Goal: Task Accomplishment & Management: Manage account settings

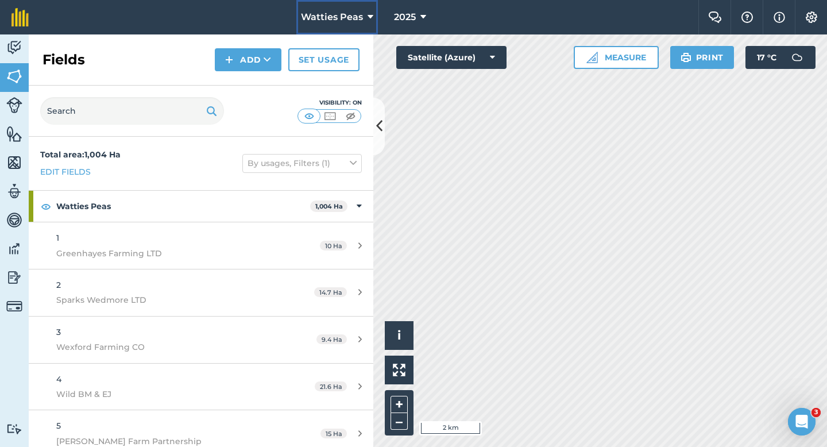
click at [356, 24] on span "Watties Peas" at bounding box center [332, 17] width 62 height 14
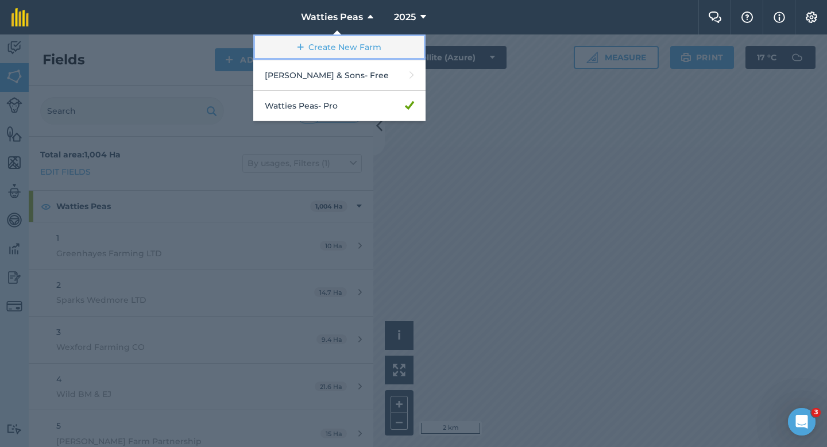
click at [340, 47] on link "Create New Farm" at bounding box center [339, 47] width 172 height 26
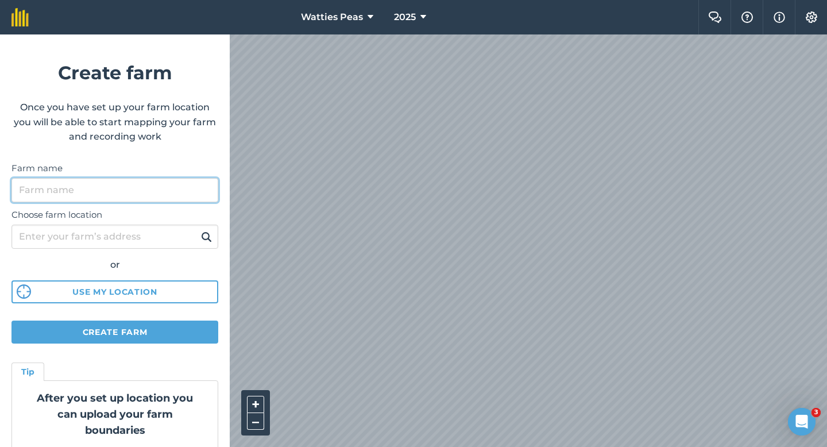
click at [157, 179] on input "Farm name" at bounding box center [114, 190] width 207 height 24
type input "[PERSON_NAME] Farming Partnership"
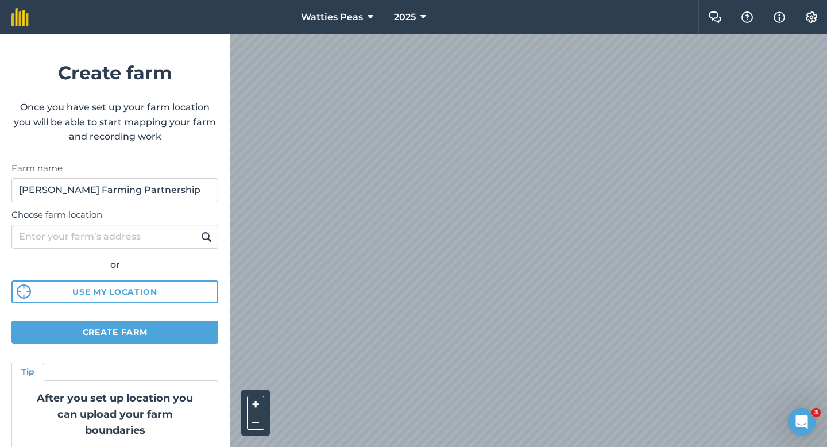
click at [176, 313] on form "Create farm Once you have set up your farm location you will be able to start m…" at bounding box center [115, 240] width 230 height 413
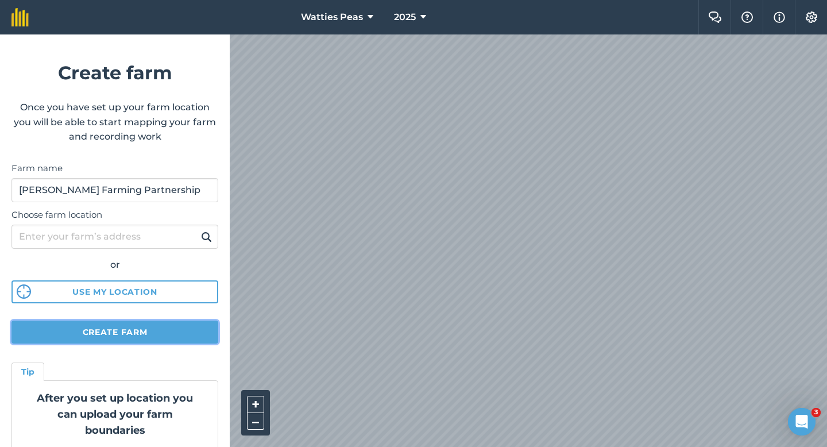
click at [174, 335] on button "Create farm" at bounding box center [114, 332] width 207 height 23
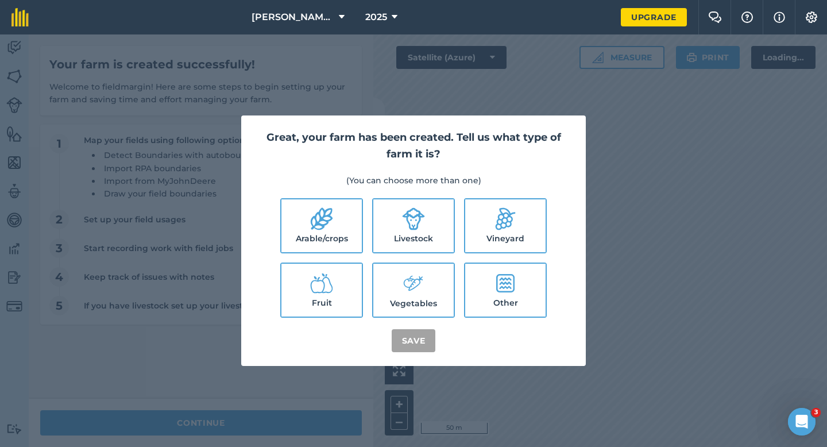
click at [313, 224] on icon at bounding box center [322, 219] width 22 height 22
checkbox input "true"
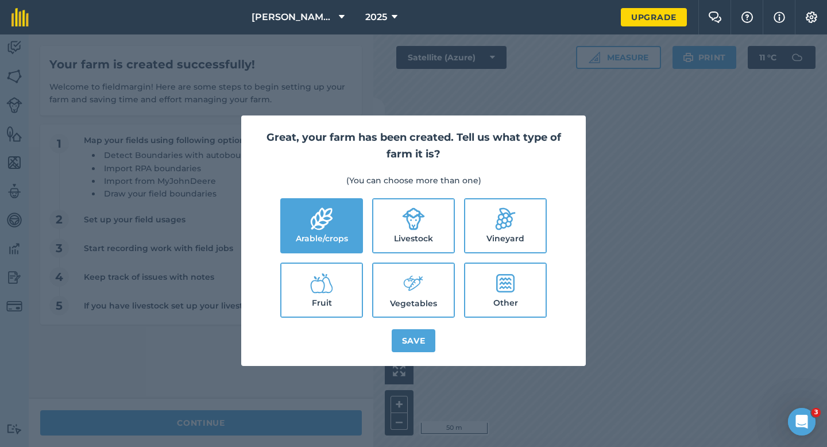
click at [395, 224] on label "Livestock" at bounding box center [413, 225] width 80 height 53
checkbox input "true"
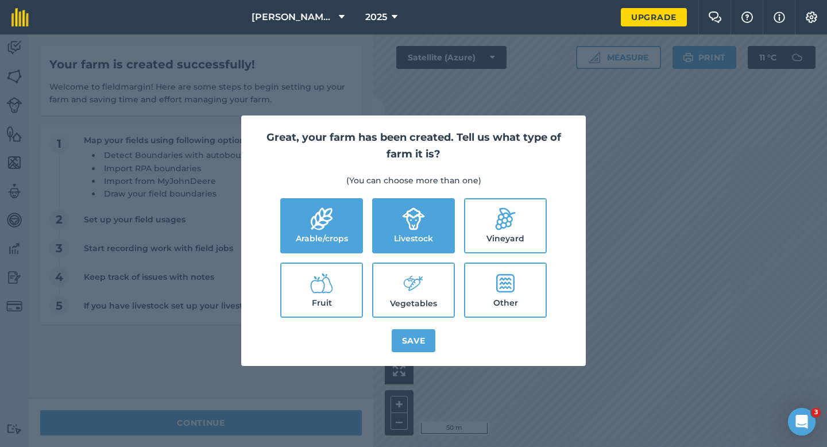
click at [396, 271] on label "Vegetables" at bounding box center [413, 290] width 80 height 53
checkbox input "true"
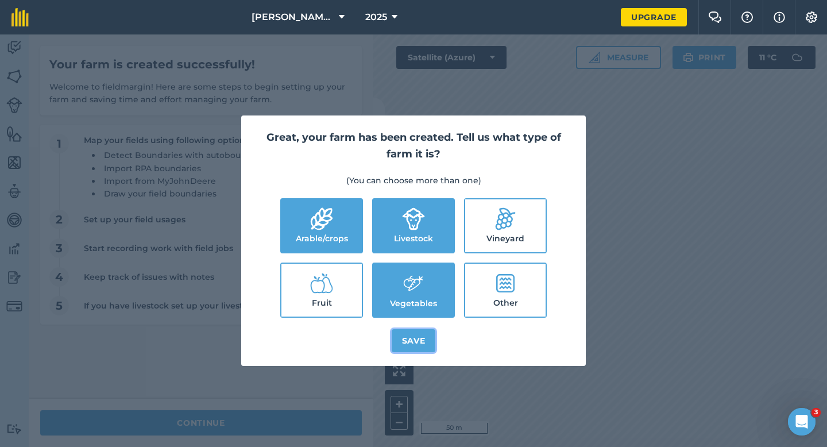
click at [415, 335] on button "Save" at bounding box center [414, 340] width 44 height 23
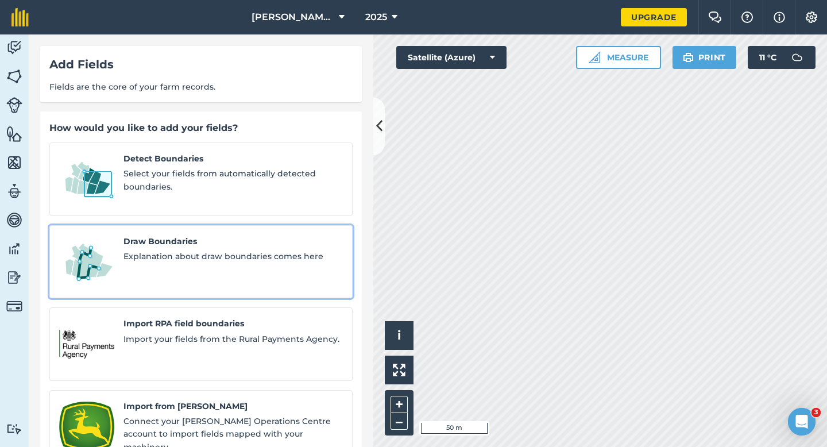
click at [165, 236] on div "Draw Boundaries Explanation about draw boundaries comes here" at bounding box center [233, 262] width 219 height 54
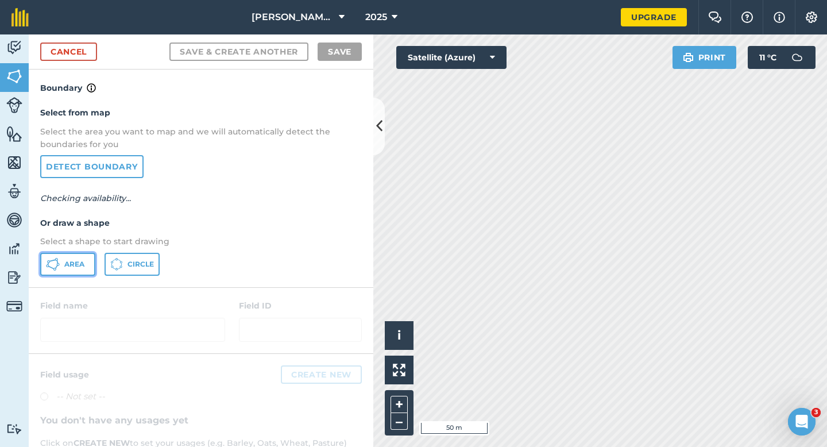
click at [63, 267] on button "Area" at bounding box center [67, 264] width 55 height 23
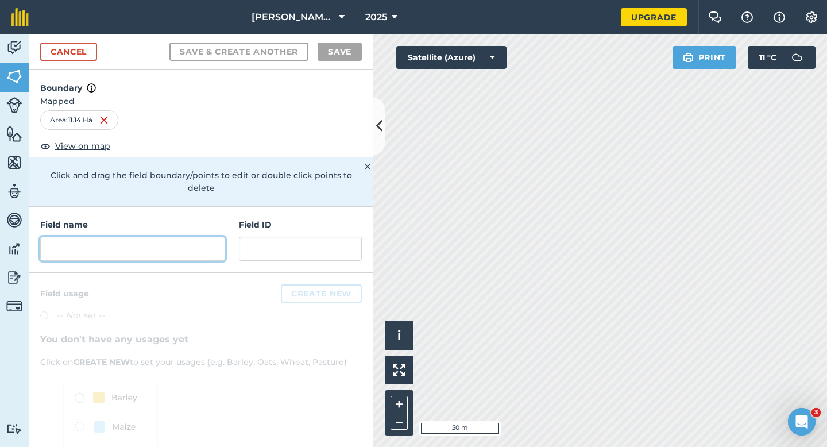
click at [214, 237] on input "text" at bounding box center [132, 249] width 185 height 24
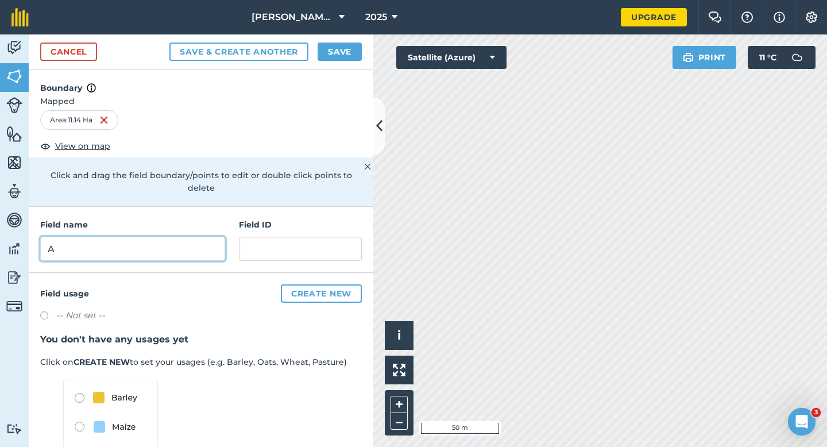
type input "A"
click at [342, 49] on button "Save" at bounding box center [340, 52] width 44 height 18
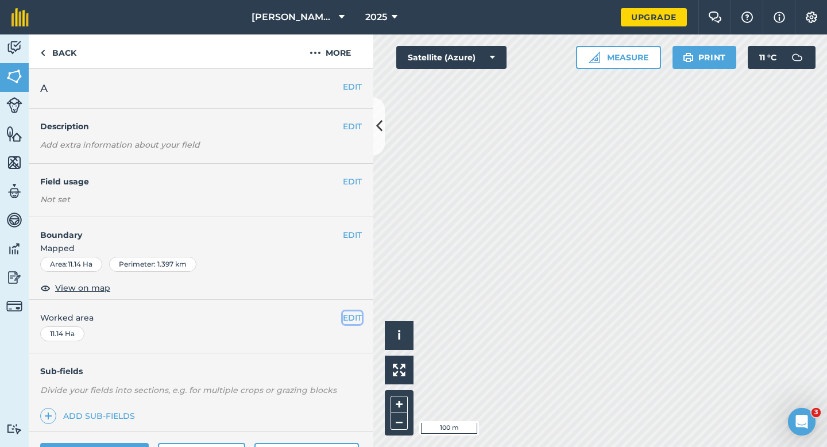
click at [358, 317] on button "EDIT" at bounding box center [352, 317] width 19 height 13
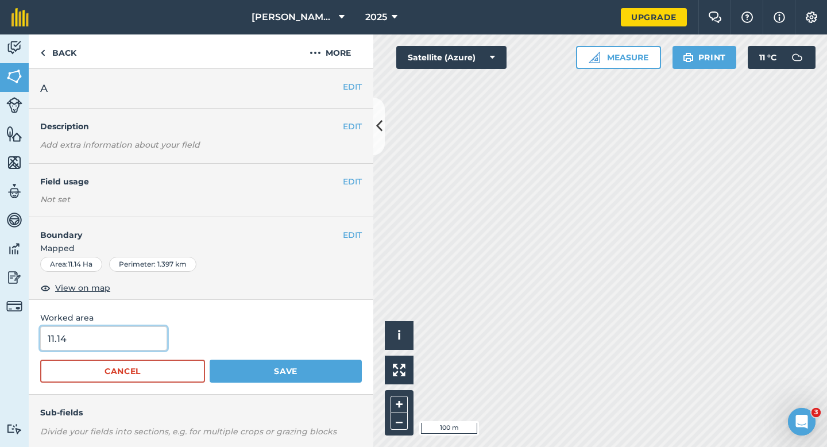
click at [147, 341] on input "11.14" at bounding box center [103, 338] width 127 height 24
type input "11.1"
click at [210, 360] on button "Save" at bounding box center [286, 371] width 152 height 23
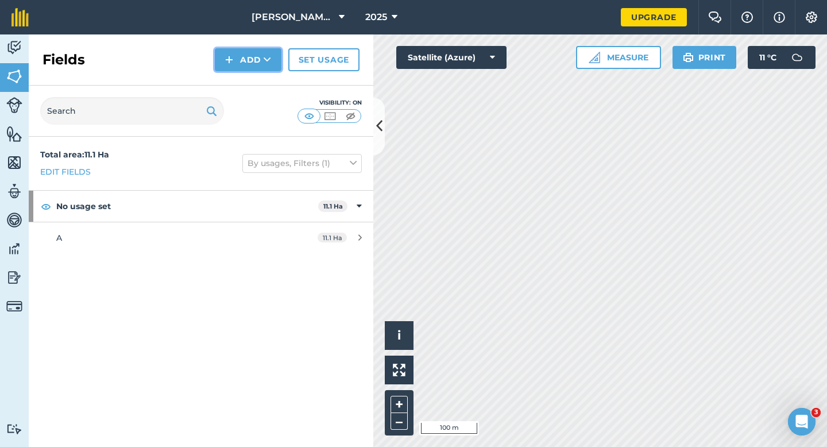
click at [226, 60] on img at bounding box center [229, 60] width 8 height 14
click at [228, 77] on link "Draw" at bounding box center [248, 85] width 63 height 25
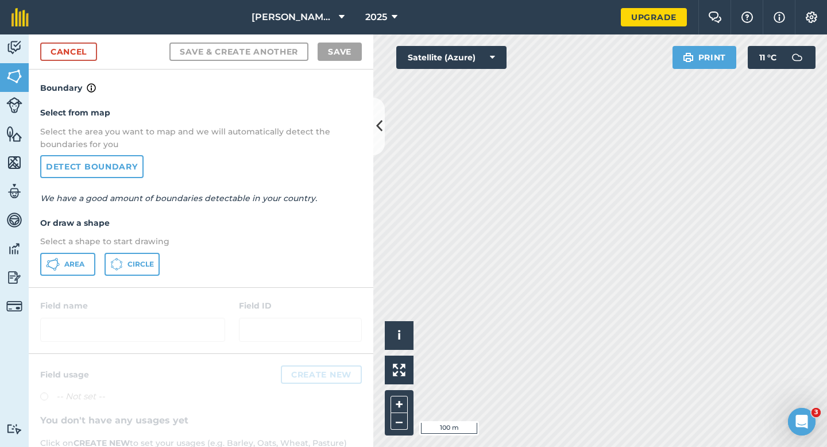
click at [65, 248] on div "Select from map Select the area you want to map and we will automatically detec…" at bounding box center [201, 191] width 345 height 192
click at [63, 271] on button "Area" at bounding box center [67, 264] width 55 height 23
click at [481, 29] on div "[PERSON_NAME] Farming Partnership 2025 Upgrade Farm Chat Help Info Settings Map…" at bounding box center [413, 223] width 827 height 447
click at [425, 3] on nav "[PERSON_NAME] Farming Partnership 2025" at bounding box center [330, 17] width 581 height 34
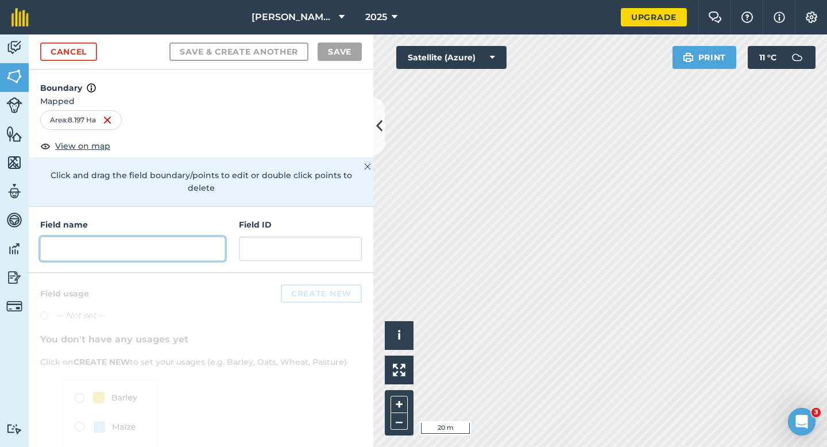
click at [154, 237] on input "text" at bounding box center [132, 249] width 185 height 24
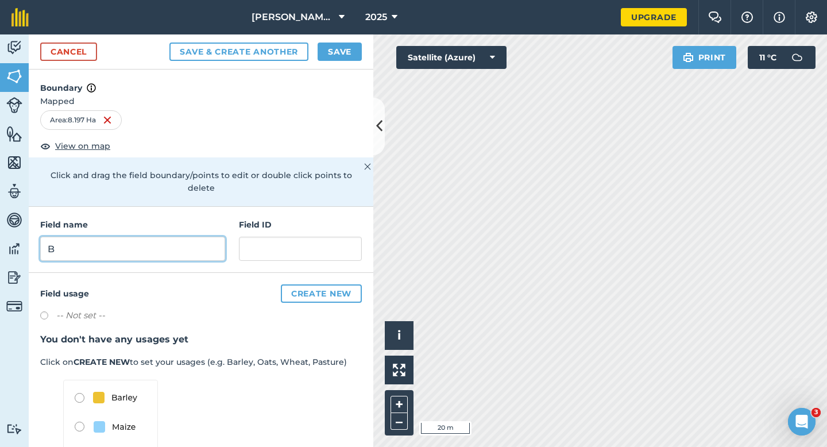
type input "B"
click at [317, 60] on div "Save & Create Another Save" at bounding box center [265, 52] width 192 height 18
click at [321, 57] on button "Save" at bounding box center [340, 52] width 44 height 18
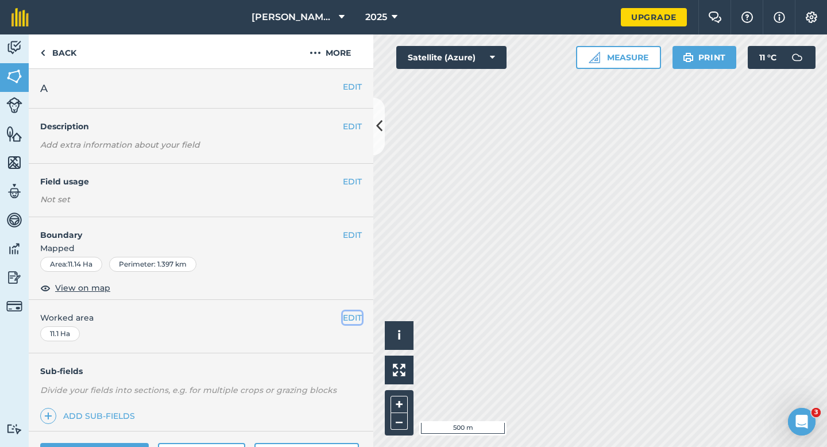
click at [357, 318] on button "EDIT" at bounding box center [352, 317] width 19 height 13
click at [353, 319] on button "EDIT" at bounding box center [352, 317] width 19 height 13
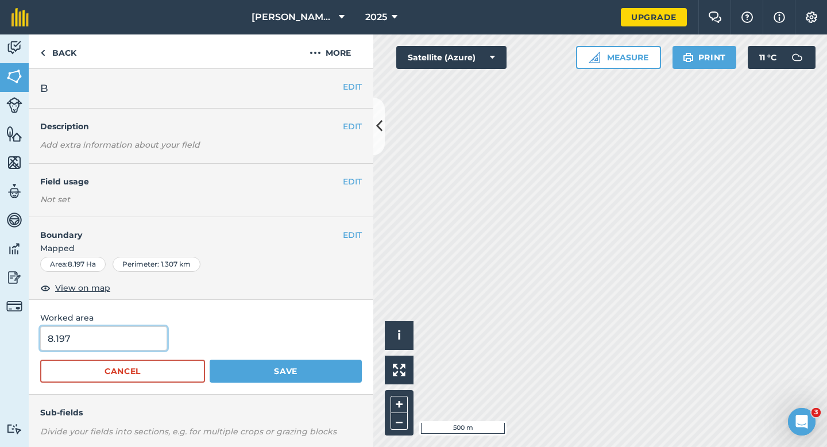
click at [148, 350] on form "8.197 Cancel Save" at bounding box center [201, 354] width 322 height 56
type input "8.2"
click at [210, 360] on button "Save" at bounding box center [286, 371] width 152 height 23
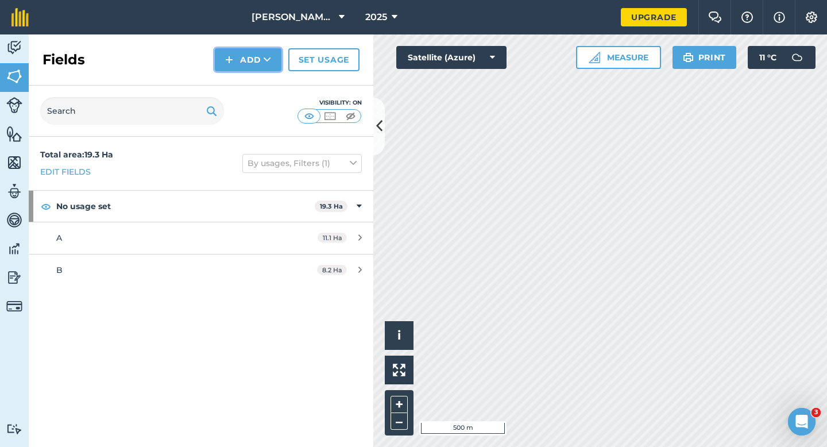
click at [234, 61] on button "Add" at bounding box center [248, 59] width 67 height 23
click at [236, 74] on link "Draw" at bounding box center [248, 85] width 63 height 25
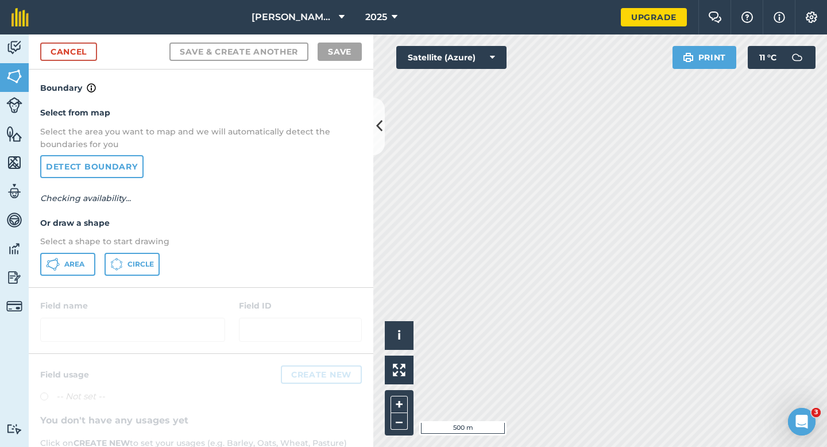
click at [70, 249] on div "Select from map Select the area you want to map and we will automatically detec…" at bounding box center [201, 191] width 345 height 192
click at [70, 261] on span "Area" at bounding box center [74, 264] width 20 height 9
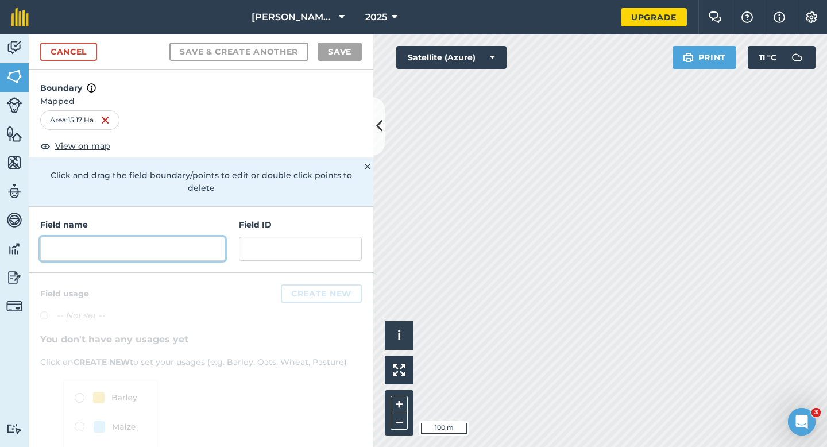
click at [205, 244] on input "text" at bounding box center [132, 249] width 185 height 24
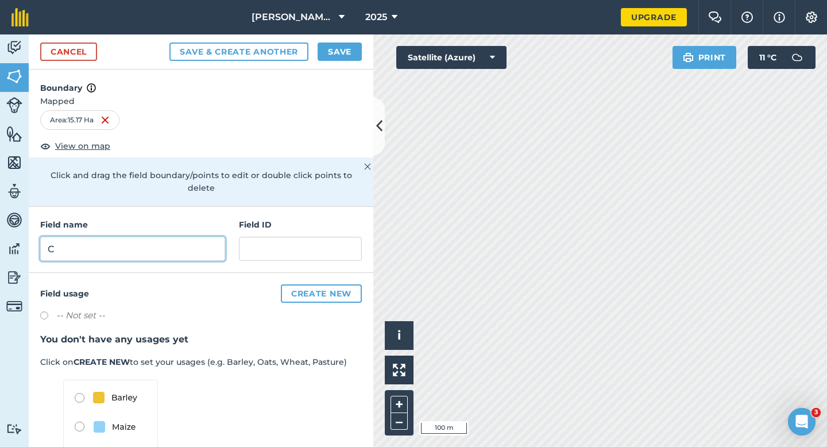
type input "C"
click at [339, 54] on button "Save" at bounding box center [340, 52] width 44 height 18
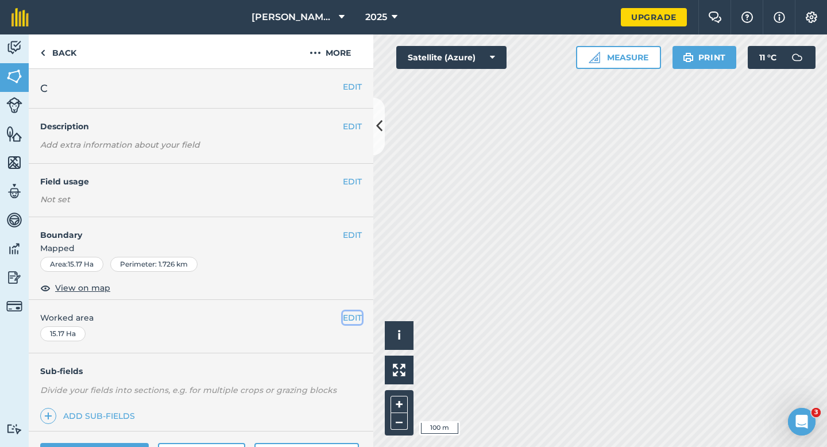
click at [350, 318] on button "EDIT" at bounding box center [352, 317] width 19 height 13
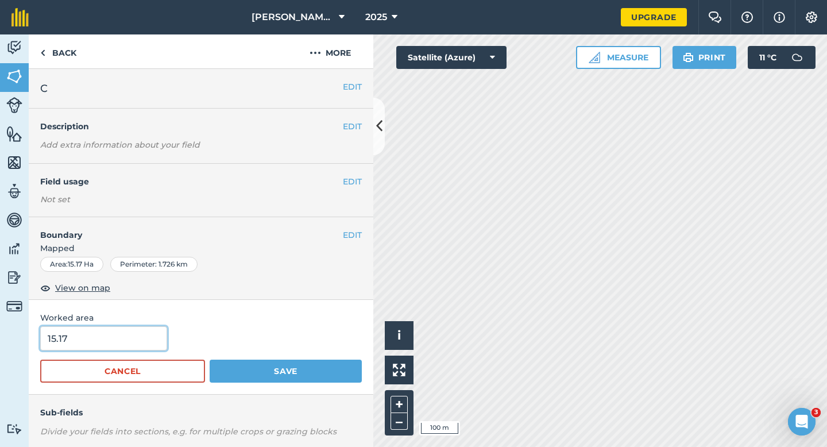
click at [118, 342] on input "15.17" at bounding box center [103, 338] width 127 height 24
type input "15.2"
click at [210, 360] on button "Save" at bounding box center [286, 371] width 152 height 23
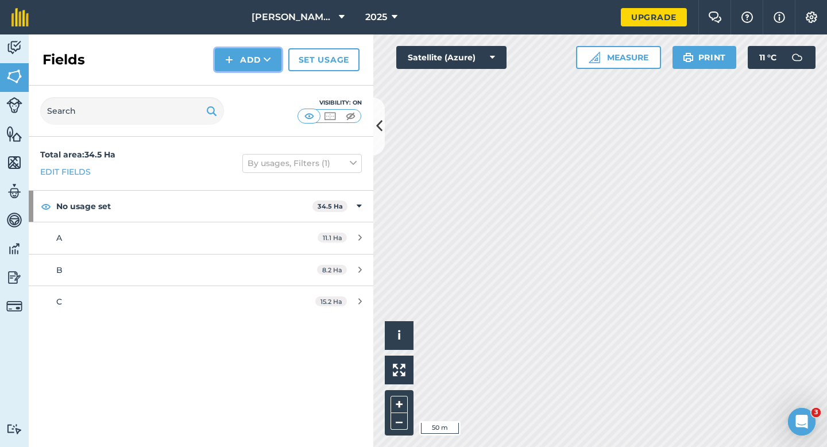
click at [240, 67] on button "Add" at bounding box center [248, 59] width 67 height 23
click at [240, 79] on link "Draw" at bounding box center [248, 85] width 63 height 25
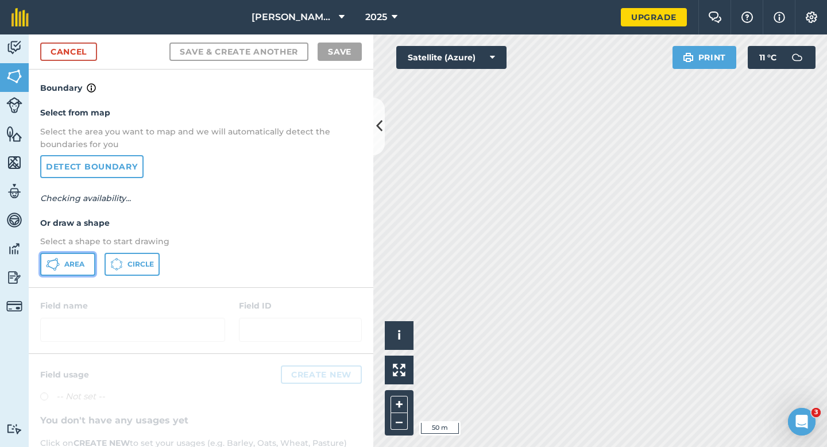
click at [56, 272] on button "Area" at bounding box center [67, 264] width 55 height 23
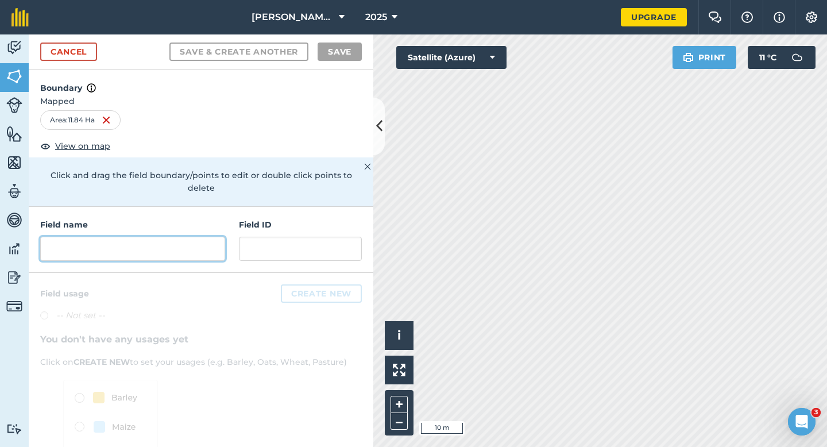
click at [183, 244] on input "text" at bounding box center [132, 249] width 185 height 24
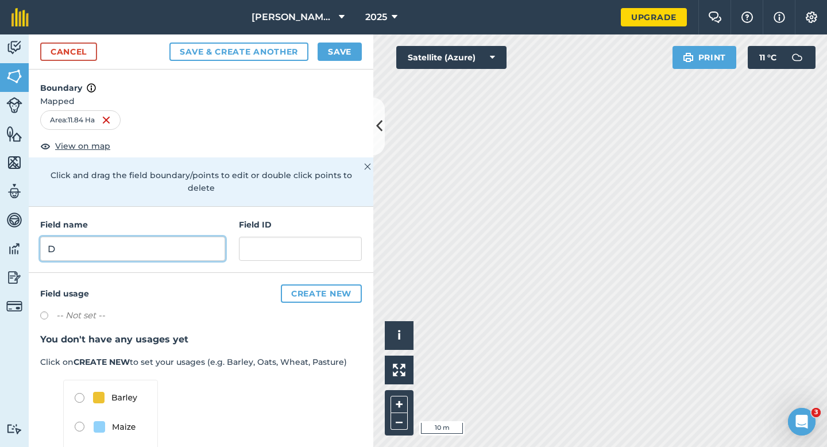
type input "D"
click at [330, 62] on div "Cancel Save & Create Another Save" at bounding box center [201, 51] width 345 height 35
click at [330, 55] on button "Save" at bounding box center [340, 52] width 44 height 18
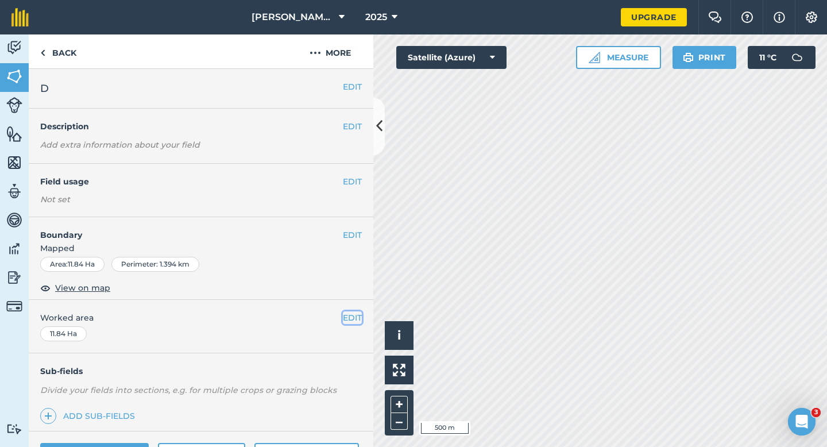
click at [359, 319] on button "EDIT" at bounding box center [352, 317] width 19 height 13
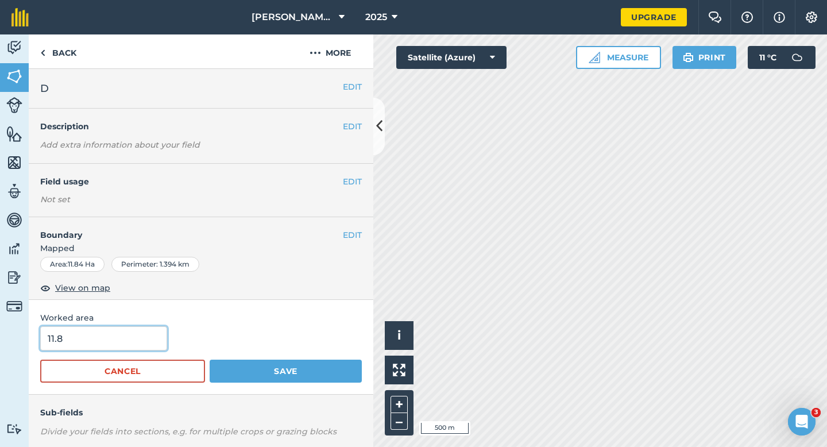
click at [140, 343] on input "11.8" at bounding box center [103, 338] width 127 height 24
type input "11.8"
click at [210, 360] on button "Save" at bounding box center [286, 371] width 152 height 23
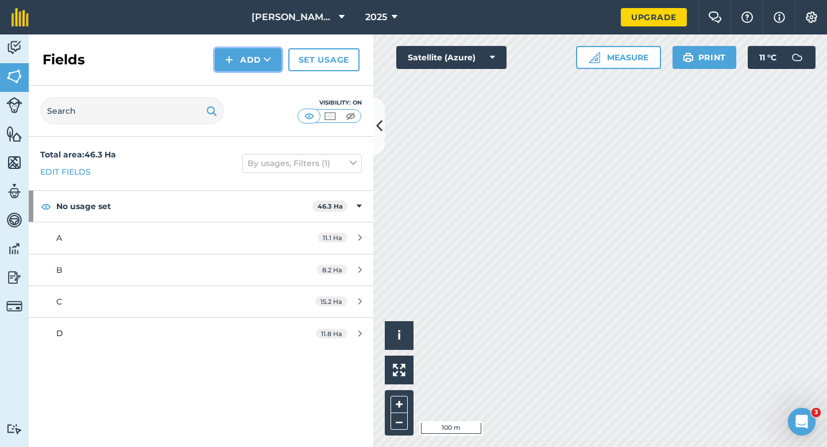
click at [231, 52] on button "Add" at bounding box center [248, 59] width 67 height 23
click at [244, 87] on link "Draw" at bounding box center [248, 85] width 63 height 25
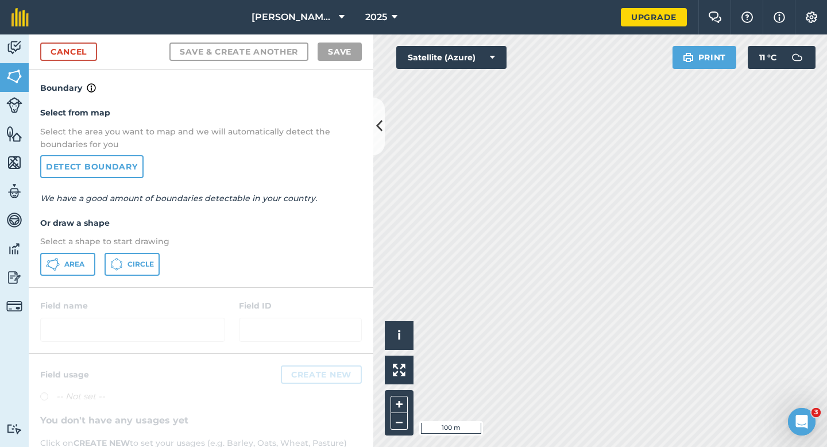
click at [75, 250] on div "Select from map Select the area you want to map and we will automatically detec…" at bounding box center [201, 191] width 345 height 192
click at [80, 266] on span "Area" at bounding box center [74, 264] width 20 height 9
click at [76, 61] on div "Cancel Save & Create Another Save" at bounding box center [201, 51] width 345 height 35
click at [78, 56] on link "Cancel" at bounding box center [68, 52] width 57 height 18
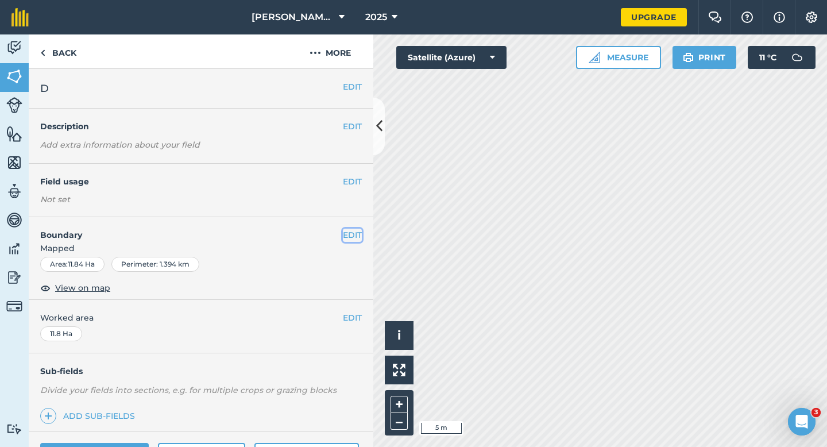
click at [349, 230] on button "EDIT" at bounding box center [352, 235] width 19 height 13
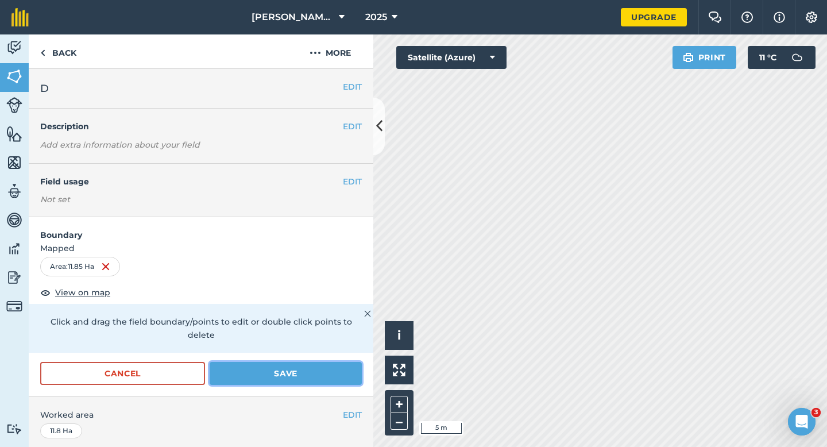
click at [303, 362] on button "Save" at bounding box center [286, 373] width 152 height 23
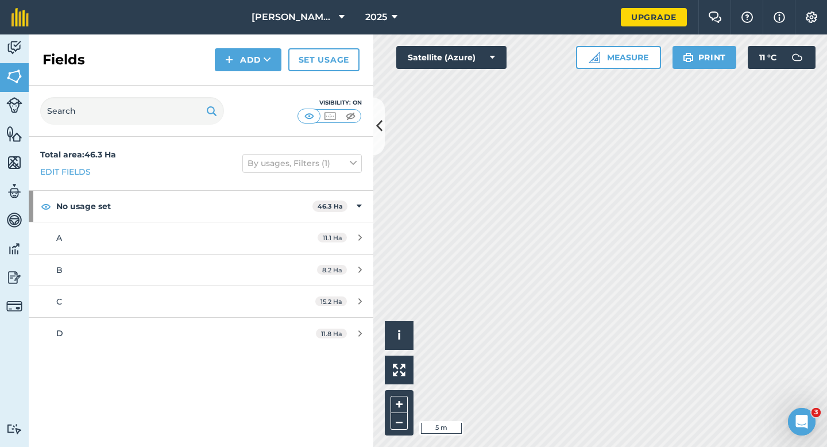
click at [213, 59] on div "Fields Add Set usage" at bounding box center [201, 59] width 345 height 51
click at [230, 77] on div "Fields Add Set usage" at bounding box center [201, 59] width 345 height 51
click at [230, 64] on img at bounding box center [229, 60] width 8 height 14
click at [232, 77] on link "Draw" at bounding box center [248, 85] width 63 height 25
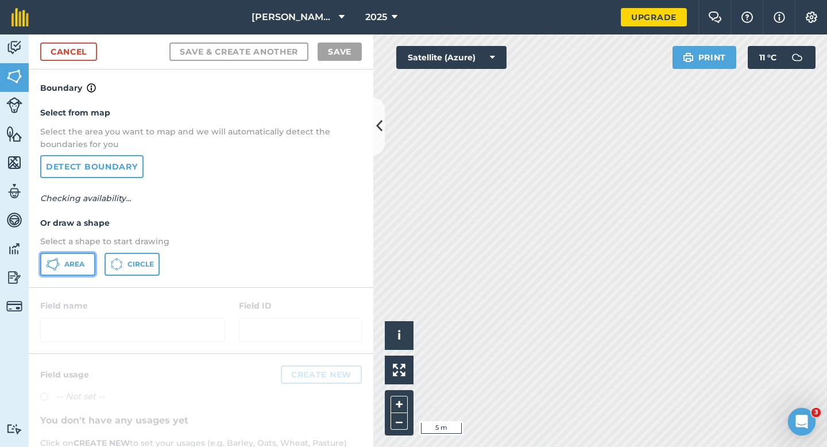
click at [84, 264] on span "Area" at bounding box center [74, 264] width 20 height 9
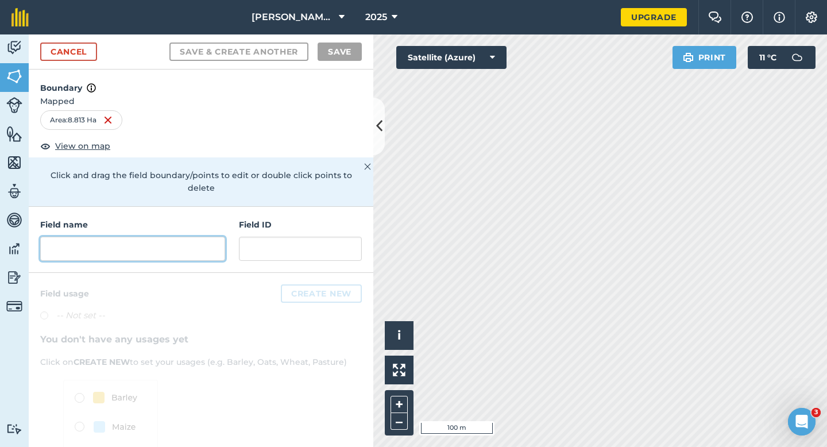
click at [205, 242] on input "text" at bounding box center [132, 249] width 185 height 24
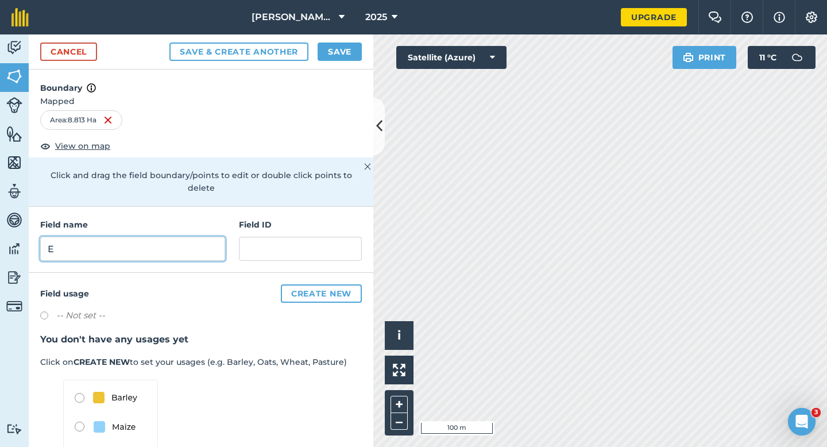
type input "E"
click at [344, 59] on button "Save" at bounding box center [340, 52] width 44 height 18
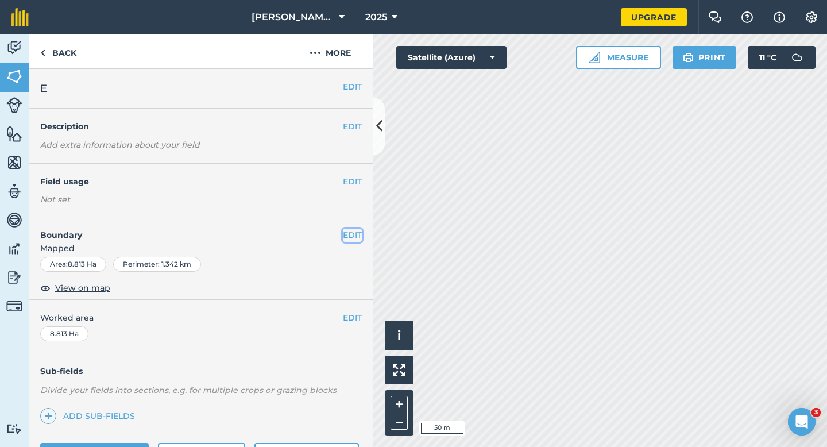
click at [352, 239] on button "EDIT" at bounding box center [352, 235] width 19 height 13
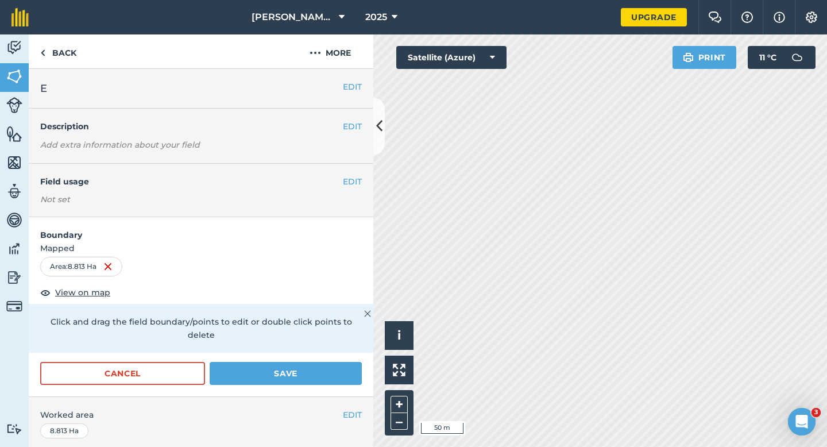
click at [148, 377] on div "Cancel Save" at bounding box center [201, 379] width 345 height 34
click at [152, 362] on button "Cancel" at bounding box center [122, 373] width 165 height 23
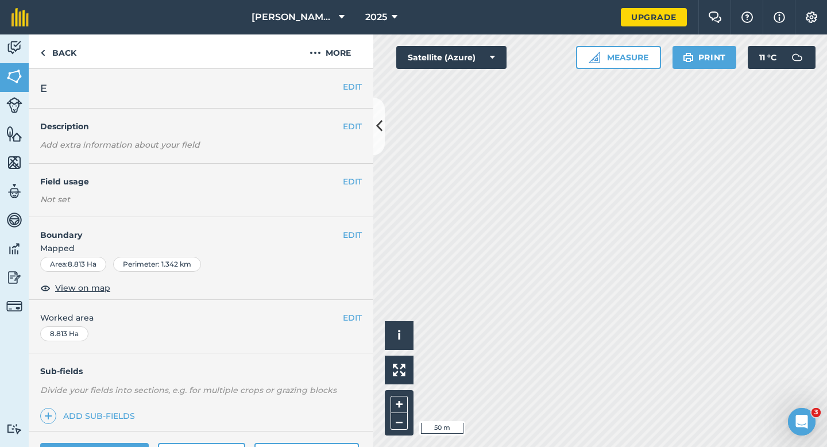
click at [352, 326] on div "EDIT Worked area 8.813 Ha" at bounding box center [201, 326] width 345 height 53
click at [352, 317] on button "EDIT" at bounding box center [352, 317] width 19 height 13
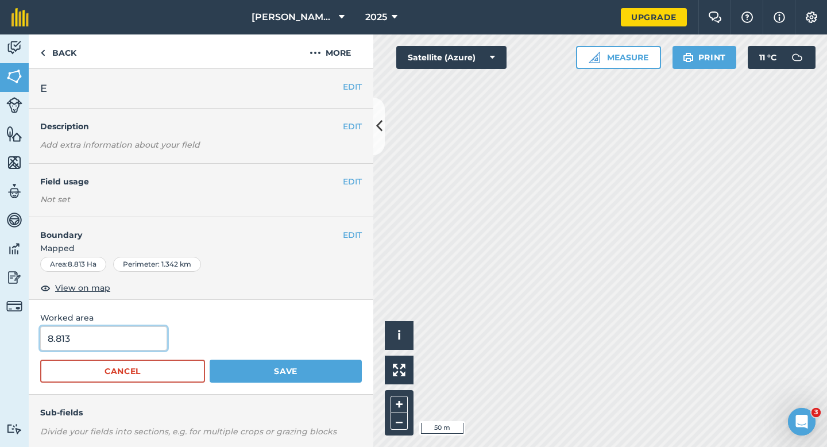
click at [88, 336] on input "8.813" at bounding box center [103, 338] width 127 height 24
type input "8.8"
click at [210, 360] on button "Save" at bounding box center [286, 371] width 152 height 23
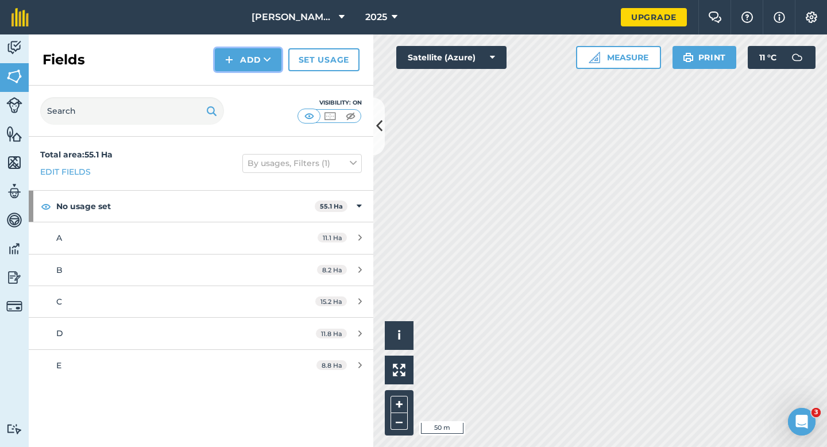
click at [230, 64] on img at bounding box center [229, 60] width 8 height 14
click at [230, 76] on link "Draw" at bounding box center [248, 85] width 63 height 25
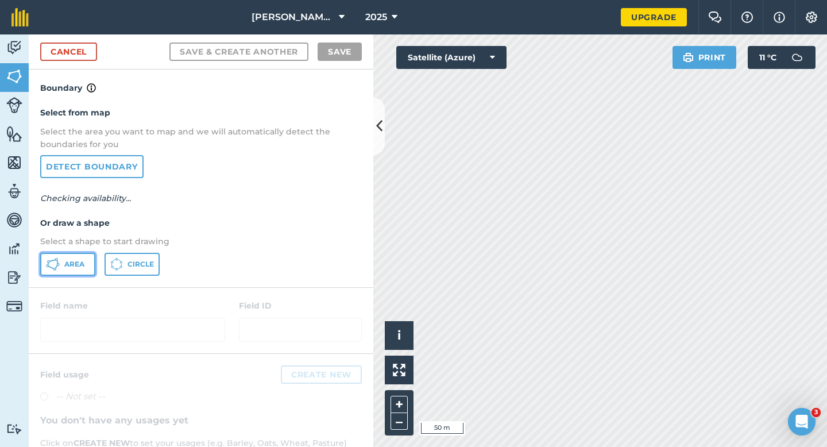
click at [62, 272] on button "Area" at bounding box center [67, 264] width 55 height 23
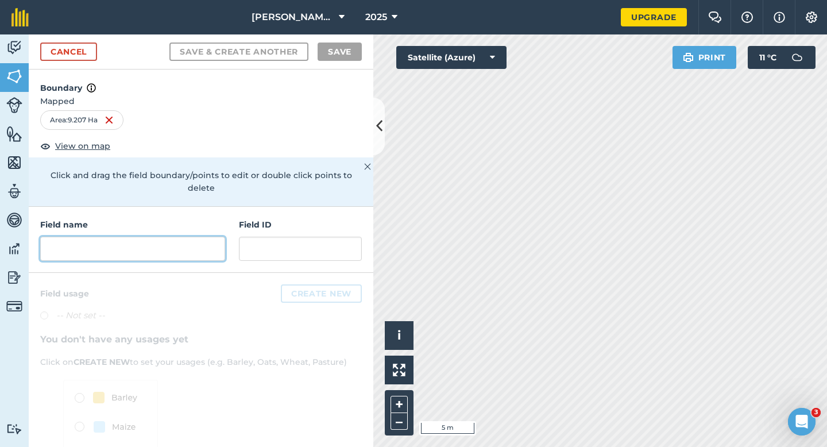
click at [195, 237] on input "text" at bounding box center [132, 249] width 185 height 24
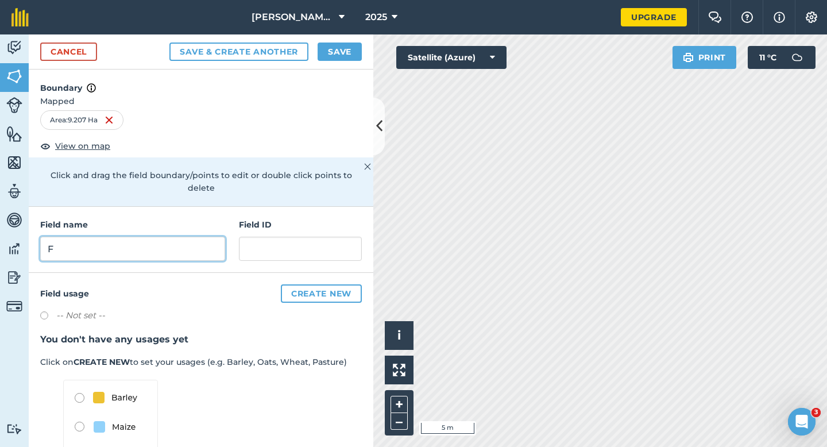
type input "F"
click at [334, 53] on button "Save" at bounding box center [340, 52] width 44 height 18
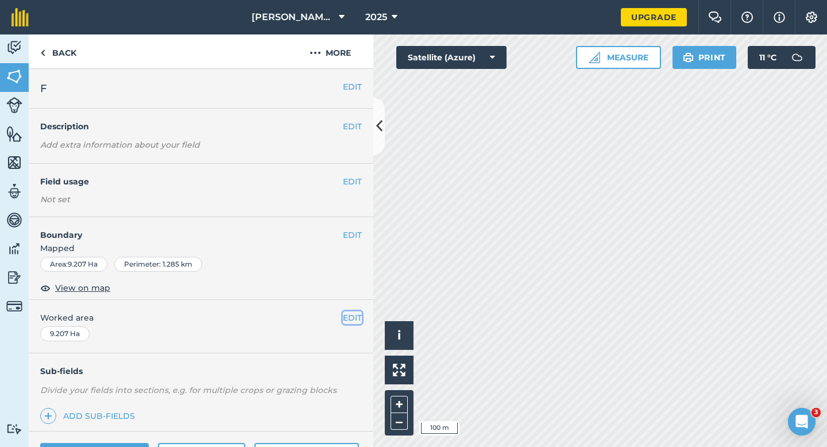
click at [348, 314] on button "EDIT" at bounding box center [352, 317] width 19 height 13
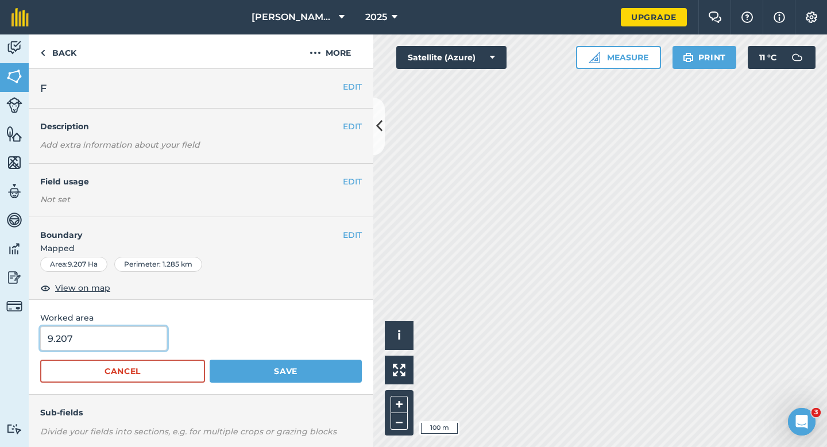
click at [103, 339] on input "9.207" at bounding box center [103, 338] width 127 height 24
type input "9"
click at [210, 360] on button "Save" at bounding box center [286, 371] width 152 height 23
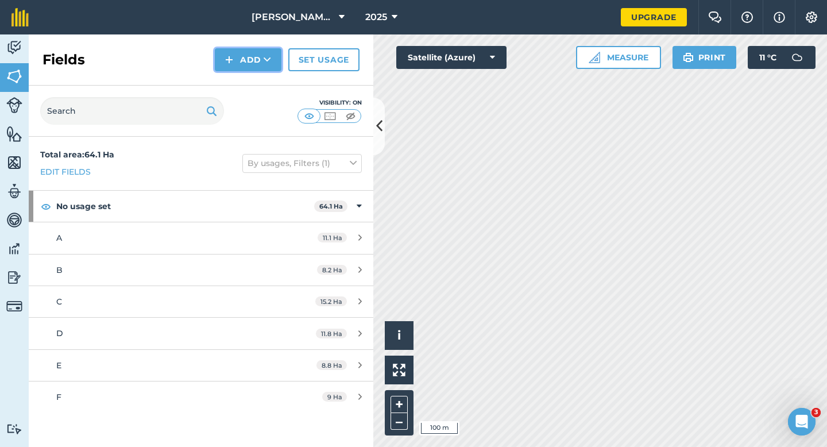
click at [236, 57] on button "Add" at bounding box center [248, 59] width 67 height 23
click at [237, 74] on link "Draw" at bounding box center [248, 85] width 63 height 25
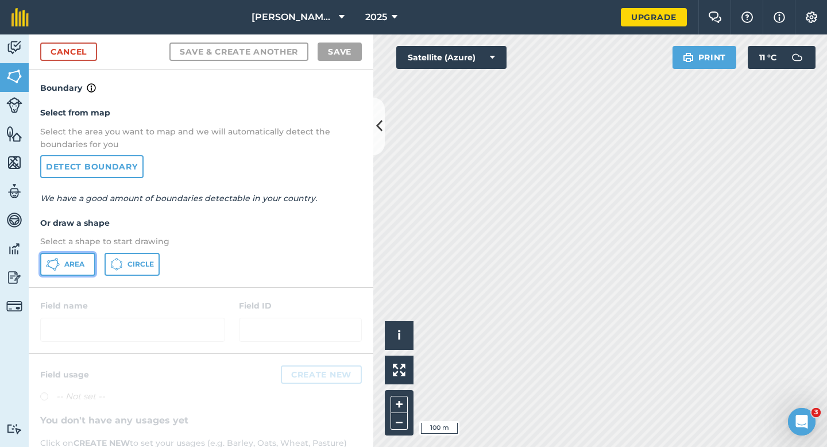
click at [70, 275] on button "Area" at bounding box center [67, 264] width 55 height 23
click at [65, 45] on link "Cancel" at bounding box center [68, 52] width 57 height 18
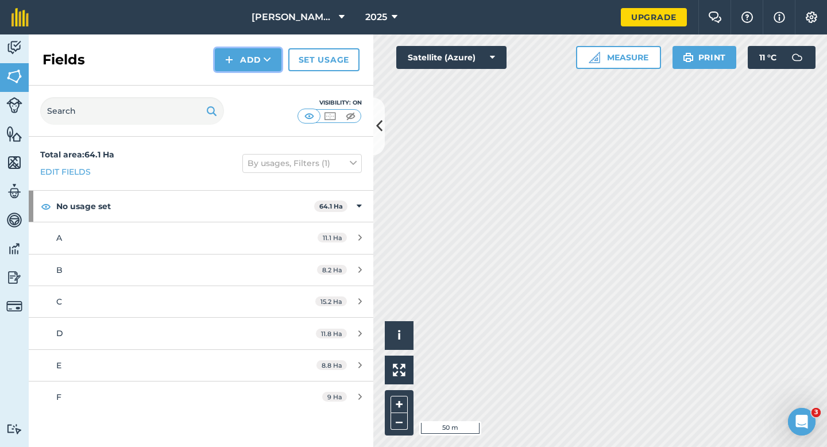
click at [224, 61] on button "Add" at bounding box center [248, 59] width 67 height 23
click at [236, 80] on link "Draw" at bounding box center [248, 85] width 63 height 25
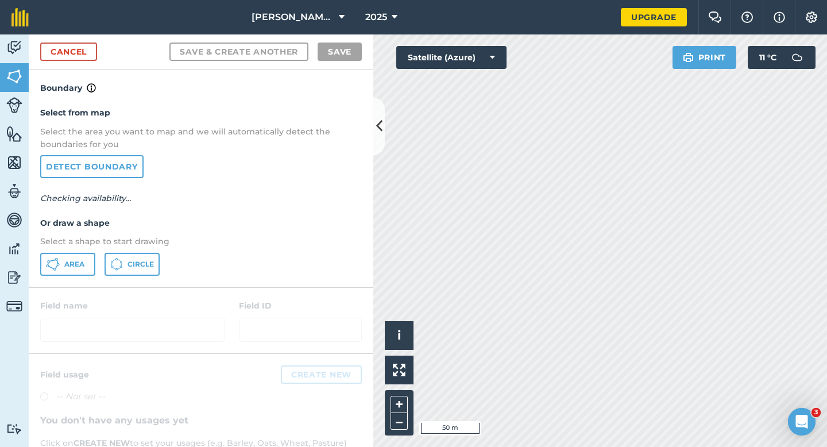
click at [59, 278] on div "Select from map Select the area you want to map and we will automatically detec…" at bounding box center [201, 191] width 345 height 192
click at [59, 275] on button "Area" at bounding box center [67, 264] width 55 height 23
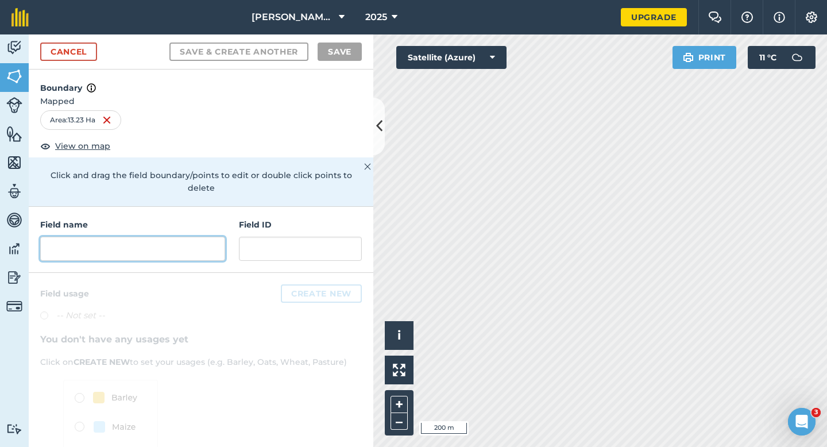
click at [195, 245] on input "text" at bounding box center [132, 249] width 185 height 24
type input "H"
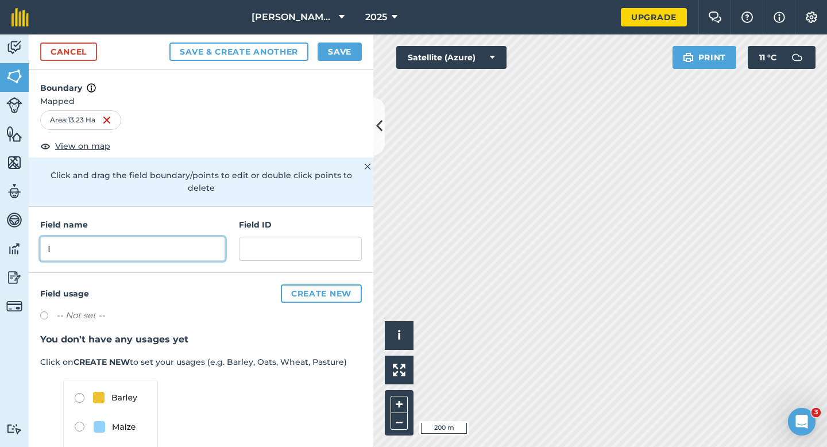
type input "I"
click at [334, 47] on button "Save" at bounding box center [340, 52] width 44 height 18
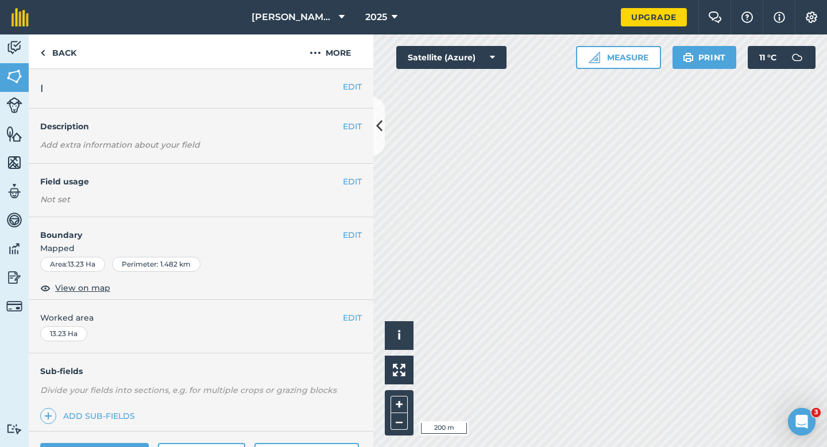
click at [362, 313] on div "EDIT Worked area 13.23 Ha" at bounding box center [201, 326] width 345 height 53
click at [358, 317] on button "EDIT" at bounding box center [352, 317] width 19 height 13
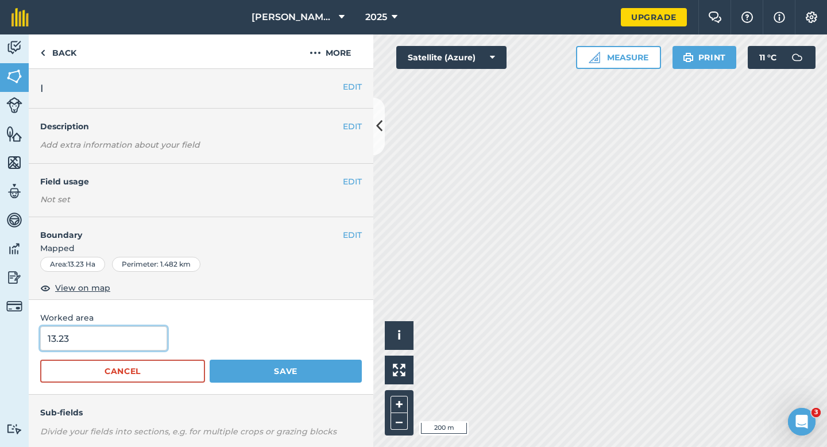
click at [123, 335] on input "13.23" at bounding box center [103, 338] width 127 height 24
type input "13.2"
click at [210, 360] on button "Save" at bounding box center [286, 371] width 152 height 23
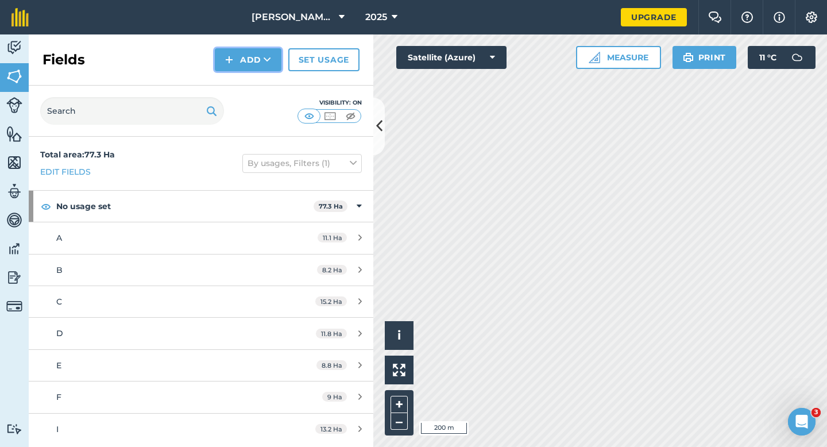
click at [236, 57] on button "Add" at bounding box center [248, 59] width 67 height 23
click at [238, 83] on link "Draw" at bounding box center [248, 85] width 63 height 25
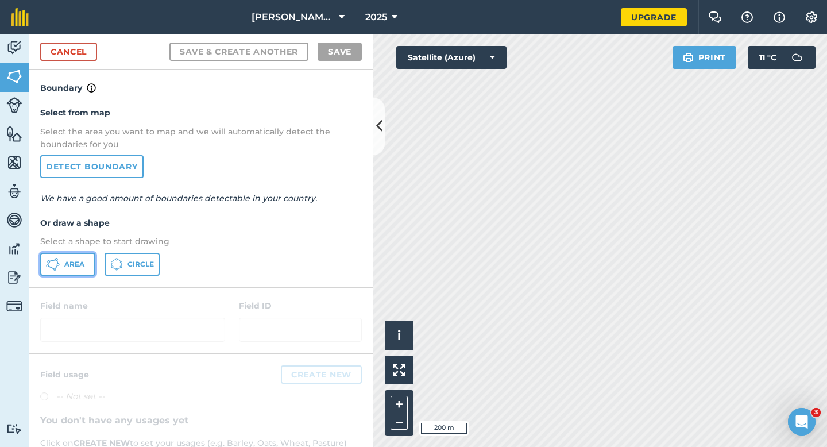
click at [74, 264] on span "Area" at bounding box center [74, 264] width 20 height 9
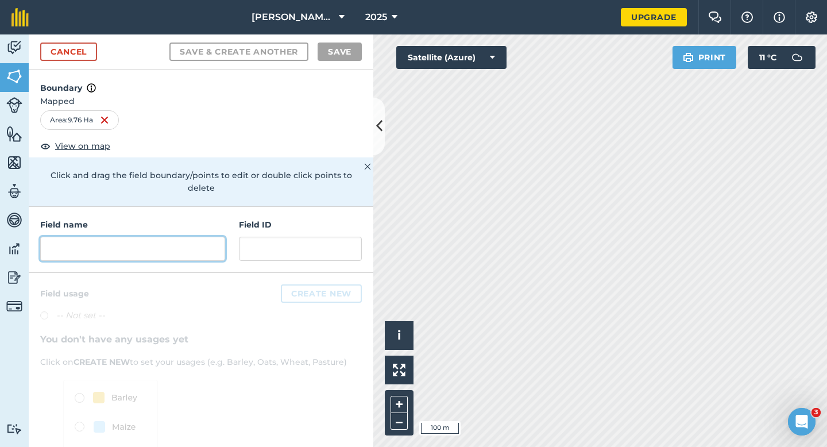
click at [196, 237] on input "text" at bounding box center [132, 249] width 185 height 24
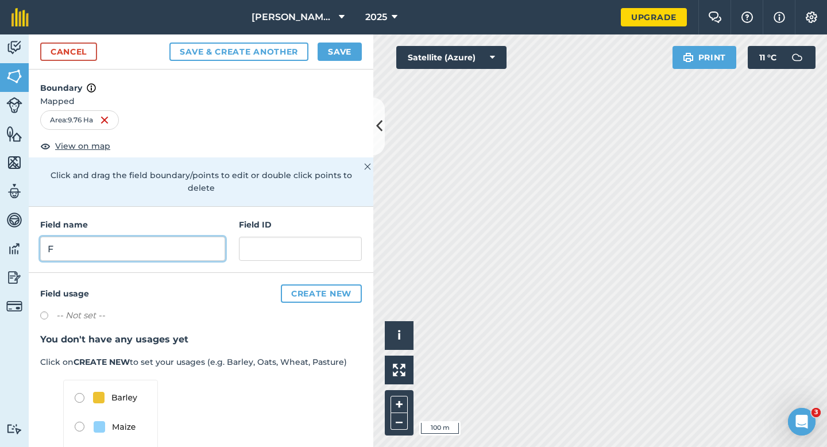
type input "F"
click at [355, 52] on button "Save" at bounding box center [340, 52] width 44 height 18
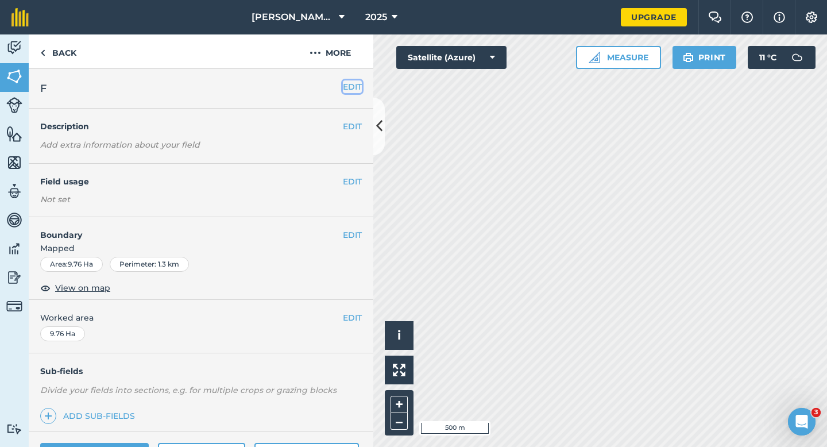
click at [359, 86] on button "EDIT" at bounding box center [352, 86] width 19 height 13
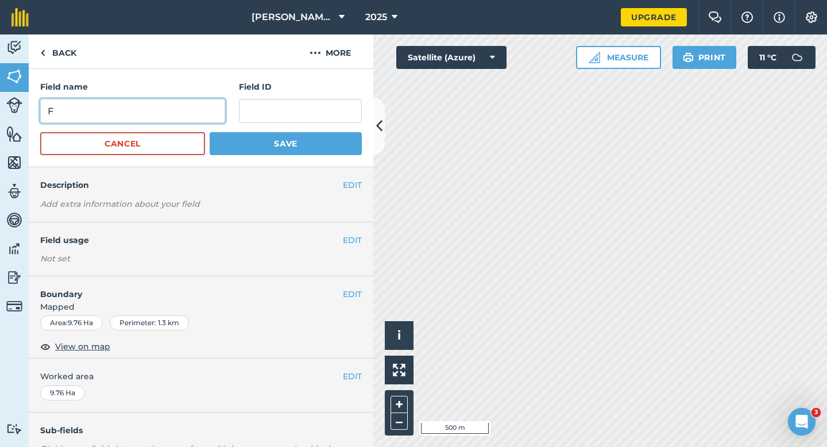
click at [163, 117] on input "F" at bounding box center [132, 111] width 185 height 24
type input "H"
click at [210, 132] on button "Save" at bounding box center [286, 143] width 152 height 23
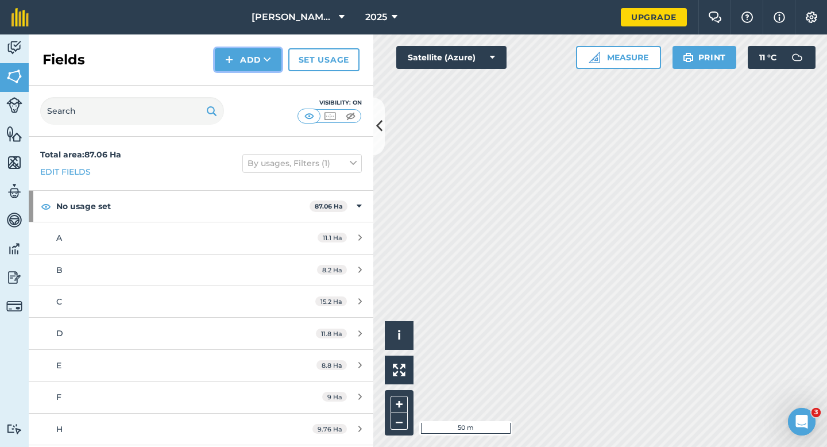
click at [225, 59] on button "Add" at bounding box center [248, 59] width 67 height 23
click at [234, 84] on link "Draw" at bounding box center [248, 85] width 63 height 25
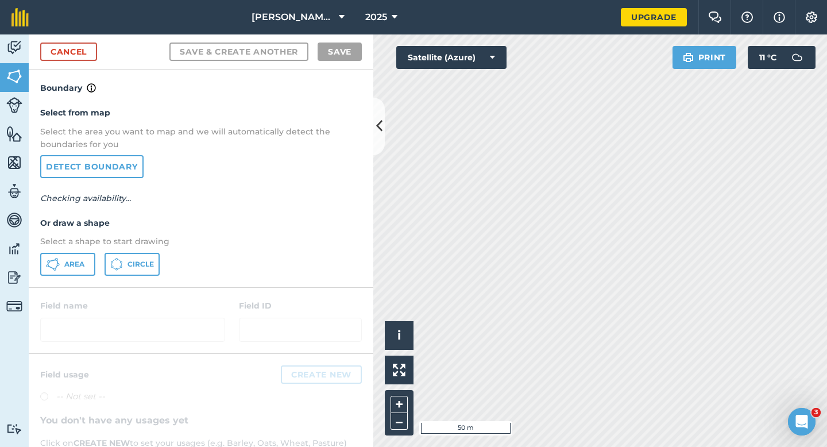
click at [48, 282] on div "Select from map Select the area you want to map and we will automatically detec…" at bounding box center [201, 191] width 345 height 192
click at [60, 272] on button "Area" at bounding box center [67, 264] width 55 height 23
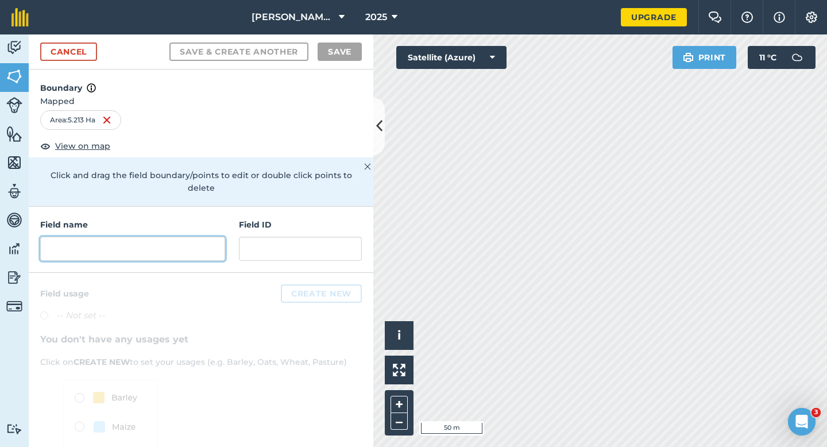
click at [93, 241] on input "text" at bounding box center [132, 249] width 185 height 24
type input "H"
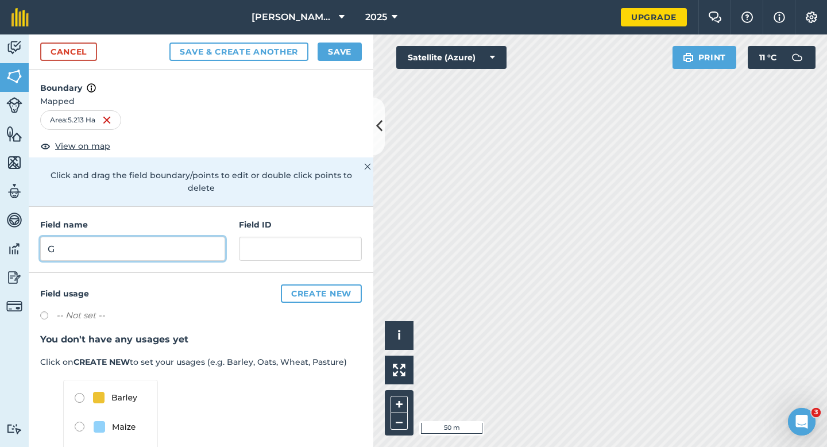
type input "G"
click at [333, 58] on button "Save" at bounding box center [340, 52] width 44 height 18
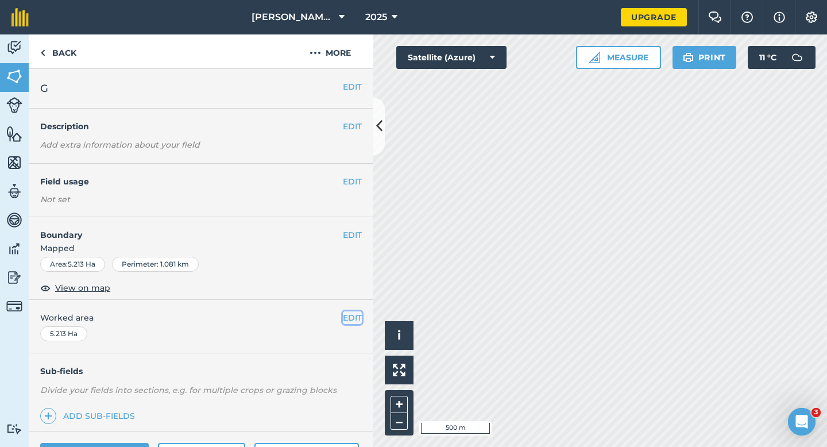
click at [346, 322] on button "EDIT" at bounding box center [352, 317] width 19 height 13
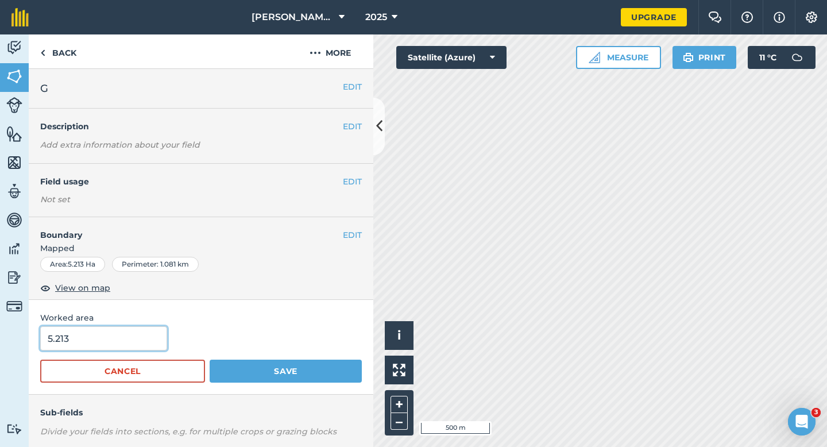
click at [148, 341] on input "5.213" at bounding box center [103, 338] width 127 height 24
type input "5.2"
click at [210, 360] on button "Save" at bounding box center [286, 371] width 152 height 23
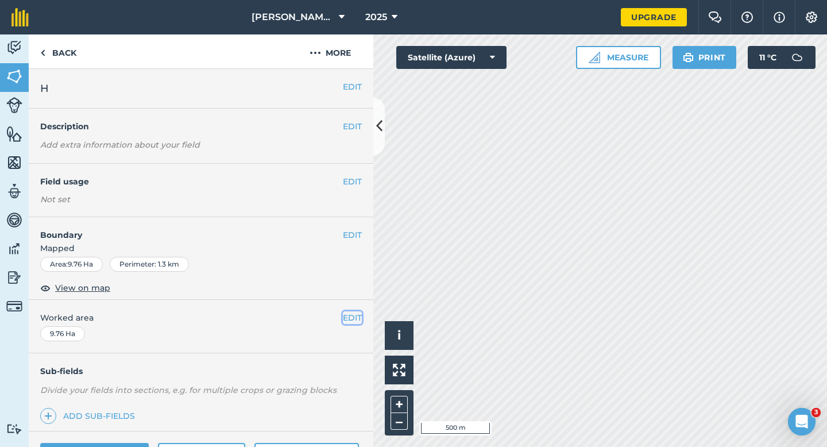
click at [352, 316] on button "EDIT" at bounding box center [352, 317] width 19 height 13
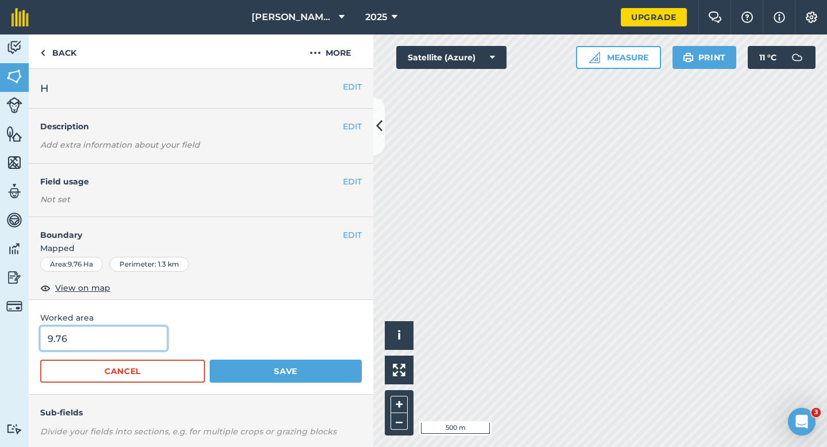
click at [128, 337] on input "9.76" at bounding box center [103, 338] width 127 height 24
type input "9.8"
click at [210, 360] on button "Save" at bounding box center [286, 371] width 152 height 23
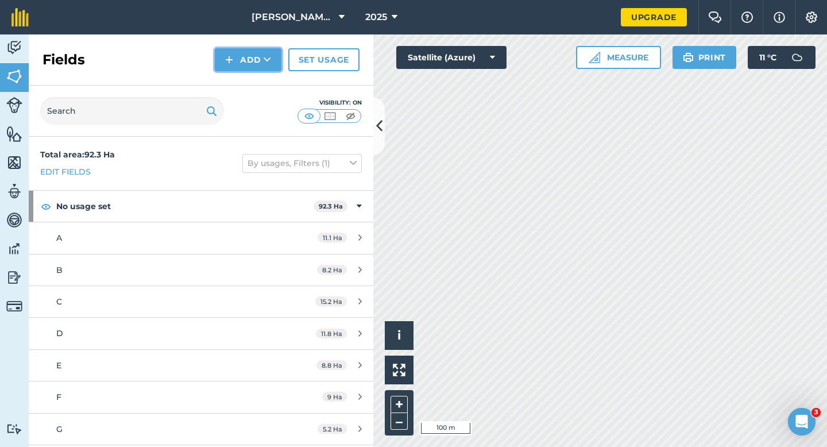
click at [229, 65] on img at bounding box center [229, 60] width 8 height 14
click at [234, 80] on link "Draw" at bounding box center [248, 85] width 63 height 25
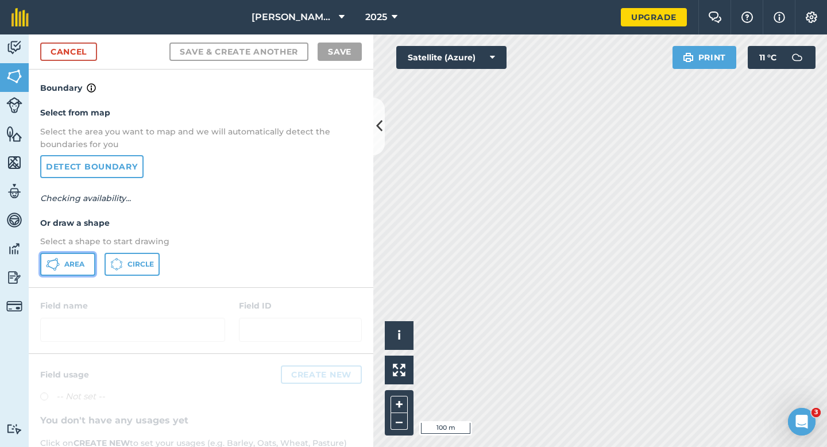
click at [88, 264] on button "Area" at bounding box center [67, 264] width 55 height 23
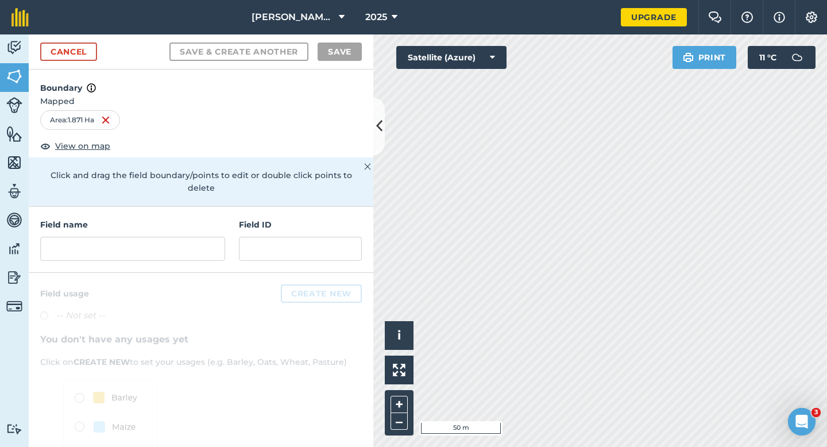
click at [115, 219] on div "Field name" at bounding box center [132, 239] width 185 height 43
click at [124, 237] on input "text" at bounding box center [132, 249] width 185 height 24
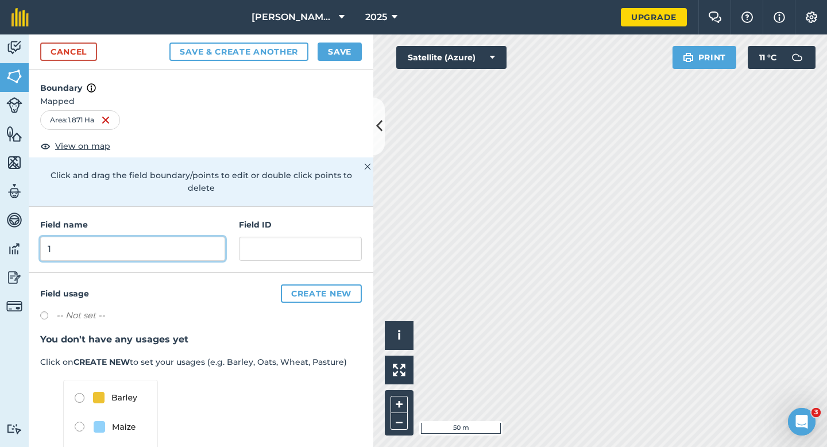
type input "1"
click at [330, 60] on button "Save" at bounding box center [340, 52] width 44 height 18
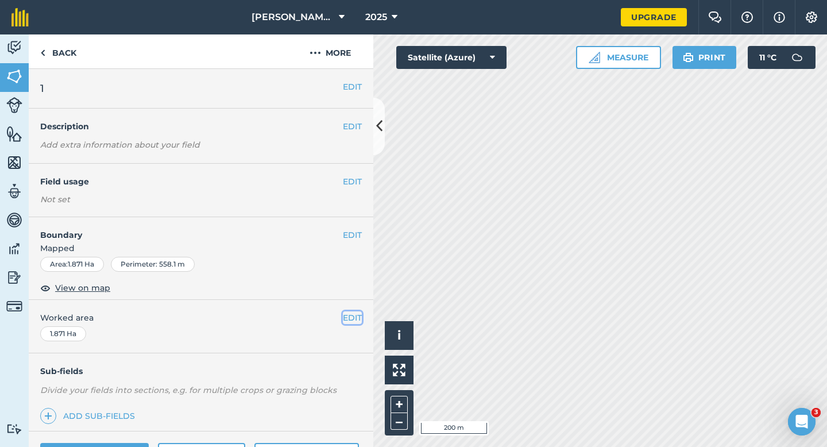
click at [353, 320] on button "EDIT" at bounding box center [352, 317] width 19 height 13
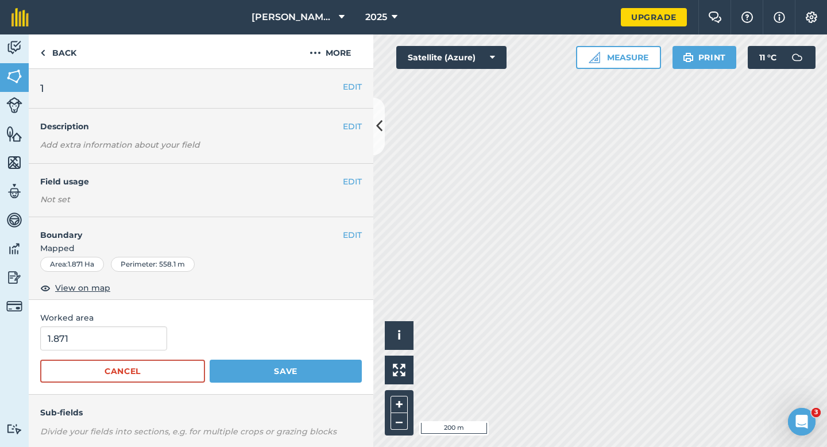
click at [111, 319] on span "Worked area" at bounding box center [201, 317] width 322 height 13
click at [111, 326] on div "Worked area 1.871 Cancel Save" at bounding box center [201, 347] width 345 height 95
click at [111, 337] on input "1.871" at bounding box center [103, 338] width 127 height 24
type input "2"
click at [210, 360] on button "Save" at bounding box center [286, 371] width 152 height 23
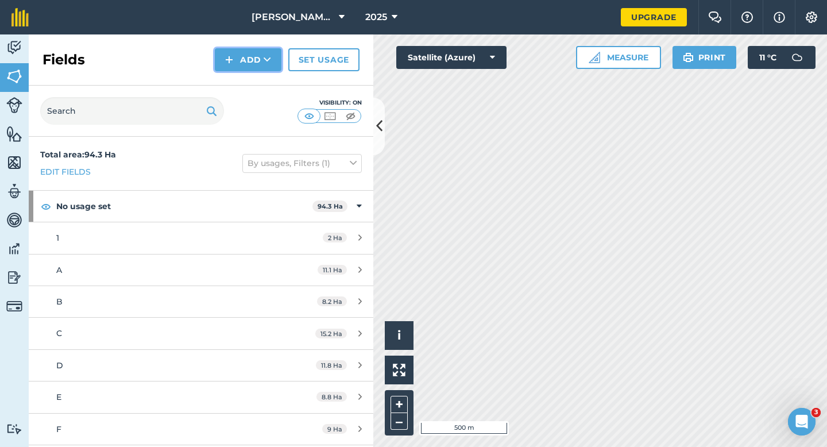
click at [237, 64] on button "Add" at bounding box center [248, 59] width 67 height 23
click at [237, 80] on link "Draw" at bounding box center [248, 85] width 63 height 25
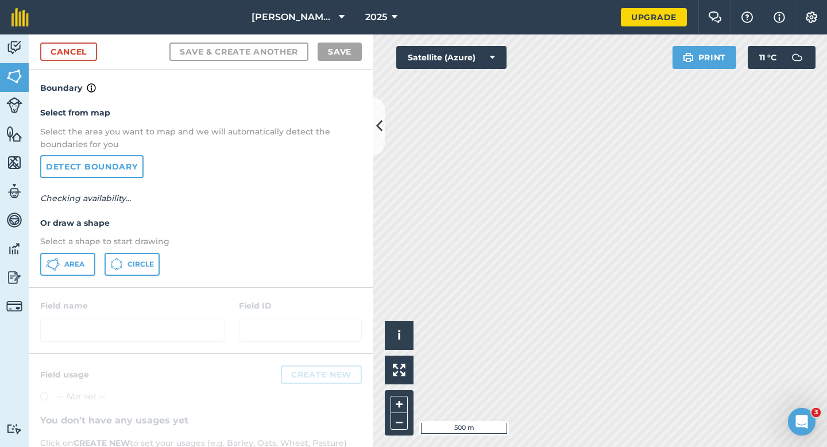
click at [61, 276] on div "Select from map Select the area you want to map and we will automatically detec…" at bounding box center [201, 191] width 345 height 192
click at [80, 269] on button "Area" at bounding box center [67, 264] width 55 height 23
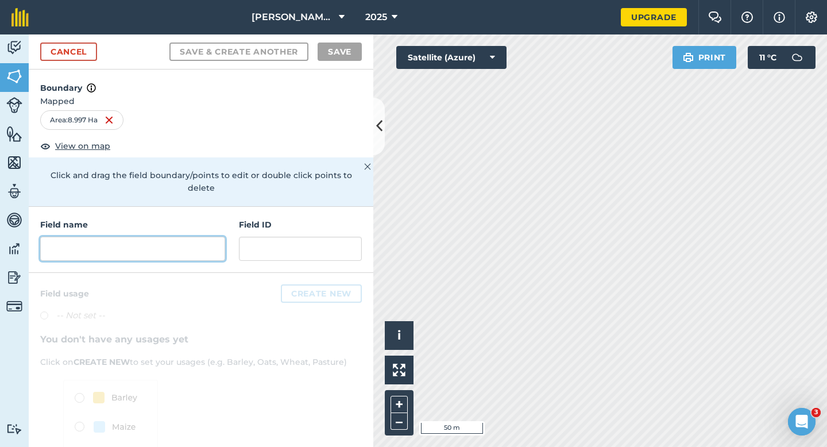
click at [150, 237] on input "text" at bounding box center [132, 249] width 185 height 24
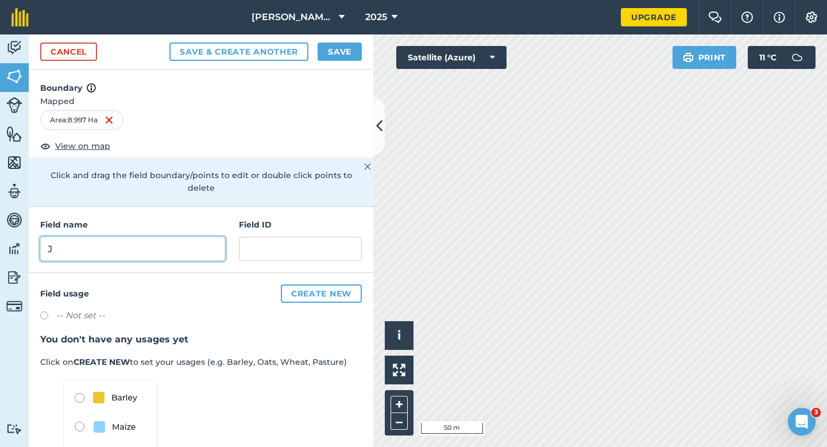
type input "J"
click at [334, 41] on div "Cancel Save & Create Another Save" at bounding box center [201, 51] width 345 height 35
click at [341, 48] on button "Save" at bounding box center [340, 52] width 44 height 18
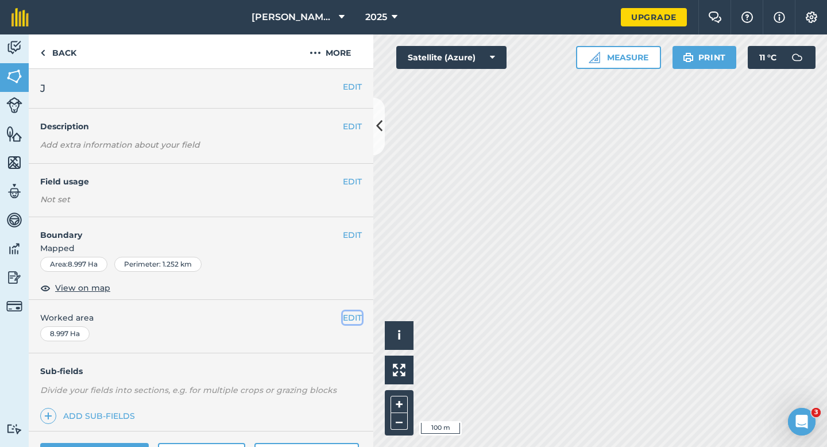
click at [357, 318] on button "EDIT" at bounding box center [352, 317] width 19 height 13
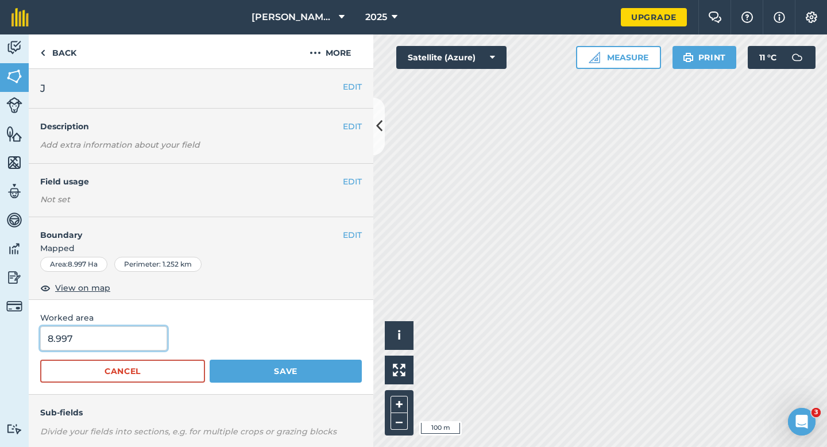
click at [63, 345] on input "8.997" at bounding box center [103, 338] width 127 height 24
type input "9"
click at [210, 360] on button "Save" at bounding box center [286, 371] width 152 height 23
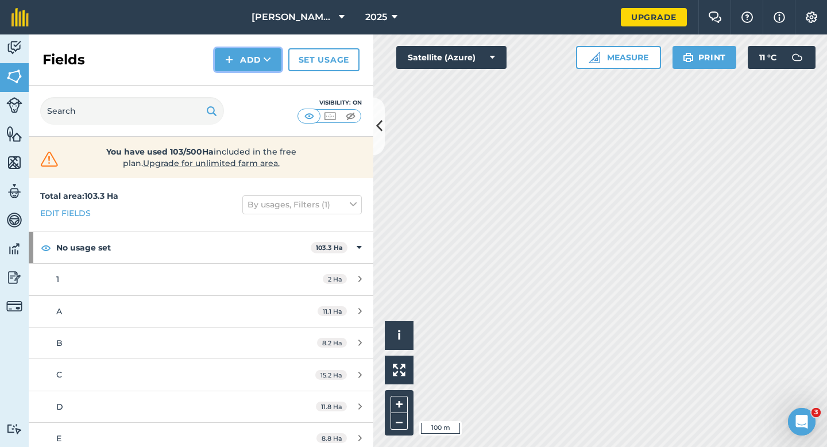
click at [231, 65] on img at bounding box center [229, 60] width 8 height 14
click at [231, 76] on link "Draw" at bounding box center [248, 85] width 63 height 25
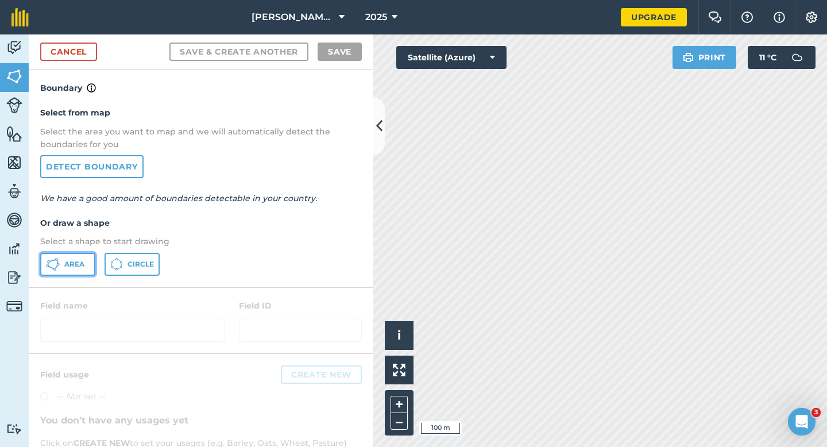
click at [90, 256] on button "Area" at bounding box center [67, 264] width 55 height 23
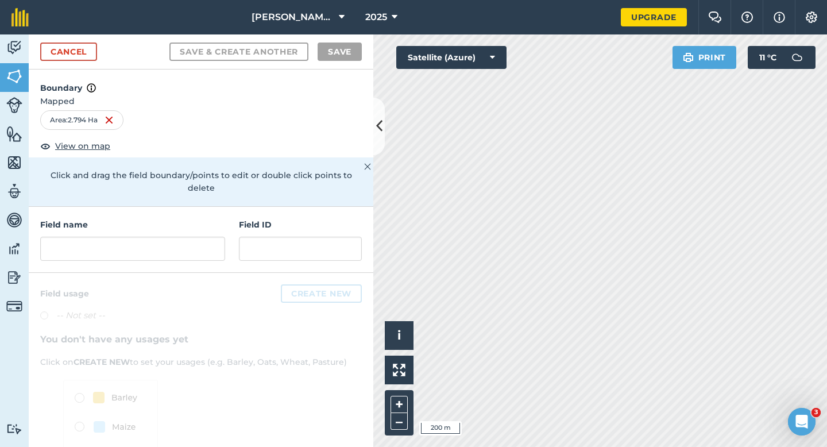
click at [565, 206] on div "Click to start drawing i © 2025 TomTom, Microsoft 200 m + –" at bounding box center [600, 240] width 454 height 413
click at [72, 39] on div "Cancel Save & Create Another Save" at bounding box center [201, 51] width 345 height 35
click at [75, 48] on link "Cancel" at bounding box center [68, 52] width 57 height 18
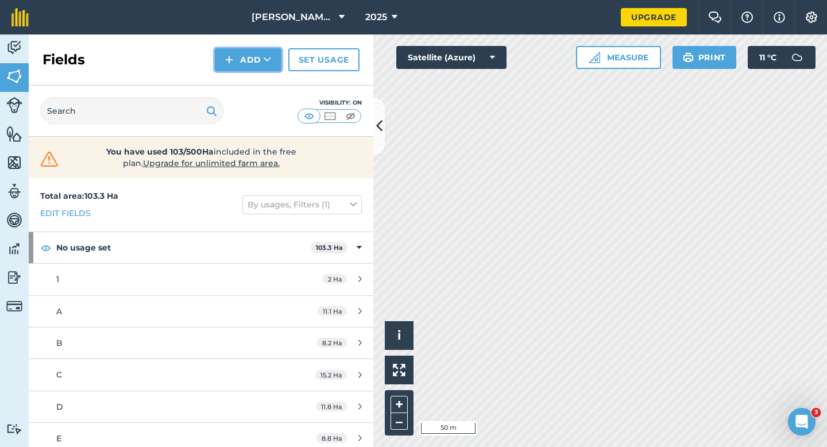
click at [230, 55] on img at bounding box center [229, 60] width 8 height 14
click at [230, 83] on link "Draw" at bounding box center [248, 85] width 63 height 25
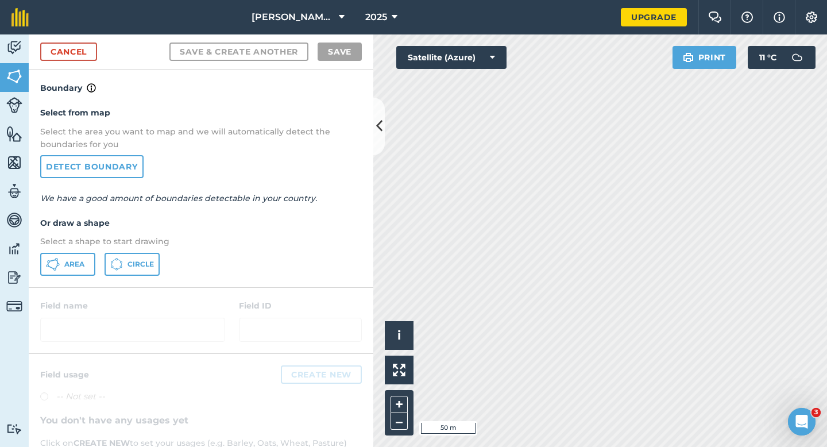
click at [75, 279] on div "Select from map Select the area you want to map and we will automatically detec…" at bounding box center [201, 191] width 345 height 192
click at [75, 272] on button "Area" at bounding box center [67, 264] width 55 height 23
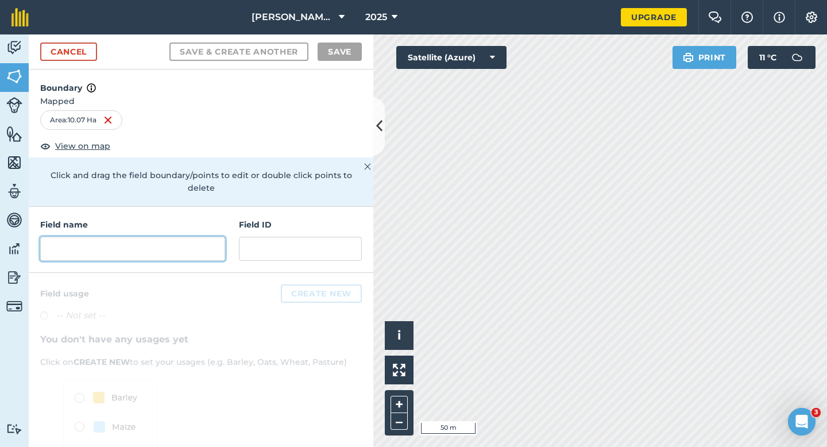
click at [169, 238] on input "text" at bounding box center [132, 249] width 185 height 24
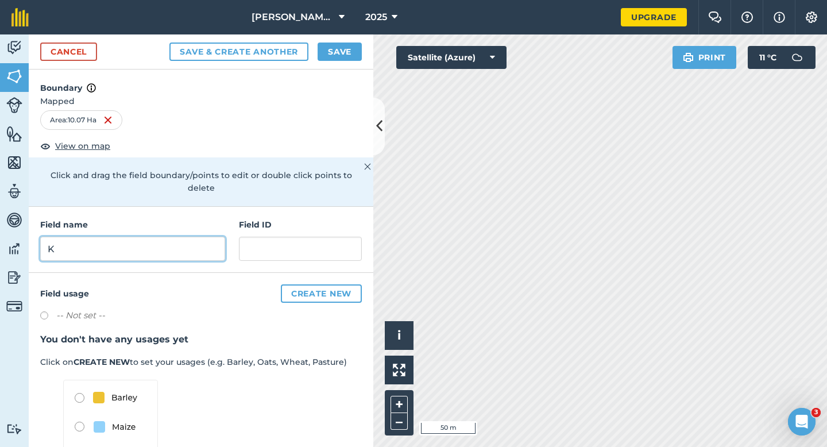
type input "K"
click at [352, 44] on button "Save" at bounding box center [340, 52] width 44 height 18
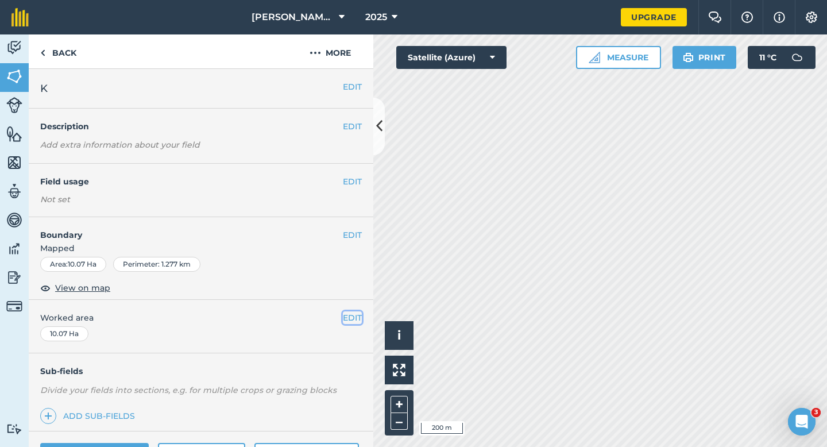
click at [354, 315] on button "EDIT" at bounding box center [352, 317] width 19 height 13
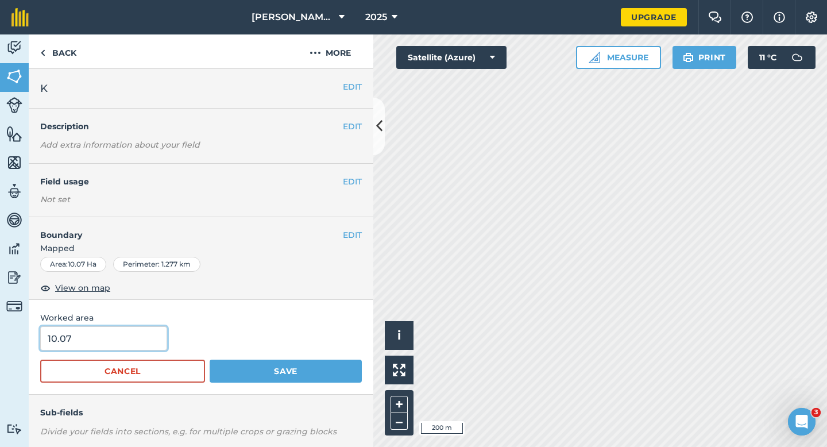
click at [132, 344] on input "10.07" at bounding box center [103, 338] width 127 height 24
type input "10"
click at [210, 360] on button "Save" at bounding box center [286, 371] width 152 height 23
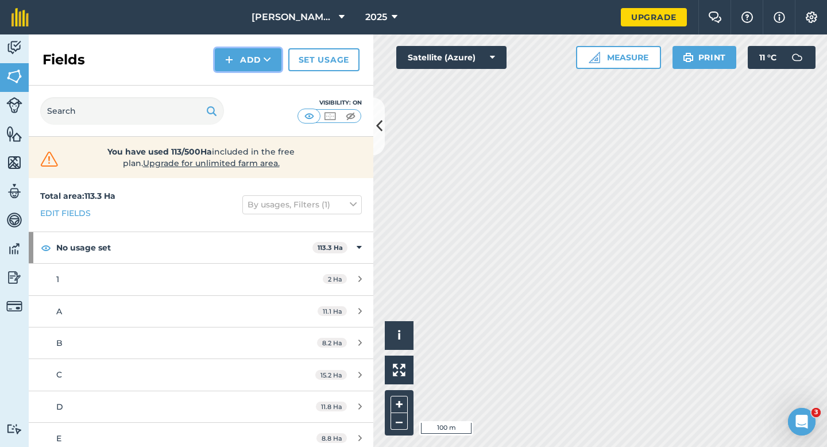
click at [221, 55] on button "Add" at bounding box center [248, 59] width 67 height 23
click at [230, 80] on link "Draw" at bounding box center [248, 85] width 63 height 25
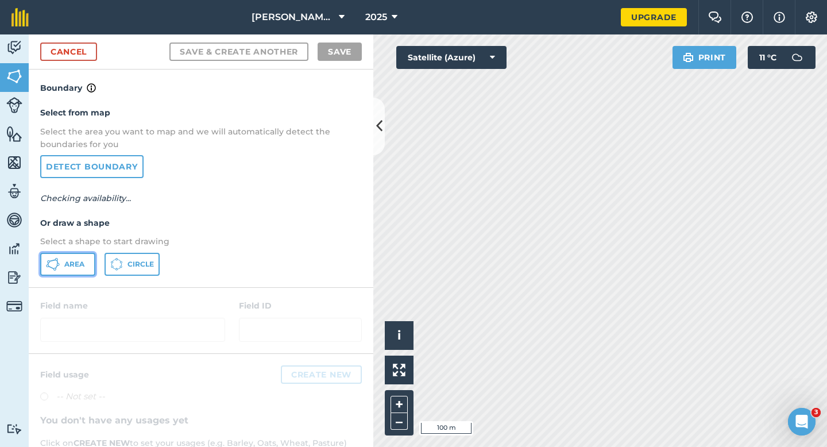
click at [75, 273] on button "Area" at bounding box center [67, 264] width 55 height 23
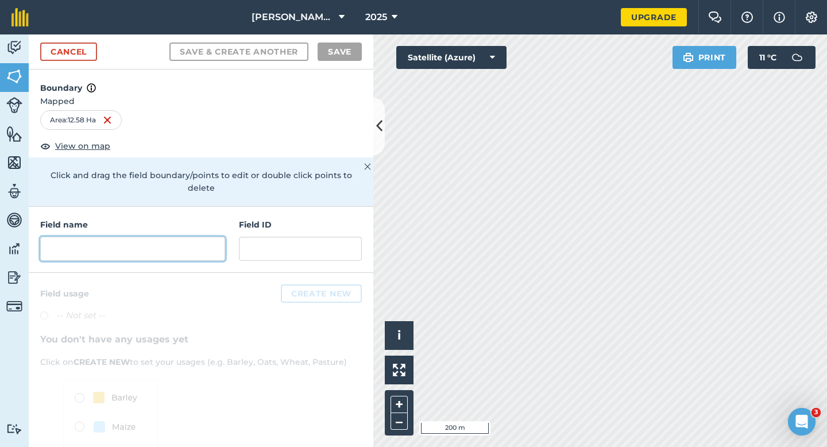
click at [160, 237] on input "text" at bounding box center [132, 249] width 185 height 24
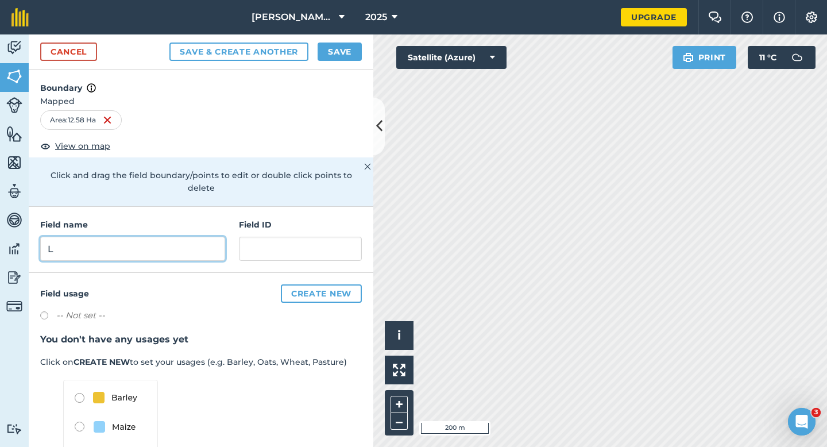
type input "L"
click at [347, 59] on button "Save" at bounding box center [340, 52] width 44 height 18
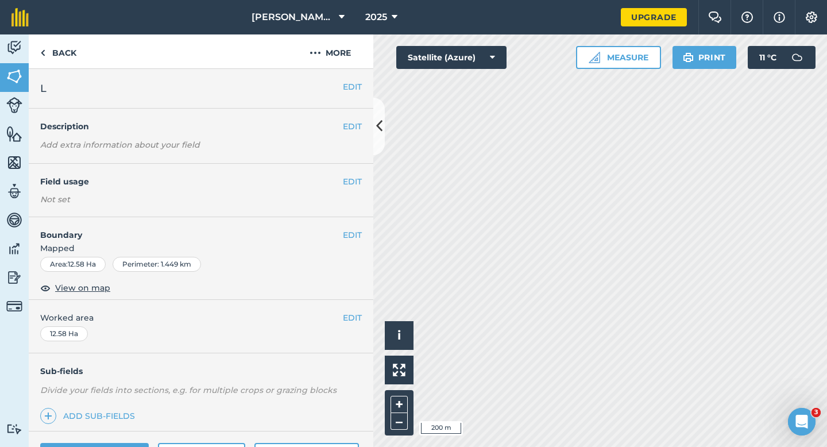
click at [349, 311] on div "EDIT Worked area 12.58 Ha" at bounding box center [201, 326] width 345 height 53
click at [349, 315] on button "EDIT" at bounding box center [352, 317] width 19 height 13
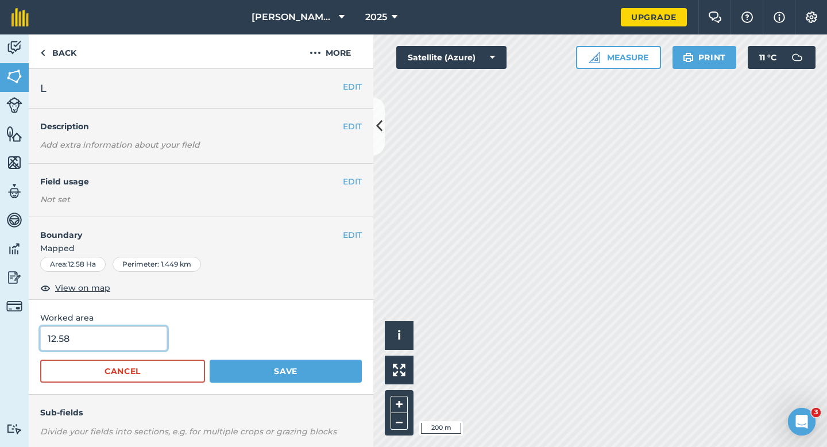
click at [131, 343] on input "12.58" at bounding box center [103, 338] width 127 height 24
type input "12.6"
click at [210, 360] on button "Save" at bounding box center [286, 371] width 152 height 23
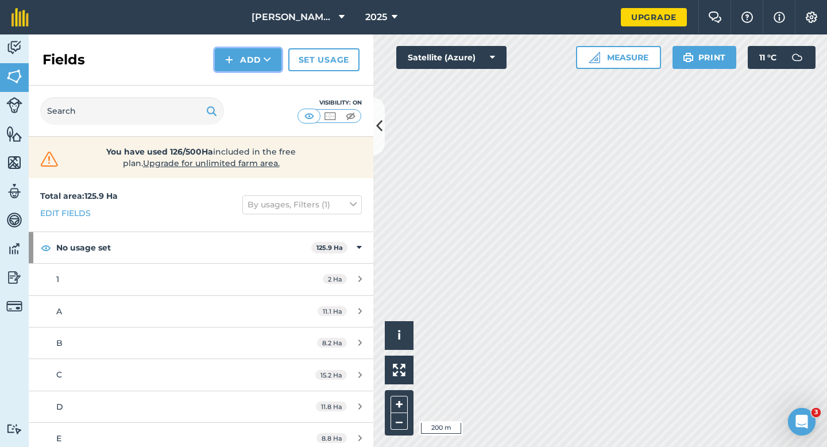
click at [238, 51] on button "Add" at bounding box center [248, 59] width 67 height 23
click at [242, 78] on link "Draw" at bounding box center [248, 85] width 63 height 25
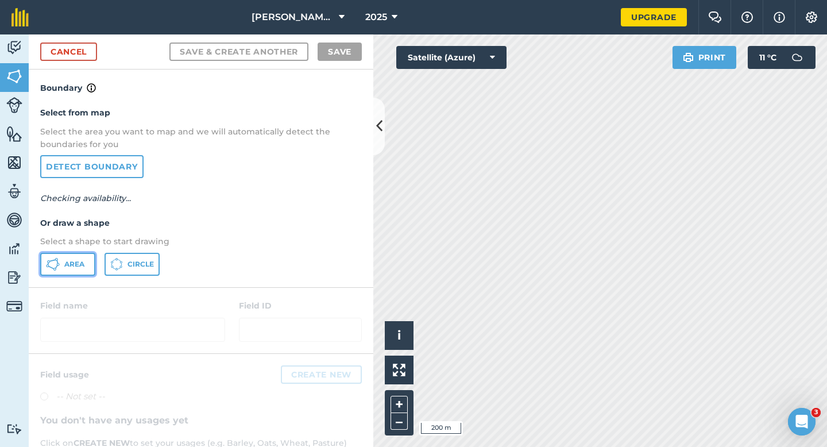
click at [70, 257] on button "Area" at bounding box center [67, 264] width 55 height 23
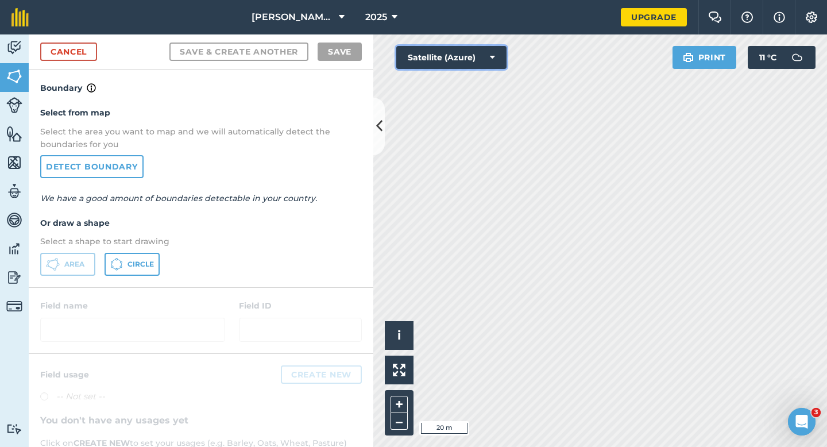
click at [625, 286] on div "Click to start drawing i © 2025 TomTom, Microsoft 20 m + – Satellite (Azure) Pr…" at bounding box center [600, 240] width 454 height 413
click at [81, 47] on link "Cancel" at bounding box center [68, 52] width 57 height 18
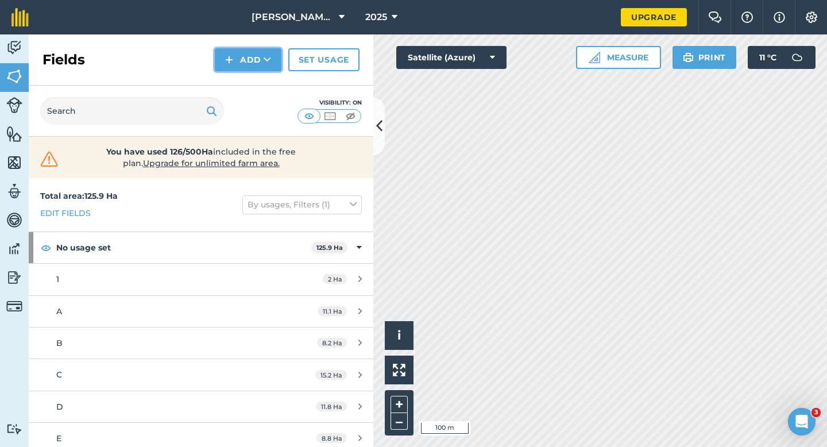
click at [251, 60] on button "Add" at bounding box center [248, 59] width 67 height 23
click at [251, 80] on link "Draw" at bounding box center [248, 85] width 63 height 25
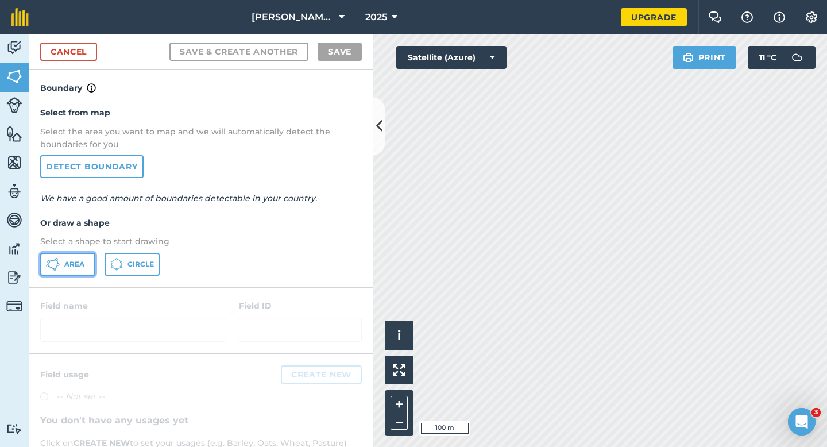
click at [89, 272] on button "Area" at bounding box center [67, 264] width 55 height 23
click at [107, 55] on div "Cancel Save & Create Another Save" at bounding box center [201, 51] width 345 height 35
click at [88, 55] on link "Cancel" at bounding box center [68, 52] width 57 height 18
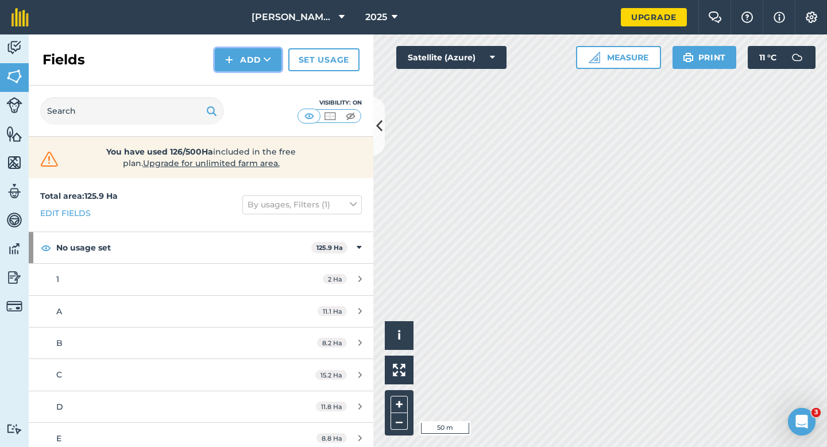
click at [266, 71] on button "Add" at bounding box center [248, 59] width 67 height 23
click at [255, 85] on link "Draw" at bounding box center [248, 85] width 63 height 25
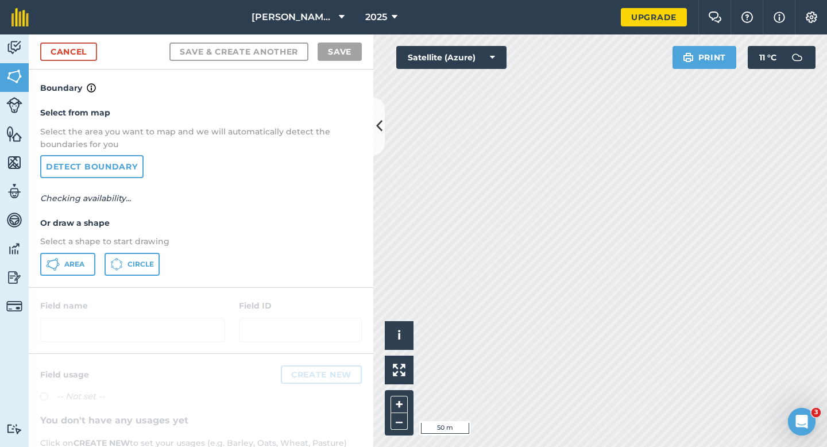
click at [81, 246] on p "Select a shape to start drawing" at bounding box center [201, 241] width 322 height 13
click at [81, 260] on span "Area" at bounding box center [74, 264] width 20 height 9
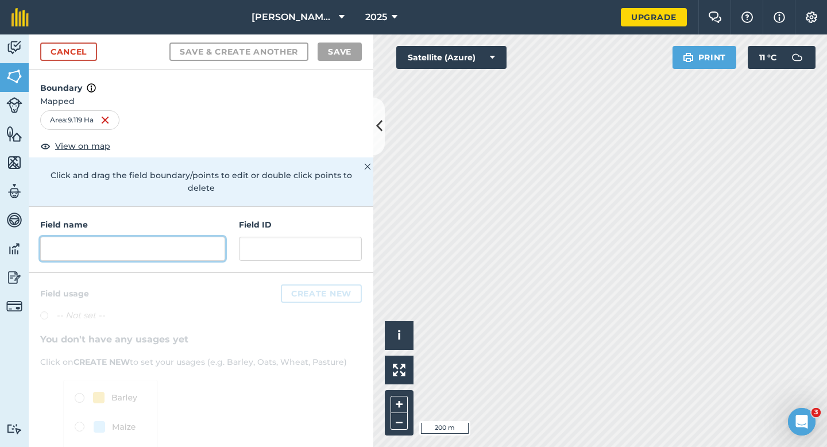
click at [169, 244] on input "text" at bounding box center [132, 249] width 185 height 24
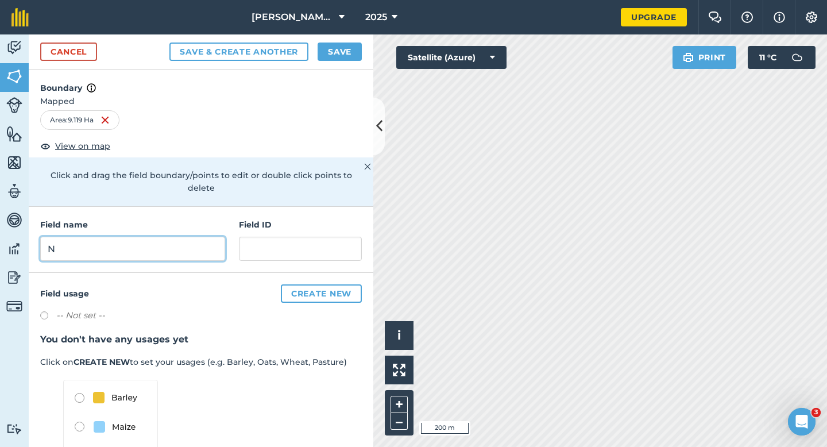
type input "N"
click at [348, 56] on button "Save" at bounding box center [340, 52] width 44 height 18
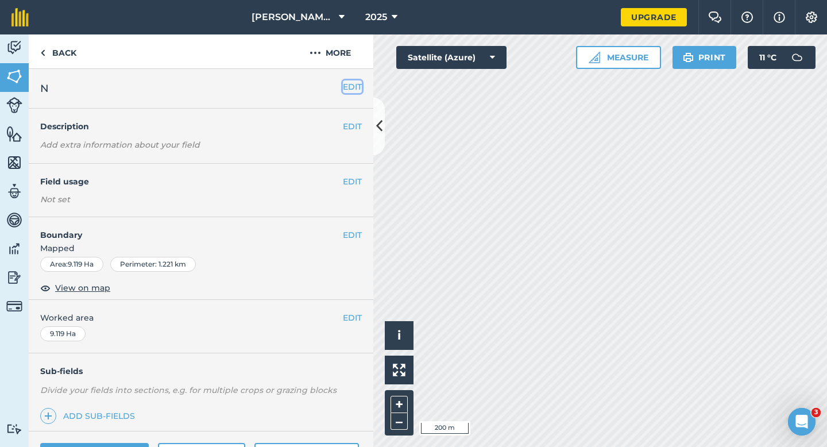
click at [357, 84] on button "EDIT" at bounding box center [352, 86] width 19 height 13
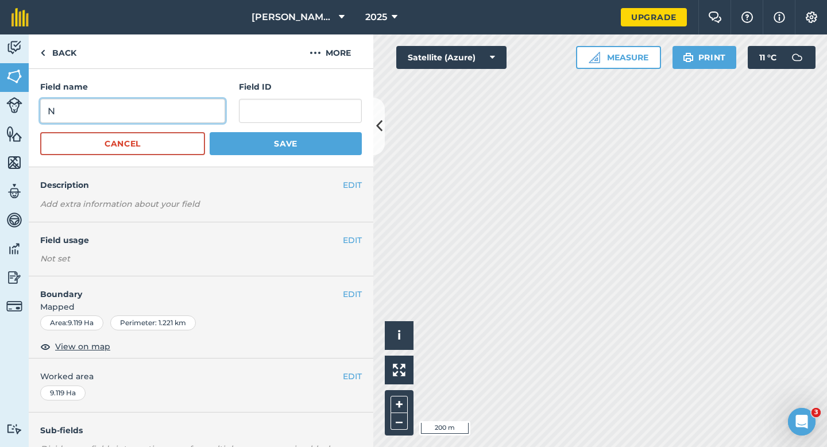
click at [218, 107] on input "N" at bounding box center [132, 111] width 185 height 24
click at [218, 107] on input "O" at bounding box center [132, 111] width 185 height 24
type input "O"
click at [210, 132] on button "Save" at bounding box center [286, 143] width 152 height 23
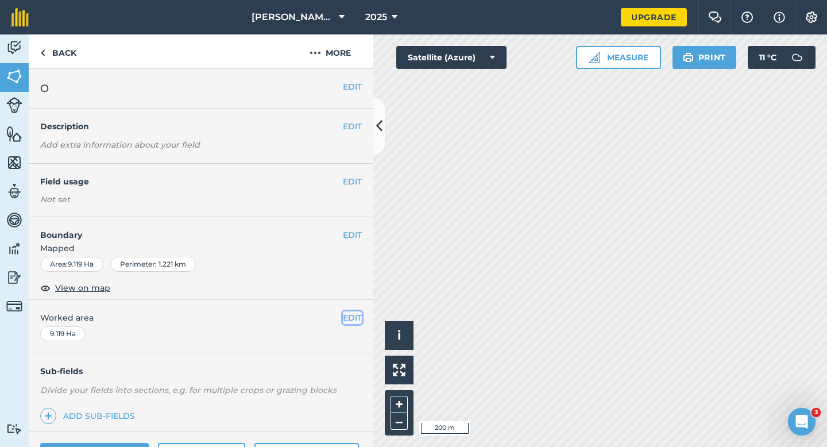
click at [351, 317] on button "EDIT" at bounding box center [352, 317] width 19 height 13
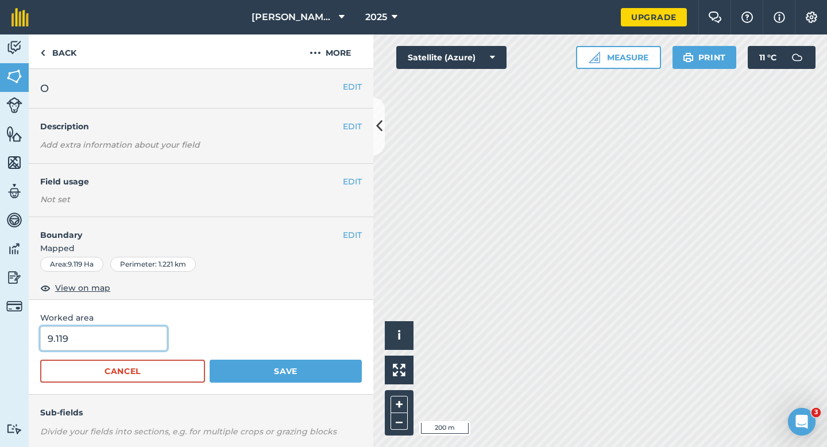
click at [122, 344] on input "9.119" at bounding box center [103, 338] width 127 height 24
type input "9.1"
click at [210, 360] on button "Save" at bounding box center [286, 371] width 152 height 23
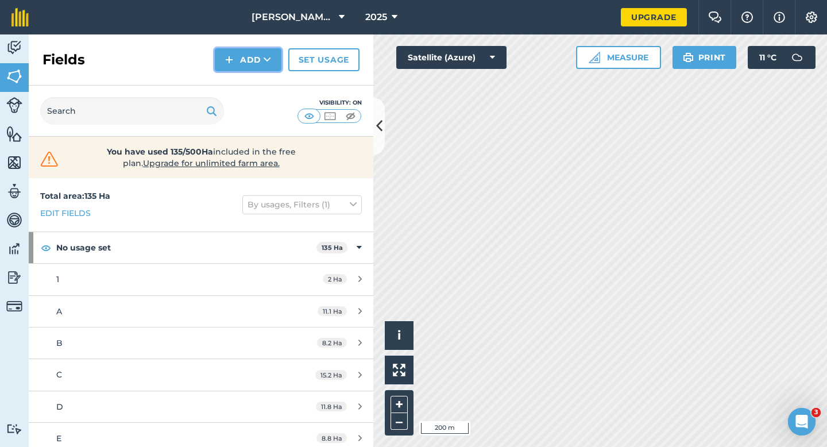
click at [245, 57] on button "Add" at bounding box center [248, 59] width 67 height 23
click at [245, 76] on link "Draw" at bounding box center [248, 85] width 63 height 25
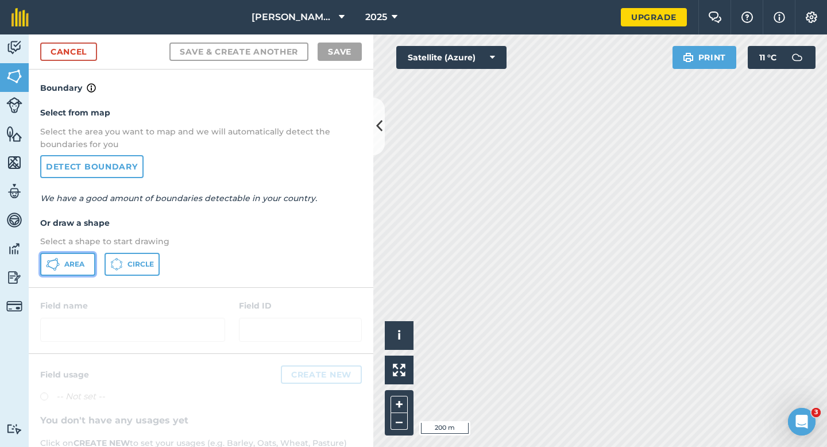
click at [91, 257] on button "Area" at bounding box center [67, 264] width 55 height 23
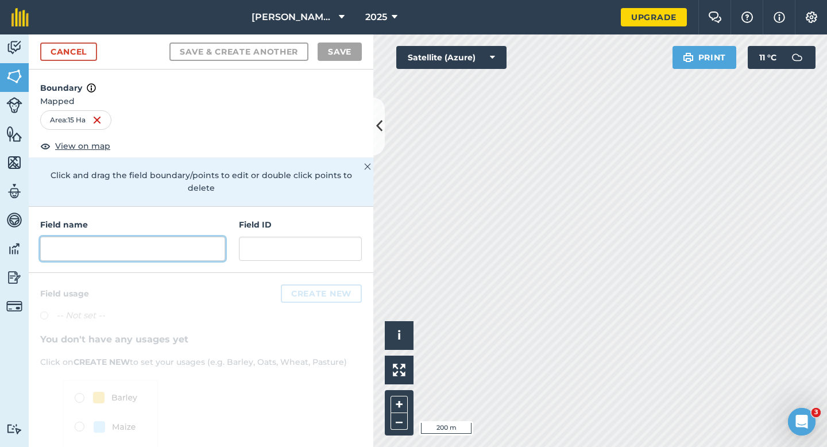
click at [164, 237] on input "text" at bounding box center [132, 249] width 185 height 24
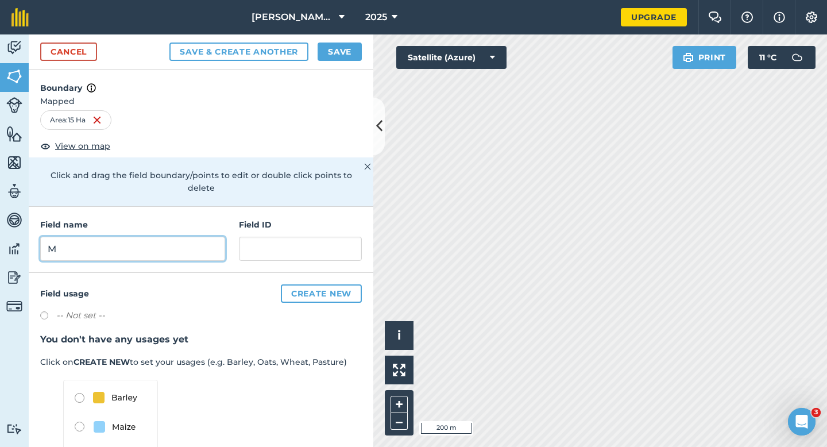
type input "M"
click at [340, 52] on button "Save" at bounding box center [340, 52] width 44 height 18
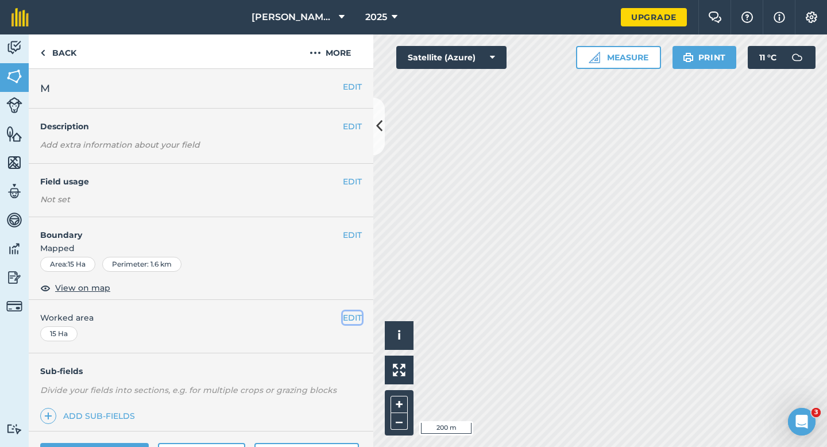
click at [349, 323] on button "EDIT" at bounding box center [352, 317] width 19 height 13
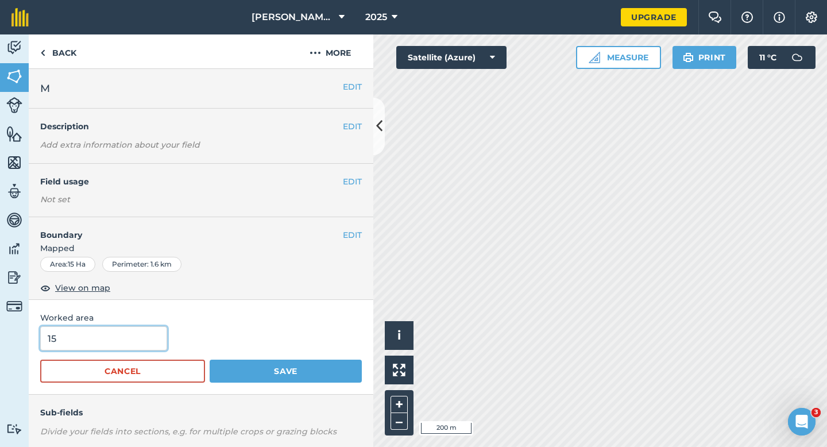
click at [83, 335] on input "15" at bounding box center [103, 338] width 127 height 24
click at [210, 360] on button "Save" at bounding box center [286, 371] width 152 height 23
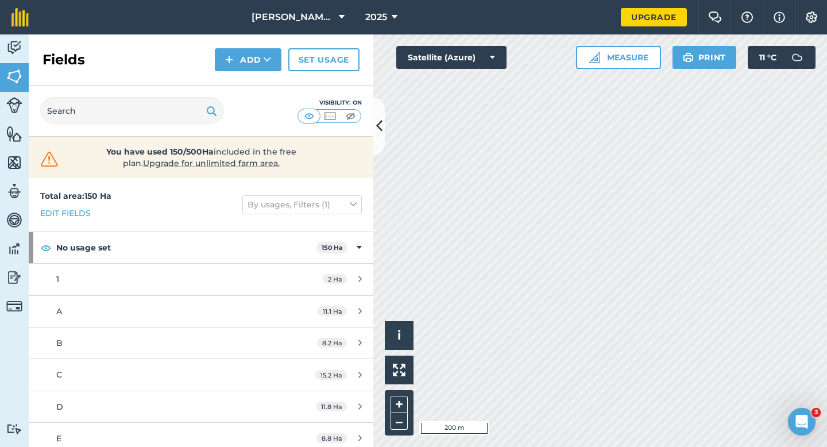
click at [232, 80] on div "Fields Add Set usage" at bounding box center [201, 59] width 345 height 51
click at [232, 76] on div "Fields Add Set usage" at bounding box center [201, 59] width 345 height 51
click at [232, 71] on div "Fields Add Set usage" at bounding box center [201, 59] width 345 height 51
click at [238, 57] on button "Add" at bounding box center [248, 59] width 67 height 23
click at [271, 90] on link "Draw" at bounding box center [248, 85] width 63 height 25
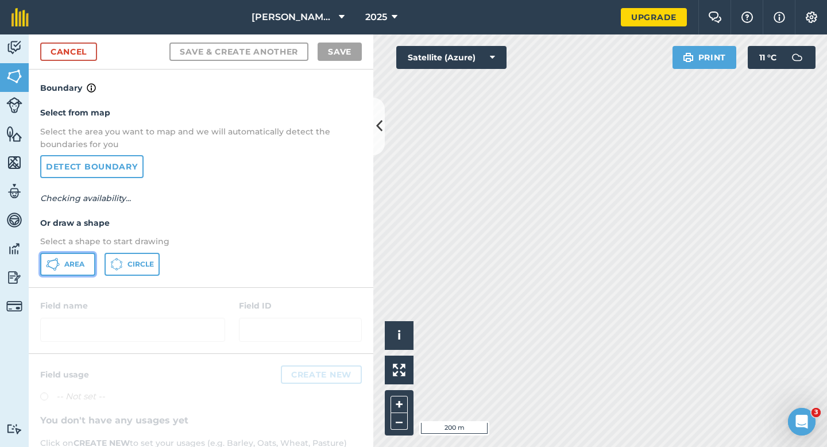
click at [71, 272] on button "Area" at bounding box center [67, 264] width 55 height 23
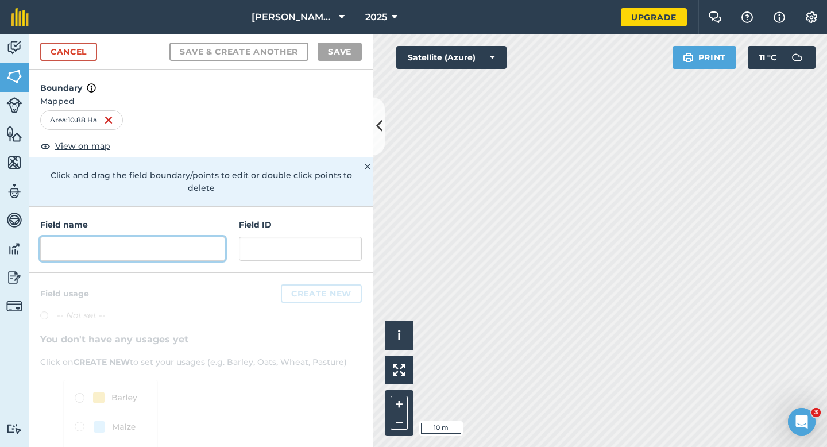
click at [184, 237] on input "text" at bounding box center [132, 249] width 185 height 24
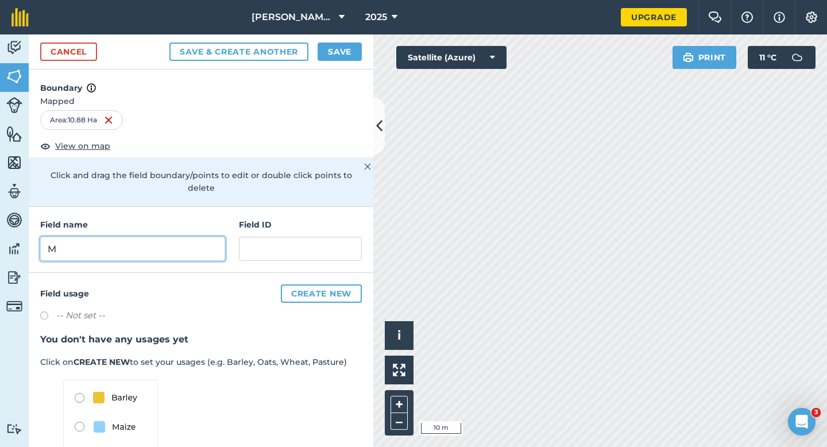
type input "M"
click at [339, 61] on div "Cancel Save & Create Another Save" at bounding box center [201, 51] width 345 height 35
click at [339, 47] on button "Save" at bounding box center [340, 52] width 44 height 18
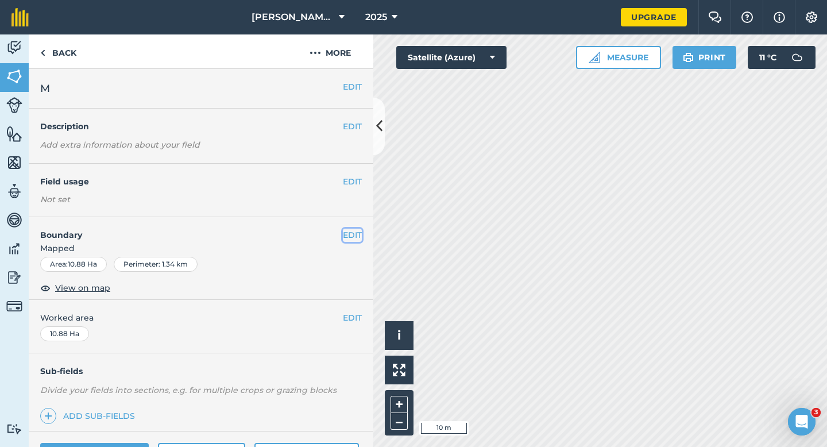
click at [352, 235] on button "EDIT" at bounding box center [352, 235] width 19 height 13
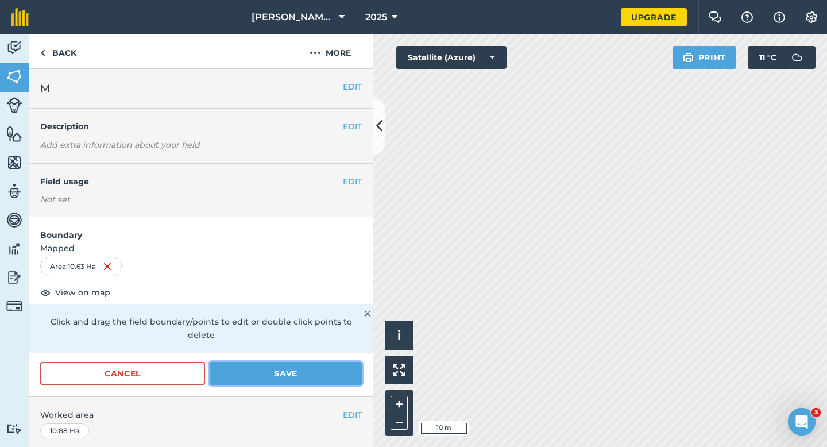
click at [297, 362] on button "Save" at bounding box center [286, 373] width 152 height 23
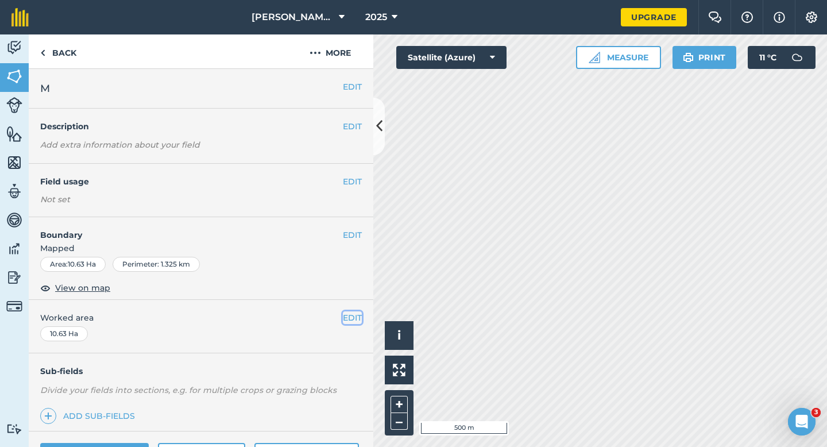
click at [350, 315] on button "EDIT" at bounding box center [352, 317] width 19 height 13
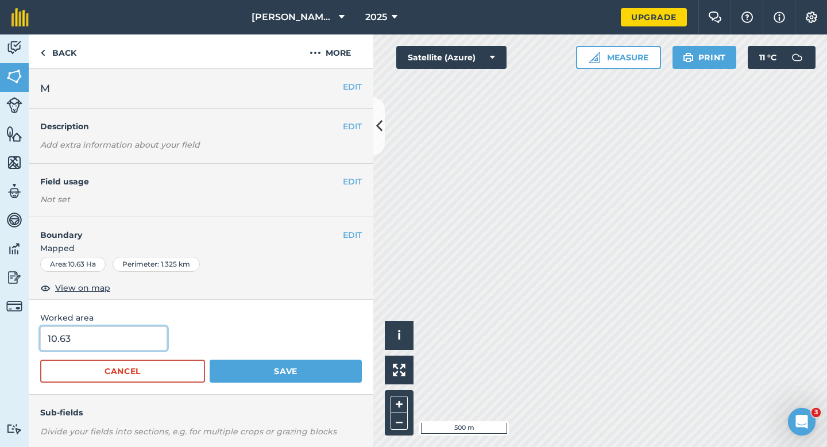
click at [126, 338] on input "10.63" at bounding box center [103, 338] width 127 height 24
type input "10.6"
click at [210, 360] on button "Save" at bounding box center [286, 371] width 152 height 23
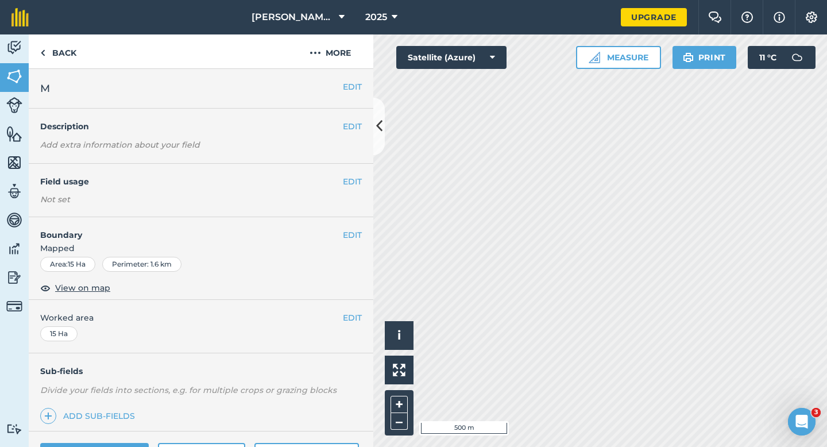
click at [341, 87] on h2 "M" at bounding box center [191, 88] width 303 height 16
click at [344, 92] on button "EDIT" at bounding box center [352, 86] width 19 height 13
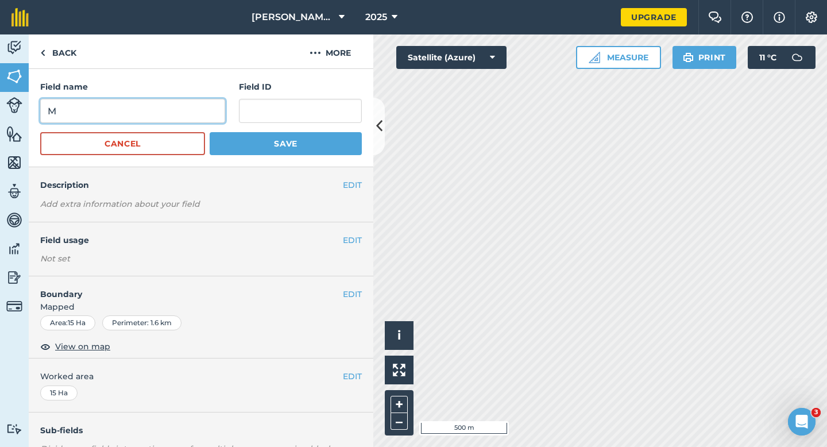
click at [185, 108] on input "M" at bounding box center [132, 111] width 185 height 24
click at [185, 108] on input "O" at bounding box center [132, 111] width 185 height 24
type input "O"
click at [210, 132] on button "Save" at bounding box center [286, 143] width 152 height 23
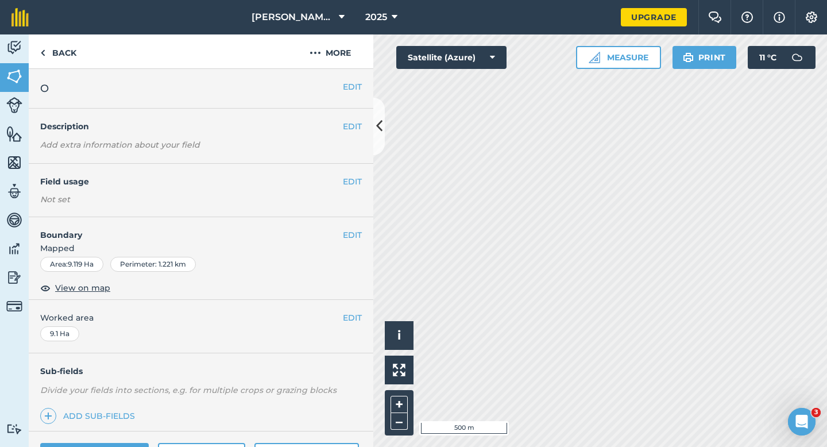
click at [357, 94] on div "EDIT O" at bounding box center [201, 89] width 345 height 40
click at [357, 84] on button "EDIT" at bounding box center [352, 86] width 19 height 13
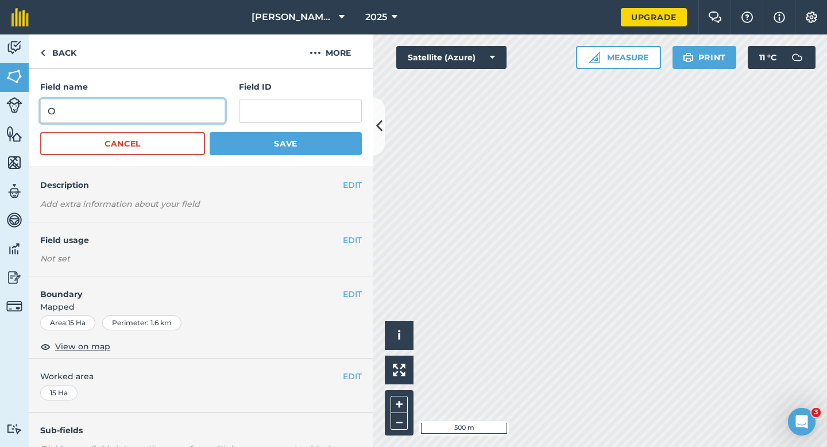
click at [172, 118] on input "O" at bounding box center [132, 111] width 185 height 24
type input "N"
click at [210, 132] on button "Save" at bounding box center [286, 143] width 152 height 23
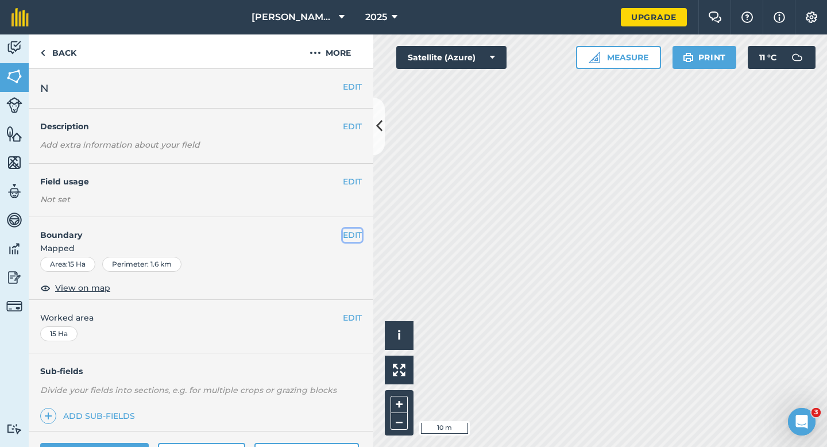
click at [360, 239] on button "EDIT" at bounding box center [352, 235] width 19 height 13
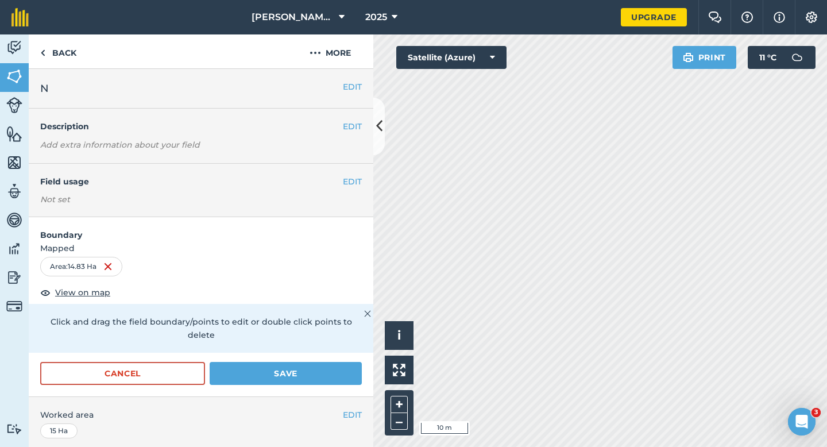
click at [349, 341] on form "Boundary Mapped Area : 14.83 Ha View on map Click and drag the field boundary/p…" at bounding box center [201, 306] width 345 height 179
click at [349, 362] on button "Save" at bounding box center [286, 373] width 152 height 23
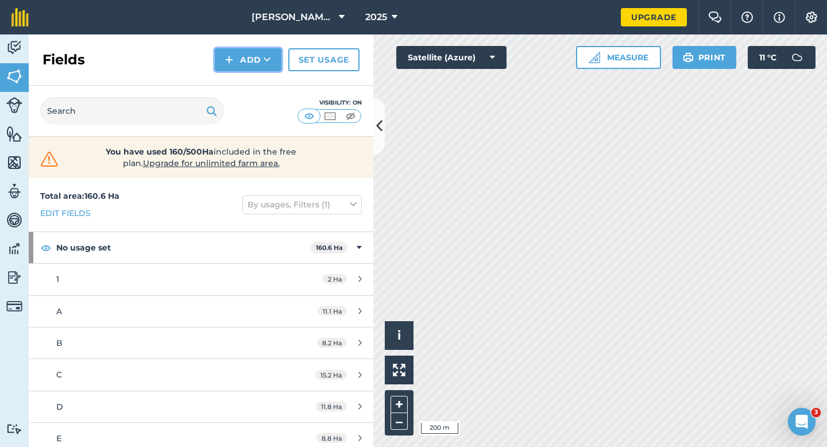
click at [249, 61] on button "Add" at bounding box center [248, 59] width 67 height 23
click at [249, 80] on link "Draw" at bounding box center [248, 85] width 63 height 25
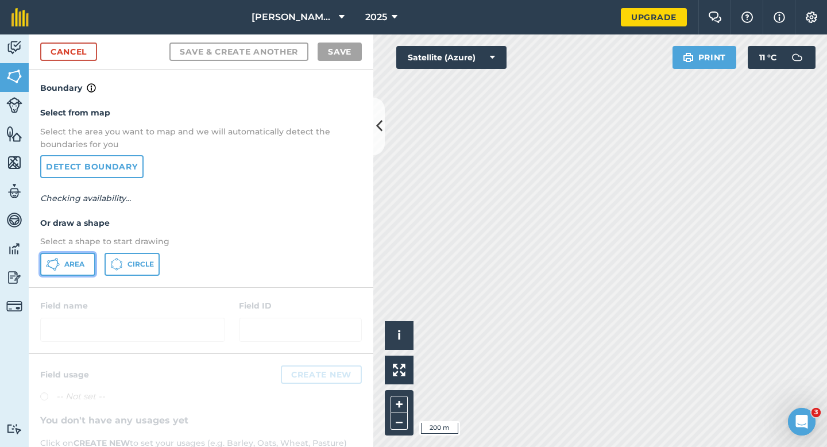
click at [59, 273] on button "Area" at bounding box center [67, 264] width 55 height 23
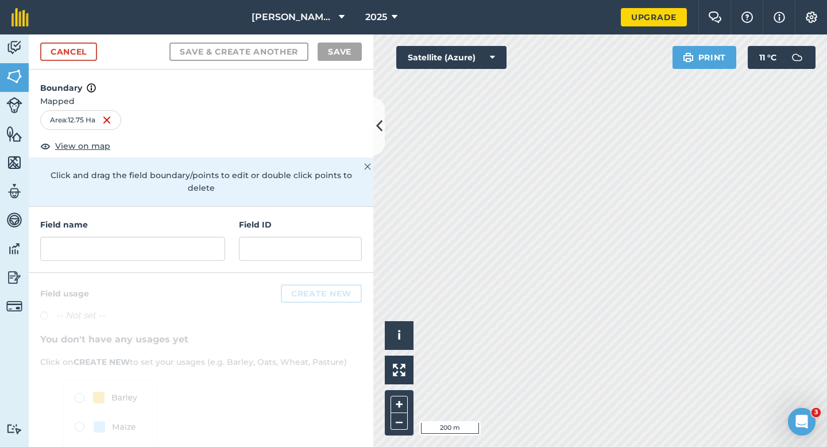
click at [188, 221] on div "Field name" at bounding box center [132, 239] width 185 height 43
click at [188, 237] on input "text" at bounding box center [132, 249] width 185 height 24
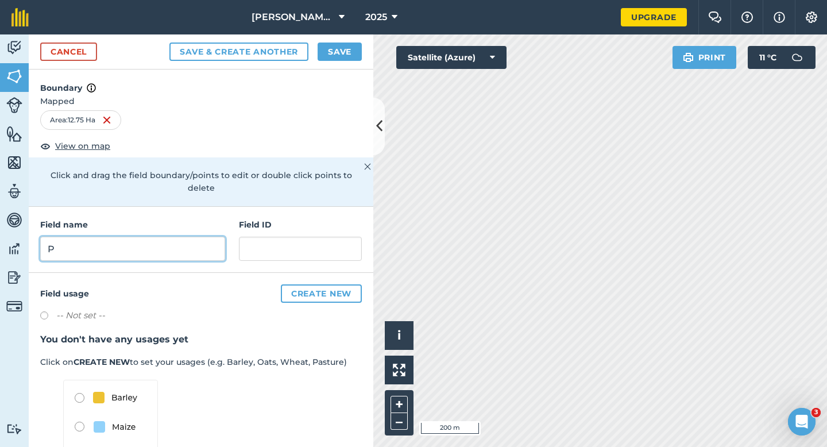
type input "P"
click at [332, 56] on button "Save" at bounding box center [340, 52] width 44 height 18
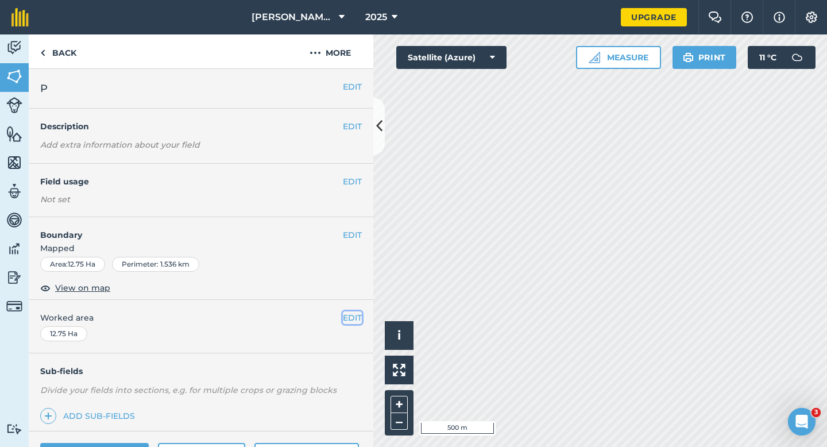
click at [353, 317] on button "EDIT" at bounding box center [352, 317] width 19 height 13
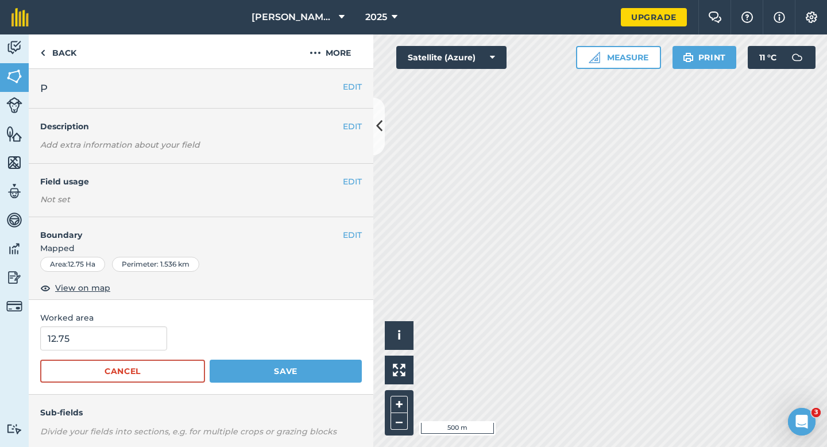
click at [151, 351] on form "12.75 Cancel Save" at bounding box center [201, 354] width 322 height 56
click at [151, 341] on input "12.75" at bounding box center [103, 338] width 127 height 24
type input "12.8"
click at [210, 360] on button "Save" at bounding box center [286, 371] width 152 height 23
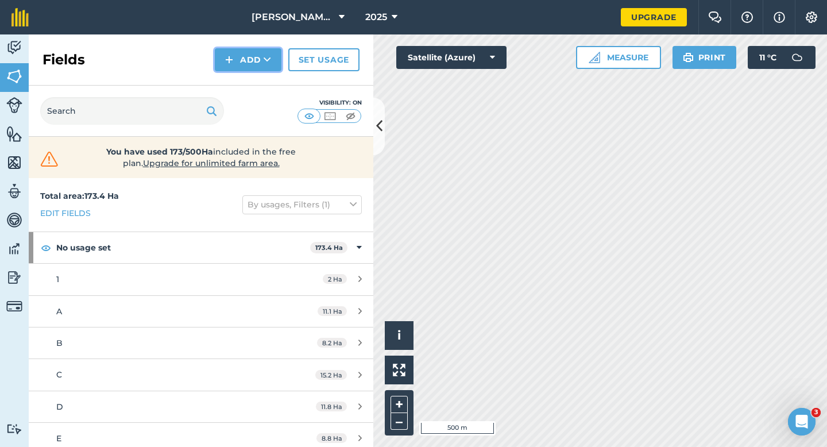
click at [248, 65] on button "Add" at bounding box center [248, 59] width 67 height 23
click at [248, 78] on link "Draw" at bounding box center [248, 85] width 63 height 25
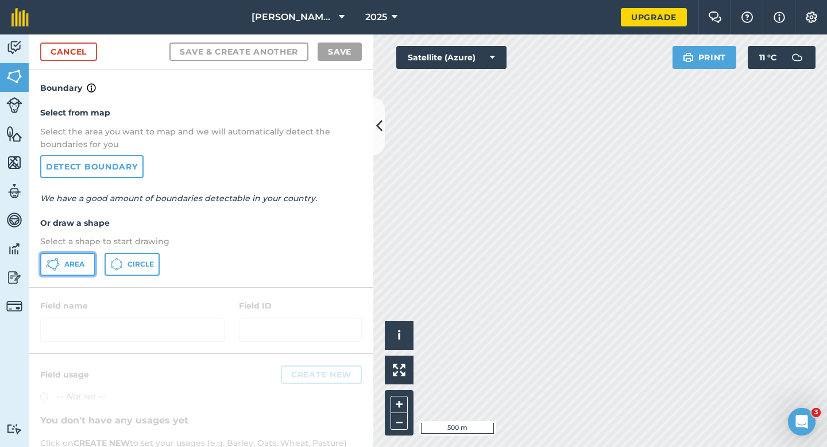
click at [85, 255] on button "Area" at bounding box center [67, 264] width 55 height 23
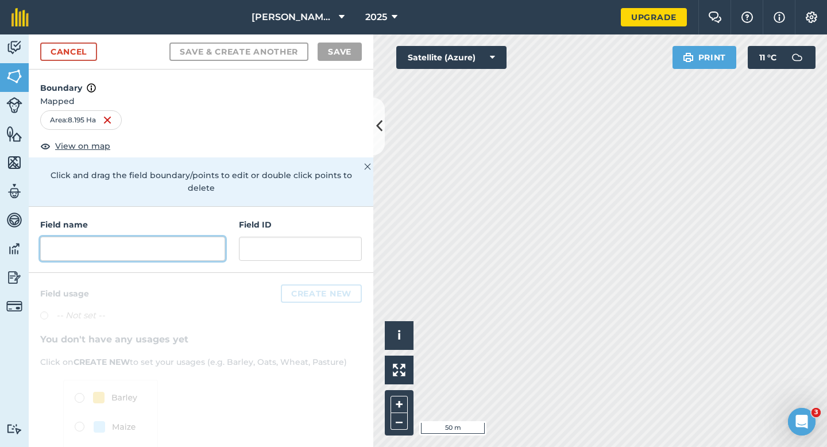
click at [132, 237] on input "text" at bounding box center [132, 249] width 185 height 24
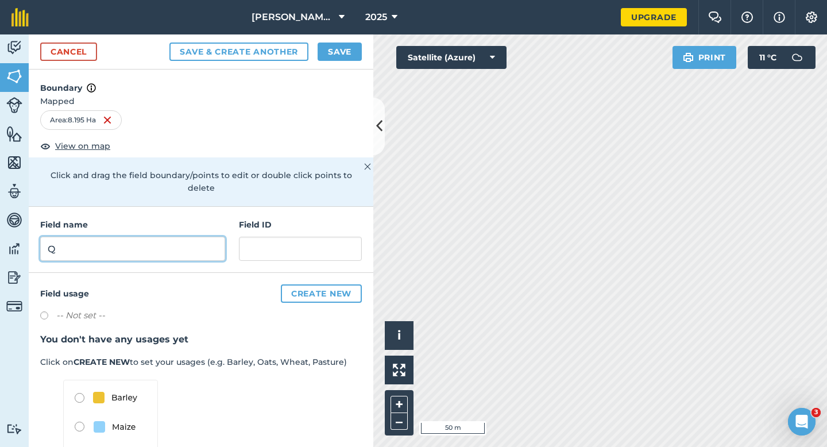
type input "Q"
click at [331, 52] on button "Save" at bounding box center [340, 52] width 44 height 18
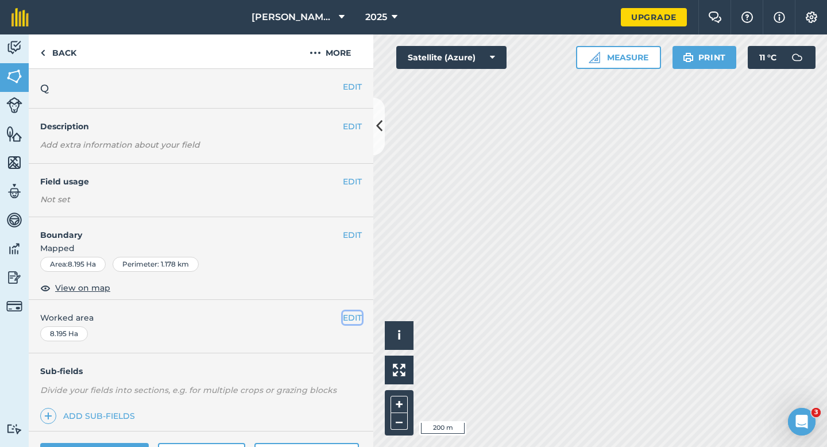
click at [346, 314] on button "EDIT" at bounding box center [352, 317] width 19 height 13
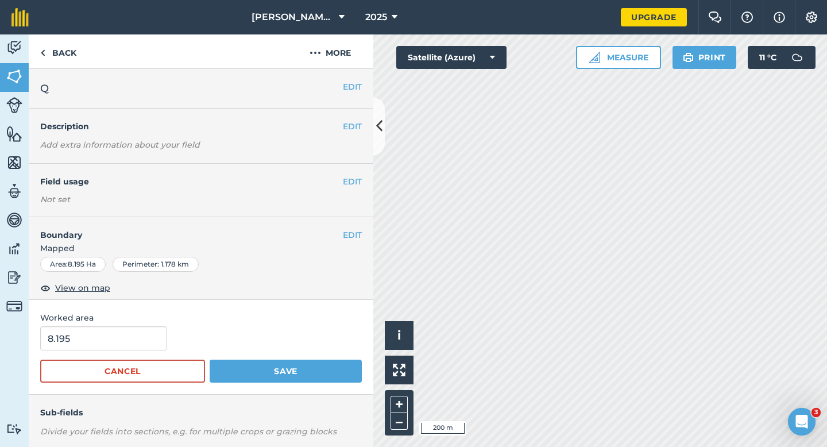
click at [156, 350] on form "8.195 Cancel Save" at bounding box center [201, 354] width 322 height 56
click at [156, 344] on input "8.195" at bounding box center [103, 338] width 127 height 24
type input "8.2"
click at [210, 360] on button "Save" at bounding box center [286, 371] width 152 height 23
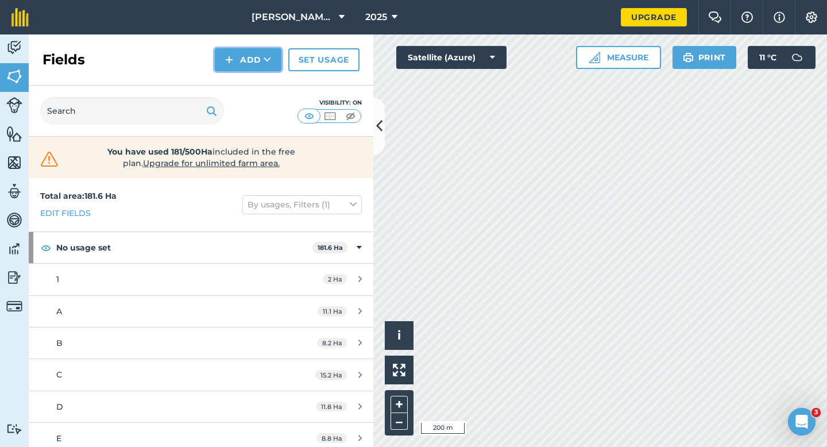
click at [244, 60] on button "Add" at bounding box center [248, 59] width 67 height 23
click at [244, 79] on link "Draw" at bounding box center [248, 85] width 63 height 25
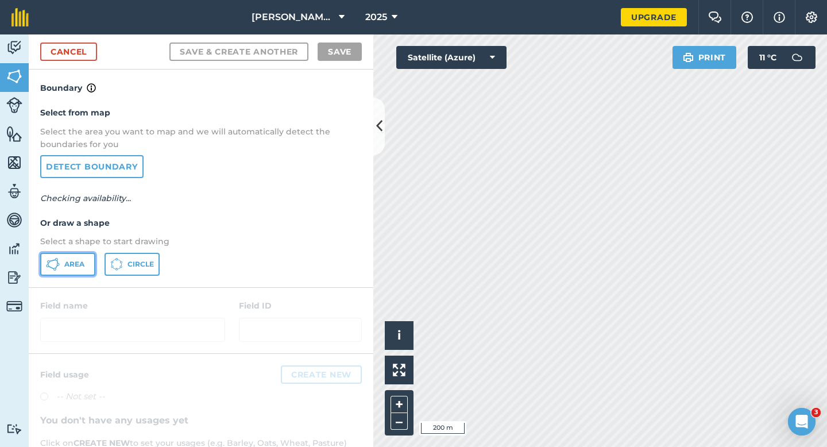
click at [70, 260] on span "Area" at bounding box center [74, 264] width 20 height 9
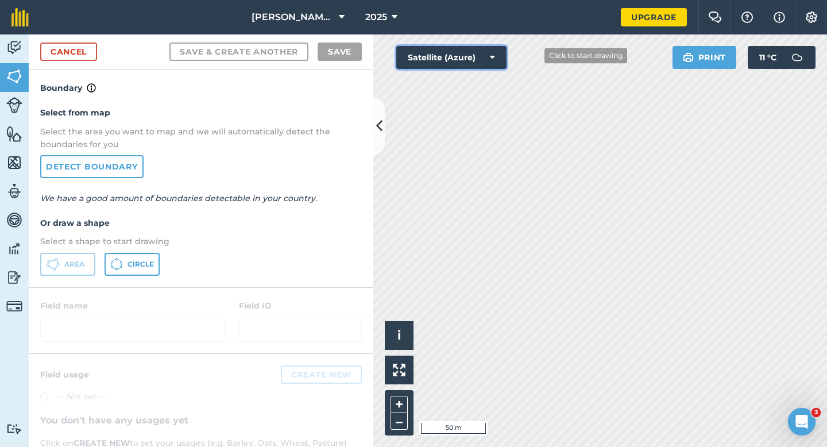
click at [665, 88] on div "Click to start drawing i © 2025 TomTom, Microsoft 50 m + – Satellite (Azure) Pr…" at bounding box center [600, 240] width 454 height 413
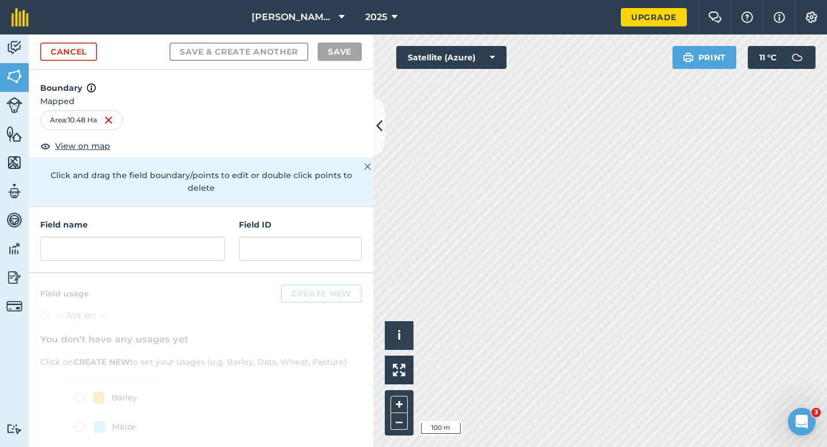
click at [122, 275] on div at bounding box center [201, 397] width 345 height 249
click at [123, 259] on div "Field name Field ID" at bounding box center [201, 240] width 345 height 66
click at [123, 255] on div "Field name Field ID" at bounding box center [201, 240] width 345 height 66
click at [123, 249] on div "Field name Field ID" at bounding box center [201, 240] width 345 height 66
click at [123, 246] on input "text" at bounding box center [132, 249] width 185 height 24
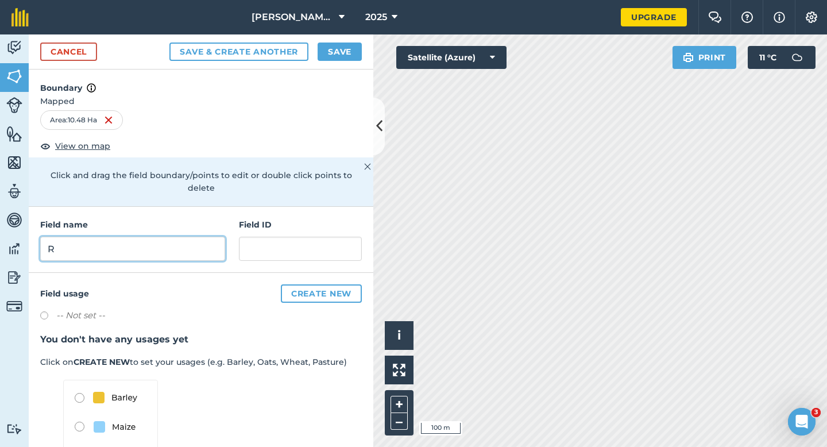
type input "R"
click at [344, 54] on button "Save" at bounding box center [340, 52] width 44 height 18
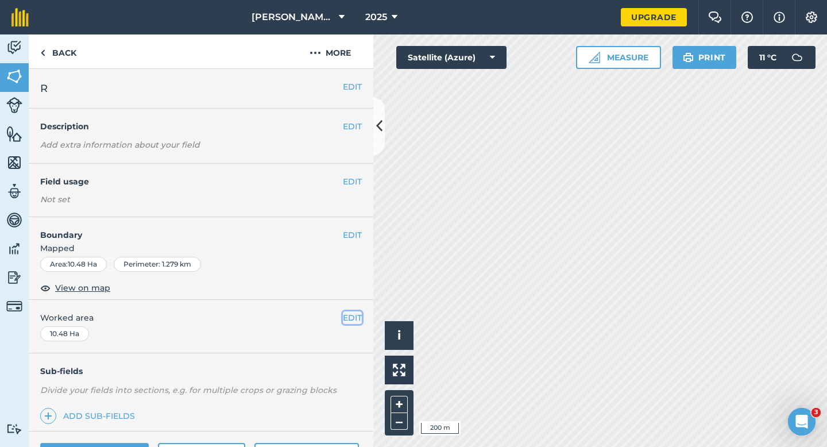
click at [354, 315] on button "EDIT" at bounding box center [352, 317] width 19 height 13
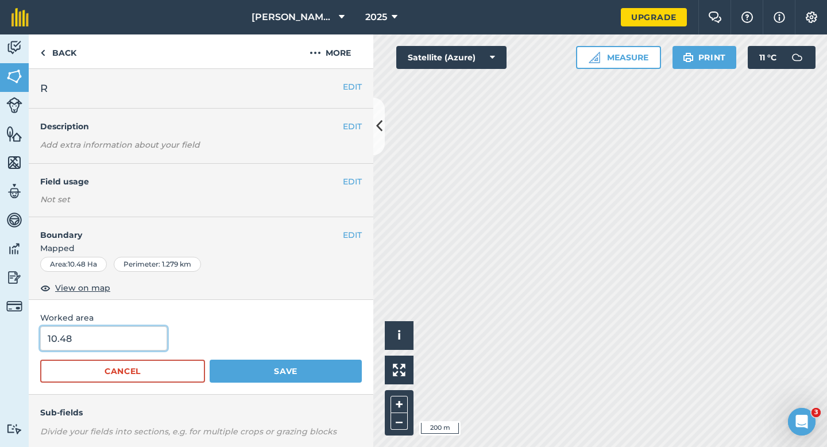
click at [102, 337] on input "10.48" at bounding box center [103, 338] width 127 height 24
type input "10.5"
click at [210, 360] on button "Save" at bounding box center [286, 371] width 152 height 23
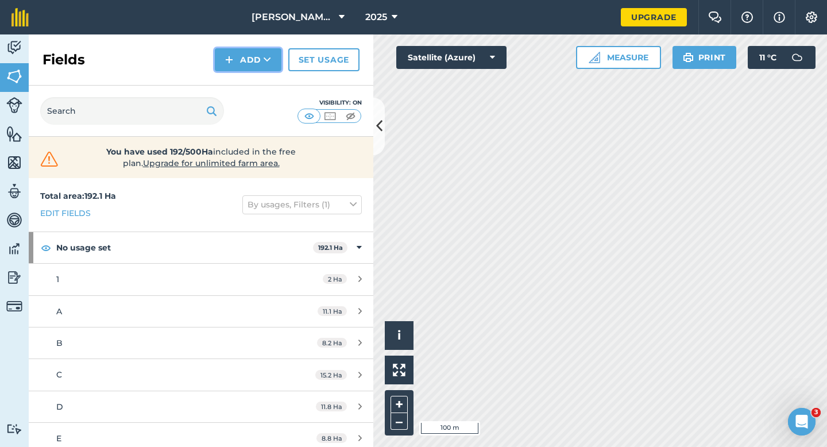
click at [224, 64] on button "Add" at bounding box center [248, 59] width 67 height 23
click at [224, 75] on link "Draw" at bounding box center [248, 85] width 63 height 25
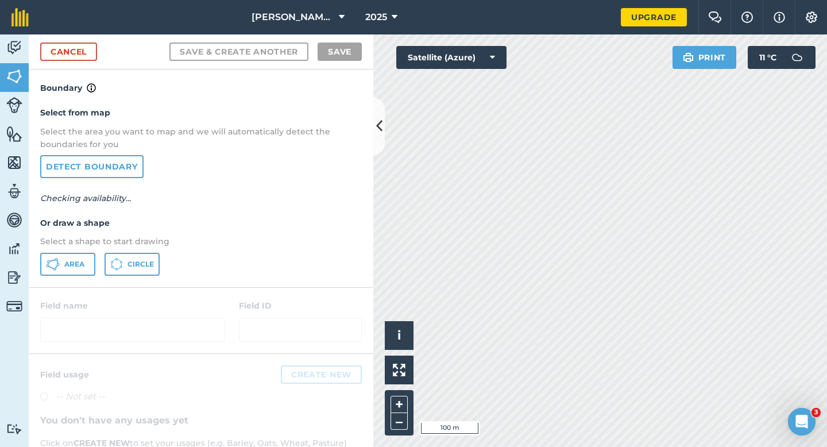
click at [98, 263] on div "Area Circle" at bounding box center [201, 264] width 322 height 23
click at [91, 265] on button "Area" at bounding box center [67, 264] width 55 height 23
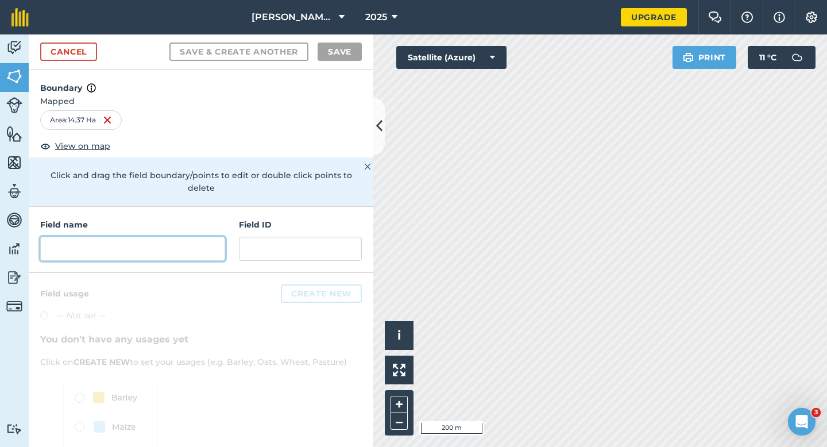
click at [208, 237] on input "text" at bounding box center [132, 249] width 185 height 24
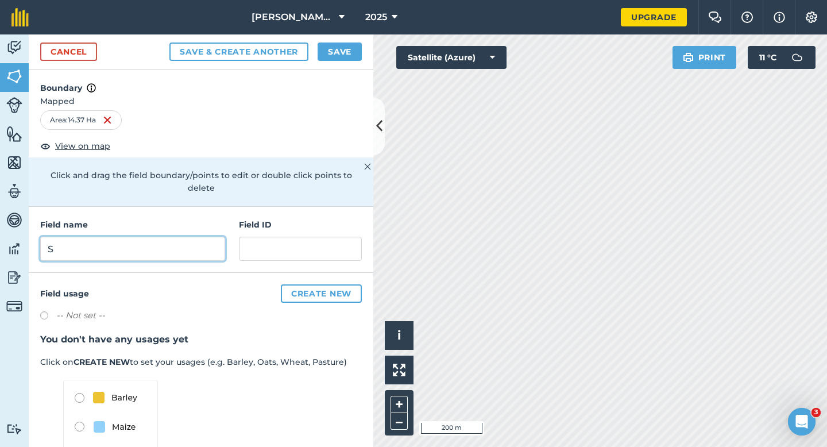
type input "S"
click at [328, 46] on button "Save" at bounding box center [340, 52] width 44 height 18
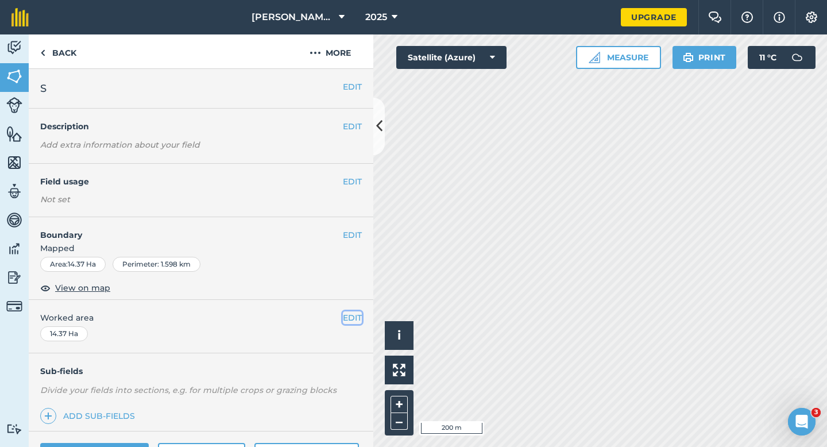
click at [355, 318] on button "EDIT" at bounding box center [352, 317] width 19 height 13
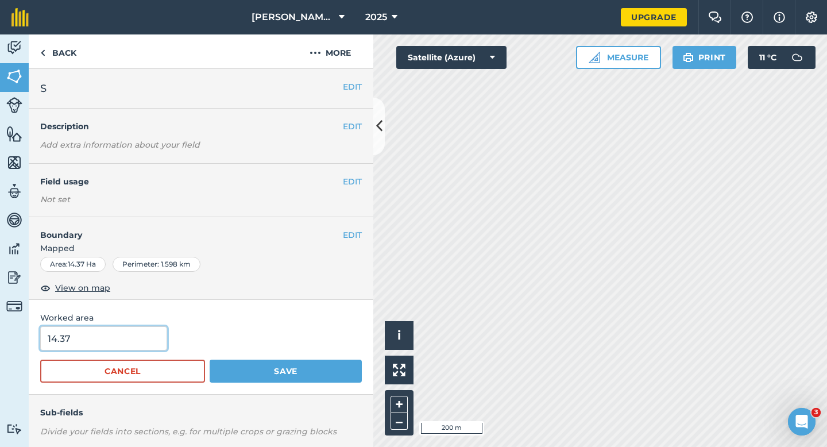
click at [80, 335] on input "14.37" at bounding box center [103, 338] width 127 height 24
type input "14.4"
click at [210, 360] on button "Save" at bounding box center [286, 371] width 152 height 23
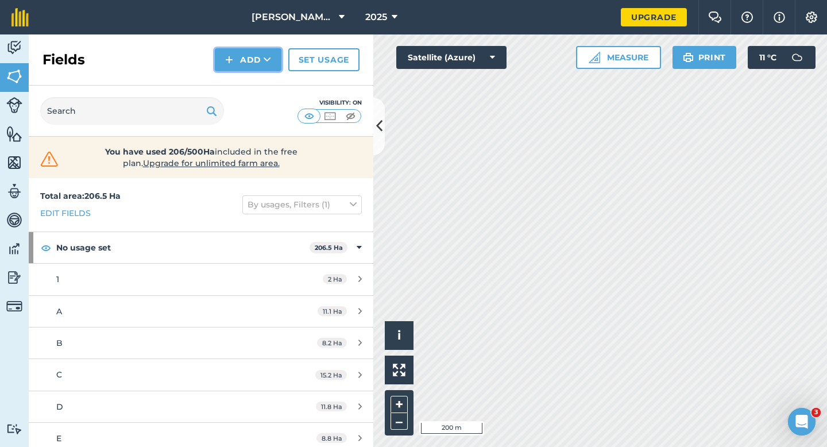
click at [248, 64] on button "Add" at bounding box center [248, 59] width 67 height 23
click at [248, 87] on link "Draw" at bounding box center [248, 85] width 63 height 25
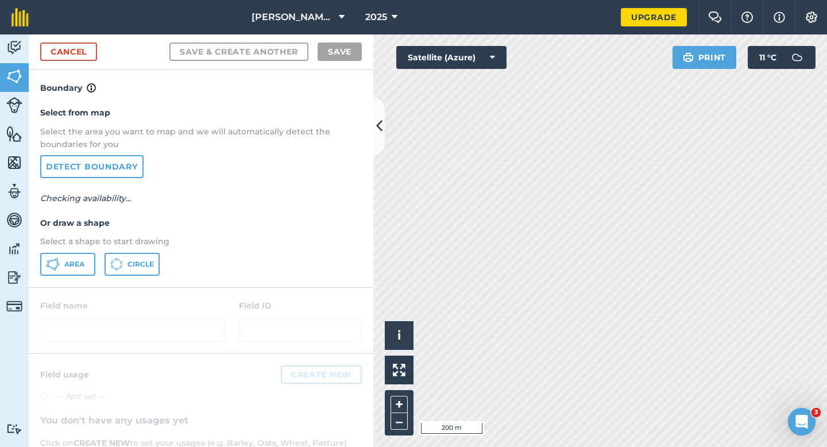
click at [60, 288] on div at bounding box center [201, 320] width 345 height 65
click at [65, 273] on button "Area" at bounding box center [67, 264] width 55 height 23
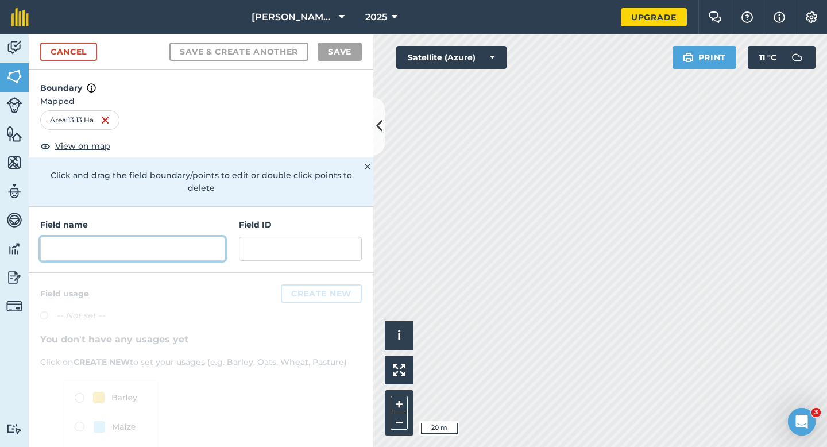
click at [185, 241] on input "text" at bounding box center [132, 249] width 185 height 24
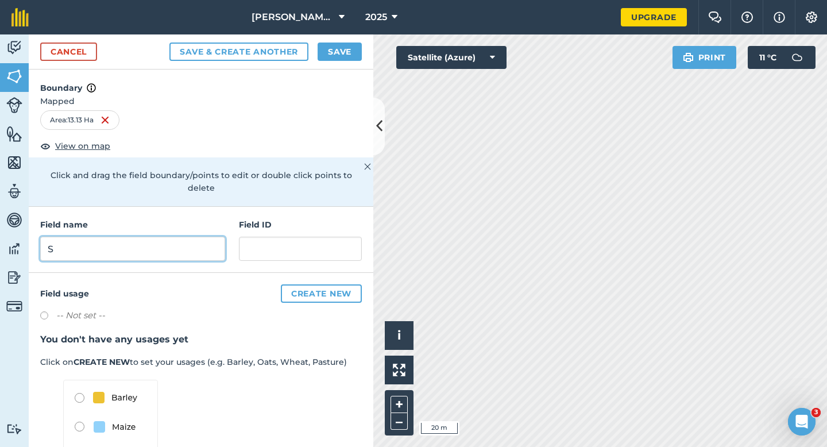
type input "S"
click at [336, 48] on button "Save" at bounding box center [340, 52] width 44 height 18
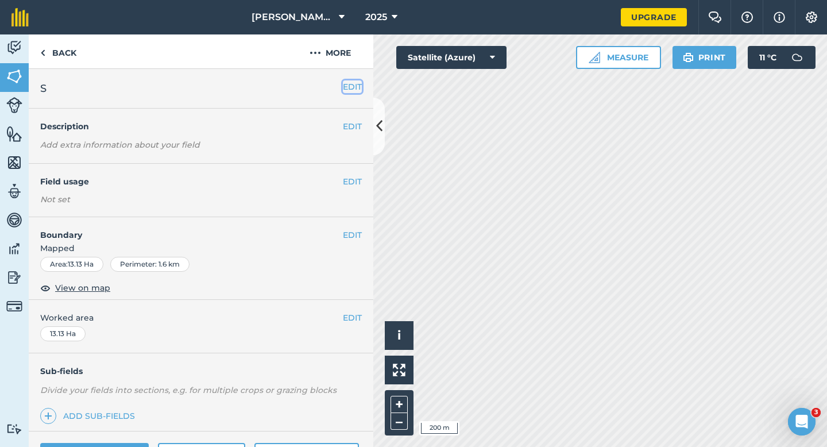
click at [353, 81] on button "EDIT" at bounding box center [352, 86] width 19 height 13
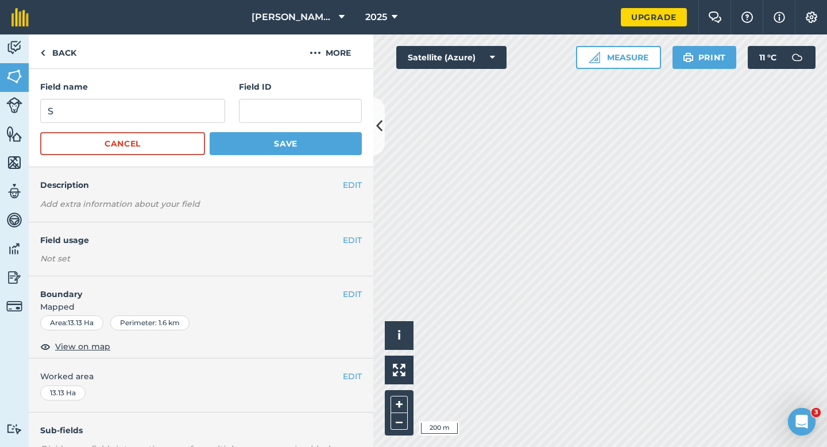
click at [176, 128] on form "Field name S Field ID Cancel Save" at bounding box center [201, 117] width 322 height 75
click at [176, 124] on form "Field name S Field ID Cancel Save" at bounding box center [201, 117] width 322 height 75
click at [206, 116] on input "S" at bounding box center [132, 111] width 185 height 24
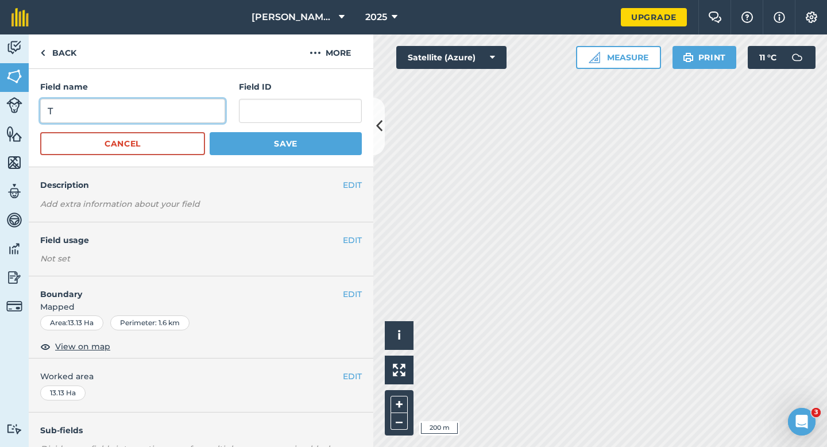
type input "T"
click at [210, 132] on button "Save" at bounding box center [286, 143] width 152 height 23
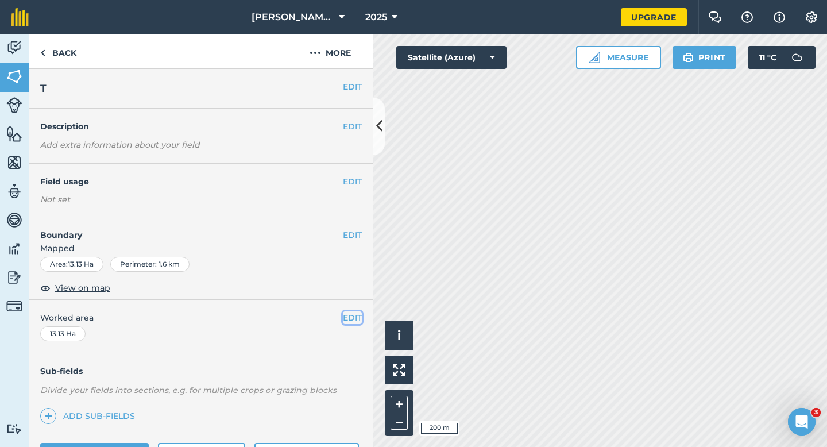
click at [352, 313] on button "EDIT" at bounding box center [352, 317] width 19 height 13
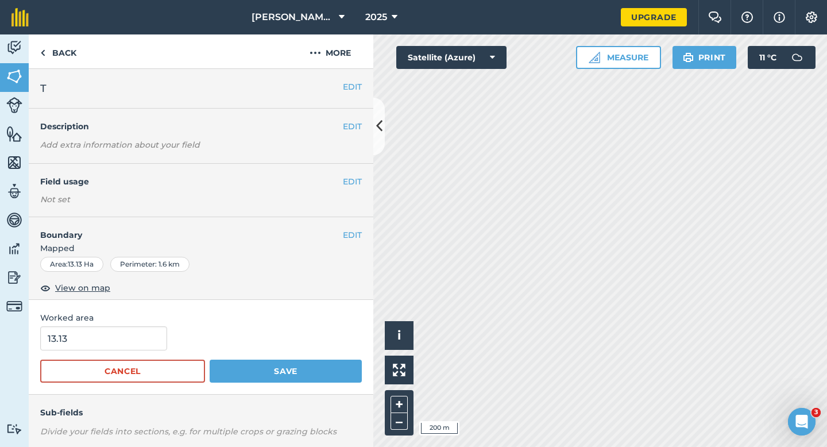
click at [162, 338] on div "13.13" at bounding box center [201, 338] width 322 height 24
click at [140, 338] on input "13.1" at bounding box center [103, 338] width 127 height 24
type input "13.1"
click at [210, 360] on button "Save" at bounding box center [286, 371] width 152 height 23
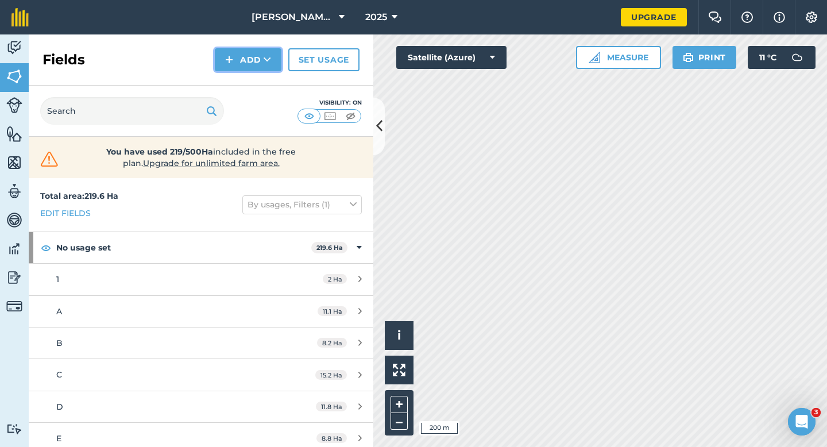
click at [236, 58] on button "Add" at bounding box center [248, 59] width 67 height 23
click at [236, 81] on link "Draw" at bounding box center [248, 85] width 63 height 25
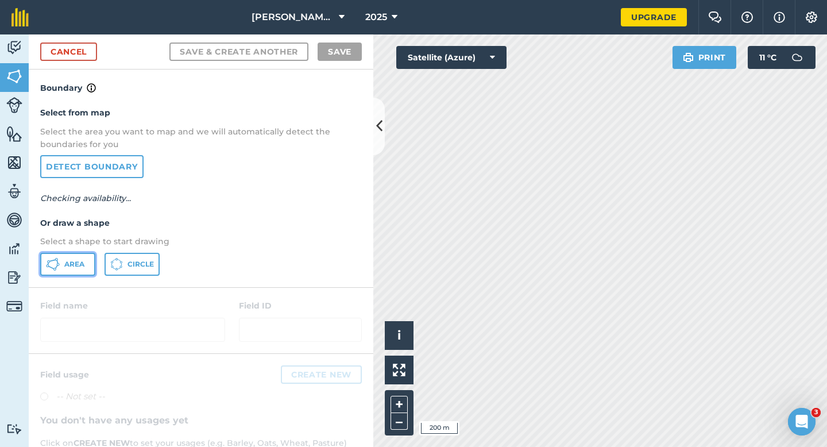
click at [65, 255] on button "Area" at bounding box center [67, 264] width 55 height 23
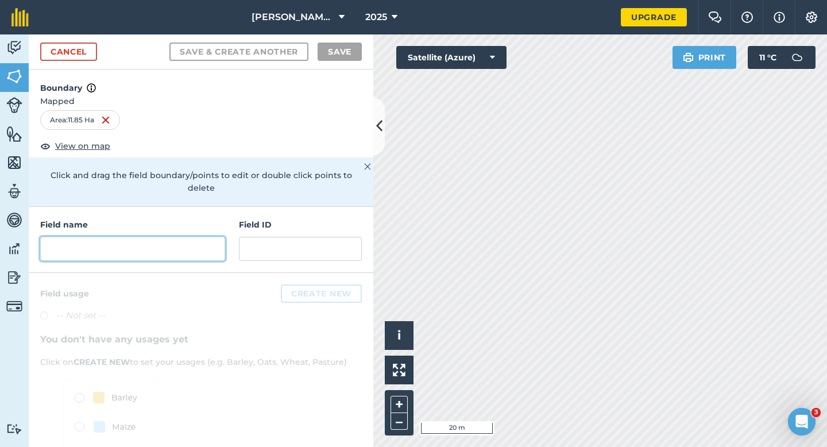
click at [100, 242] on input "text" at bounding box center [132, 249] width 185 height 24
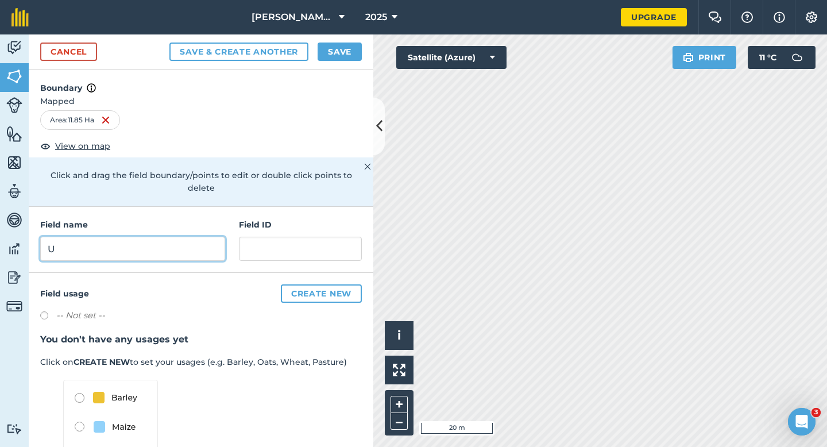
type input "U"
click at [333, 48] on button "Save" at bounding box center [340, 52] width 44 height 18
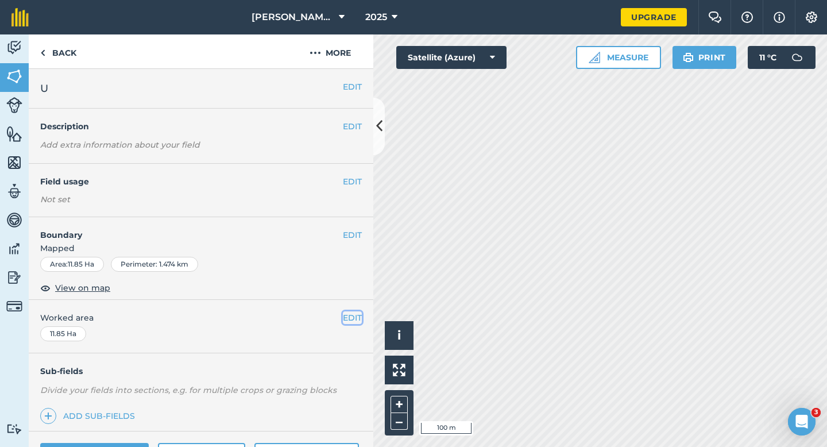
click at [356, 318] on button "EDIT" at bounding box center [352, 317] width 19 height 13
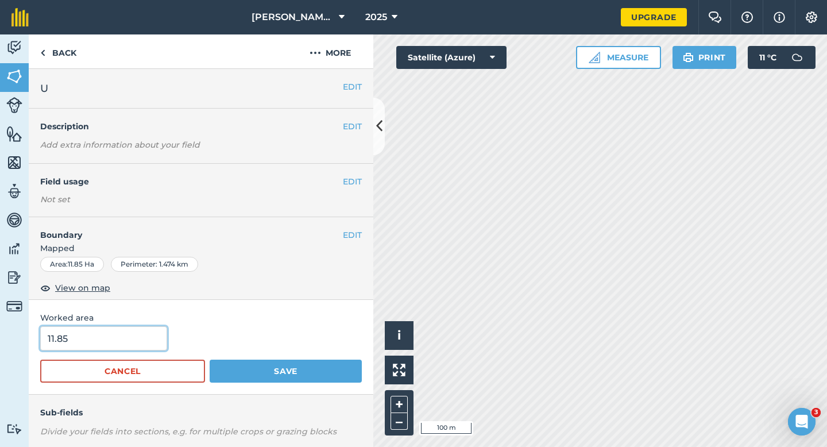
click at [120, 338] on input "11.85" at bounding box center [103, 338] width 127 height 24
type input "12"
click at [210, 360] on button "Save" at bounding box center [286, 371] width 152 height 23
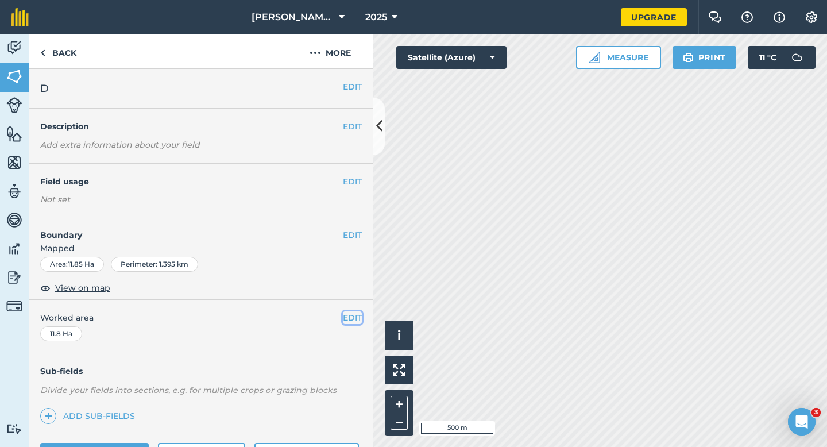
click at [356, 317] on button "EDIT" at bounding box center [352, 317] width 19 height 13
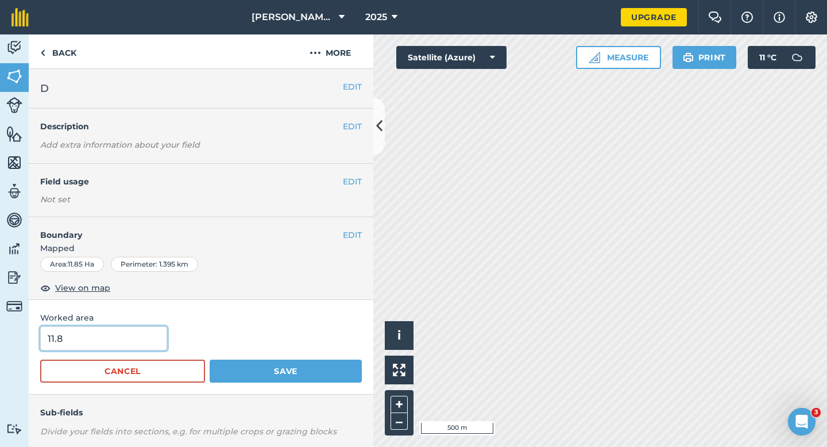
click at [124, 340] on input "11.8" at bounding box center [103, 338] width 127 height 24
type input "12"
click at [210, 360] on button "Save" at bounding box center [286, 371] width 152 height 23
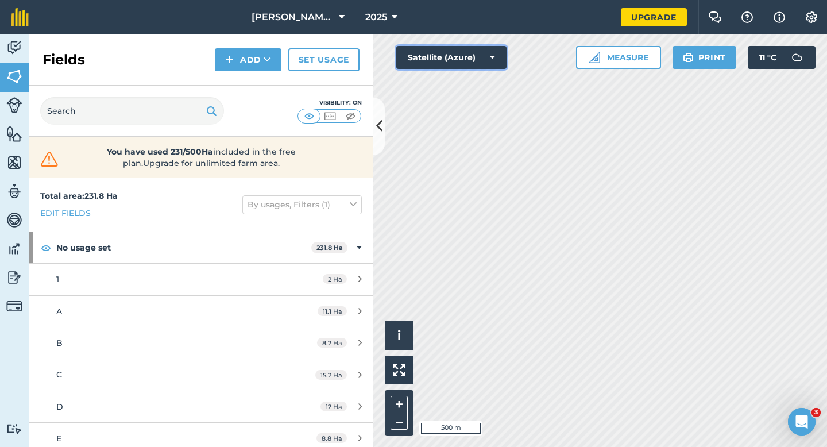
click at [470, 64] on button "Satellite (Azure)" at bounding box center [451, 57] width 110 height 23
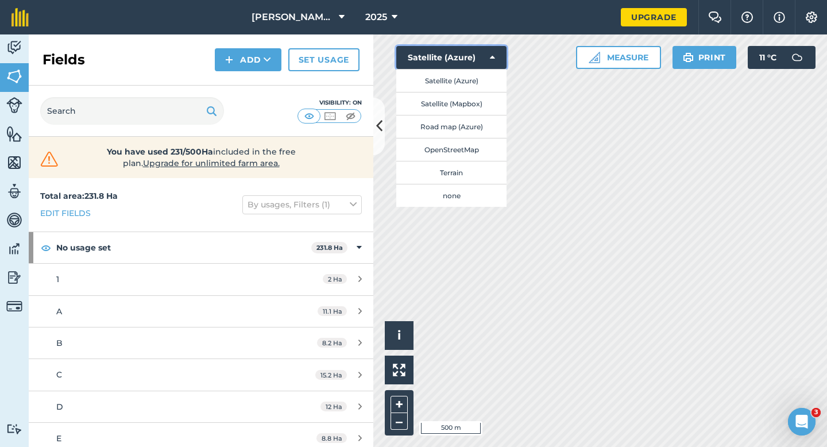
click at [475, 60] on button "Satellite (Azure)" at bounding box center [451, 57] width 110 height 23
